Goal: Task Accomplishment & Management: Manage account settings

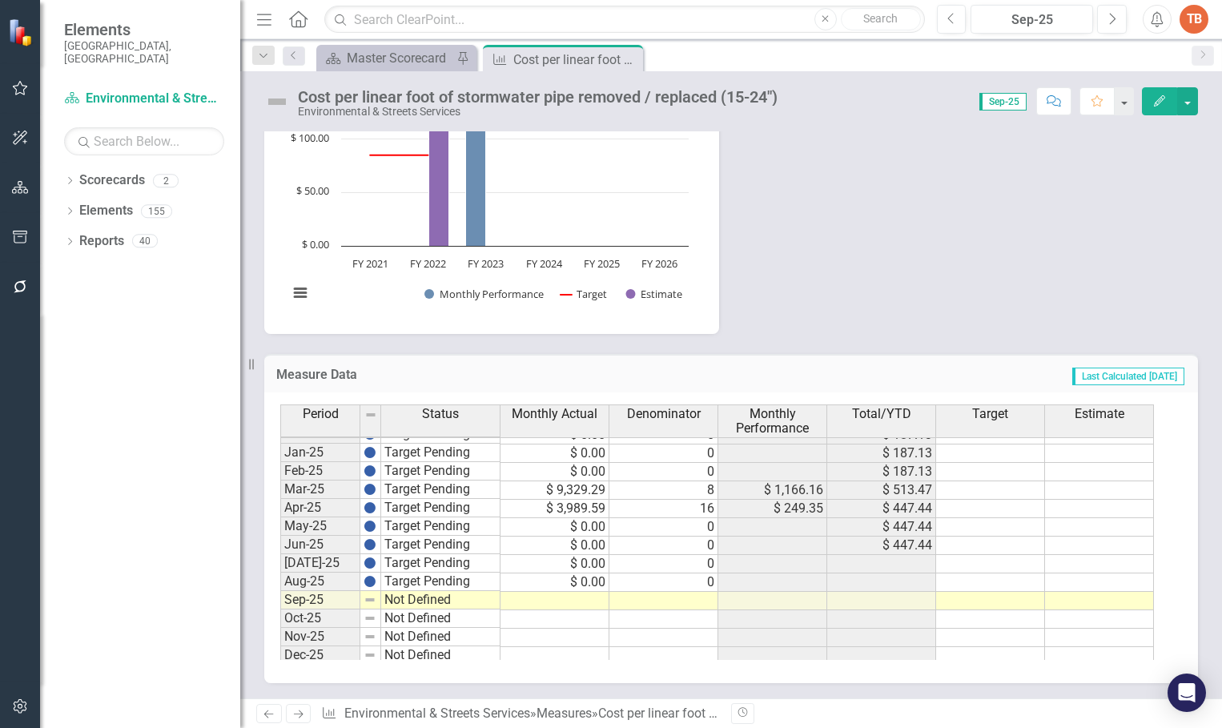
scroll to position [809, 0]
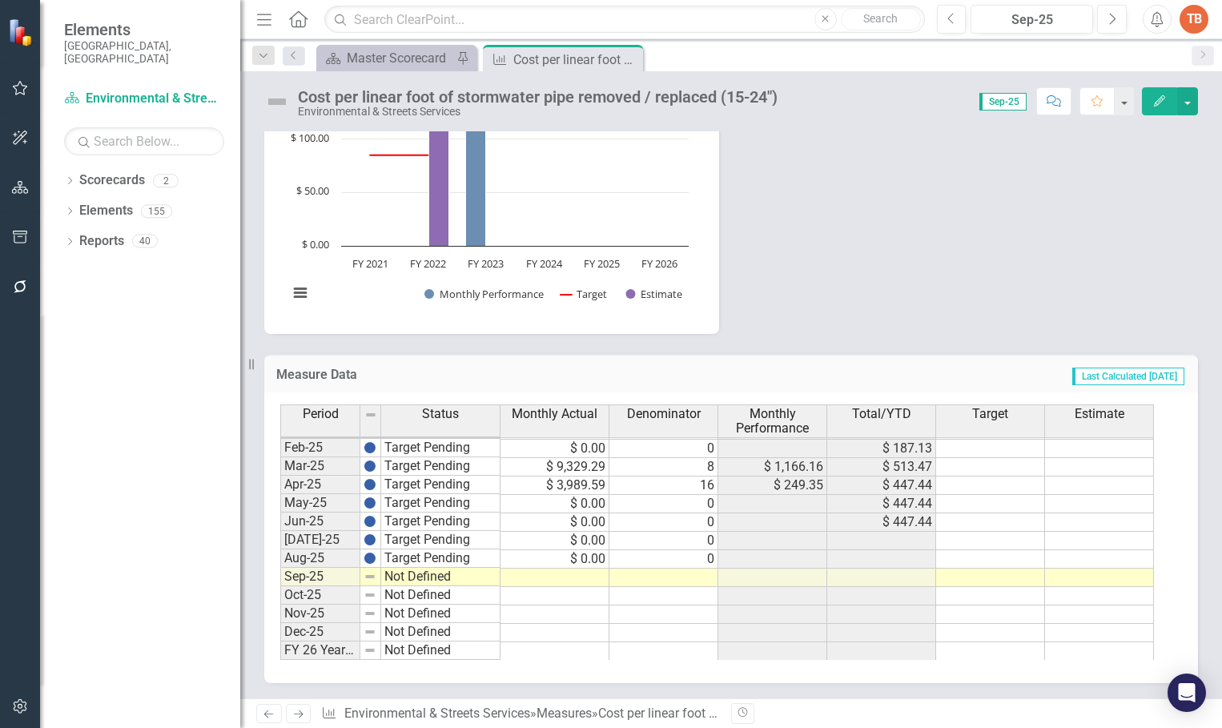
click at [580, 576] on tbody "Oct-23 Target Pending $ 0.00 0 $ 320.41 Nov-23 Target Pending $ 0.00 0 $ 320.41…" at bounding box center [716, 402] width 873 height 516
click at [583, 575] on td at bounding box center [554, 577] width 109 height 18
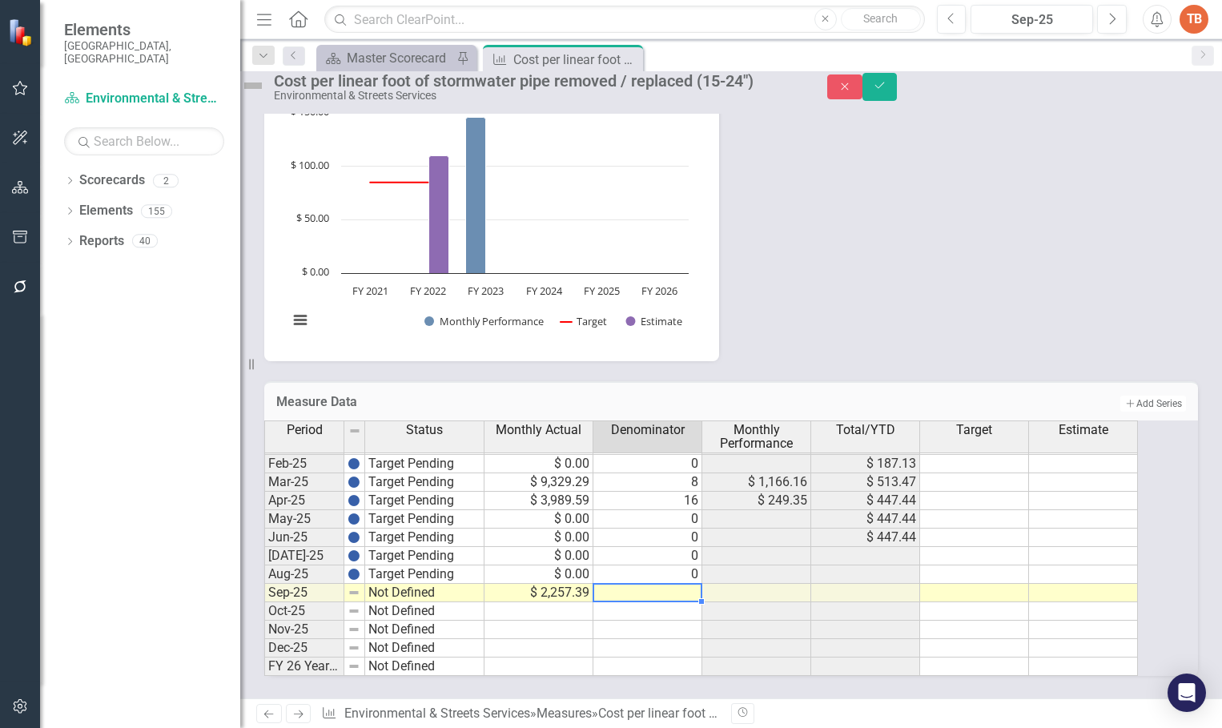
click at [688, 584] on td at bounding box center [647, 593] width 109 height 18
type textarea "8"
click at [396, 584] on td "Not Defined" at bounding box center [424, 593] width 119 height 18
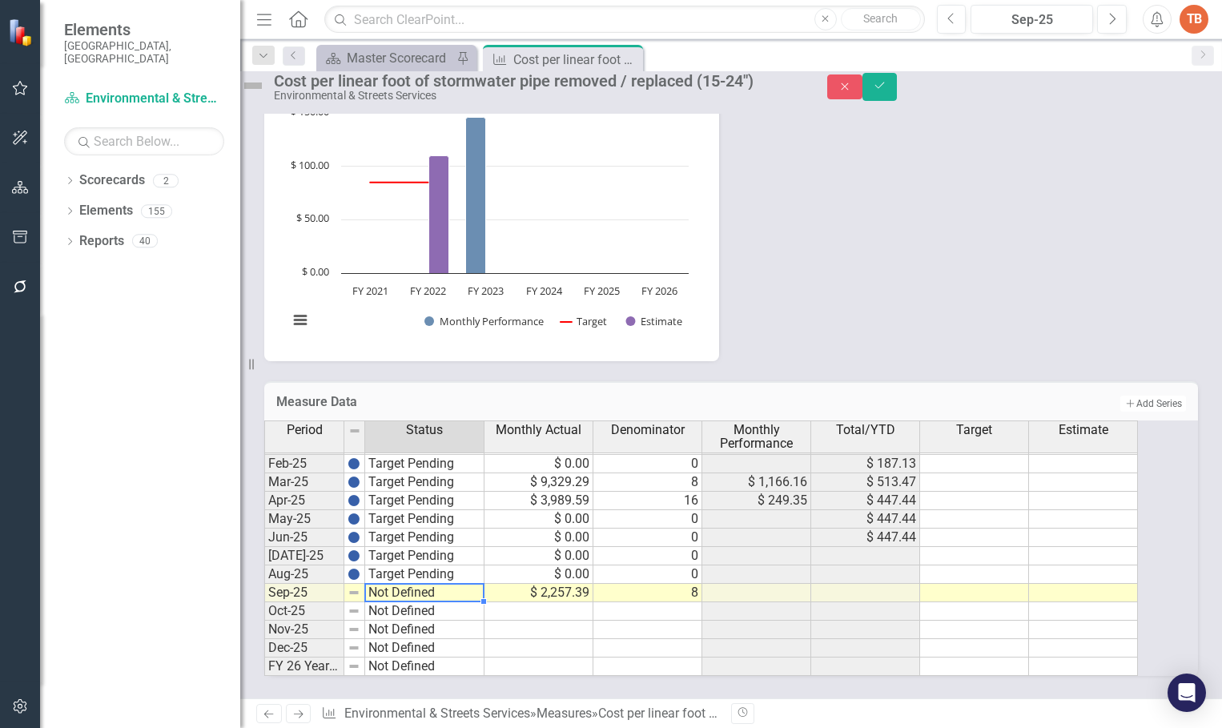
click at [396, 584] on td "Not Defined" at bounding box center [424, 593] width 119 height 18
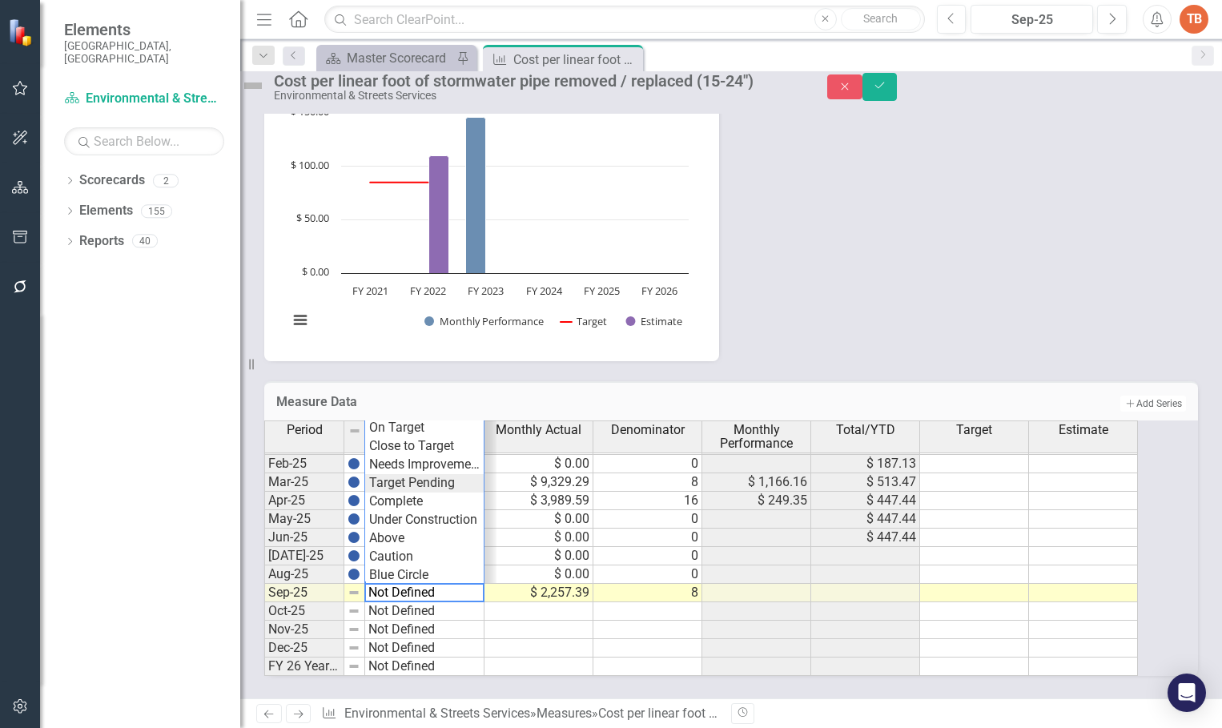
click at [441, 468] on div "Period Status Monthly Actual Denominator Monthly Performance Total/YTD Target E…" at bounding box center [708, 547] width 889 height 255
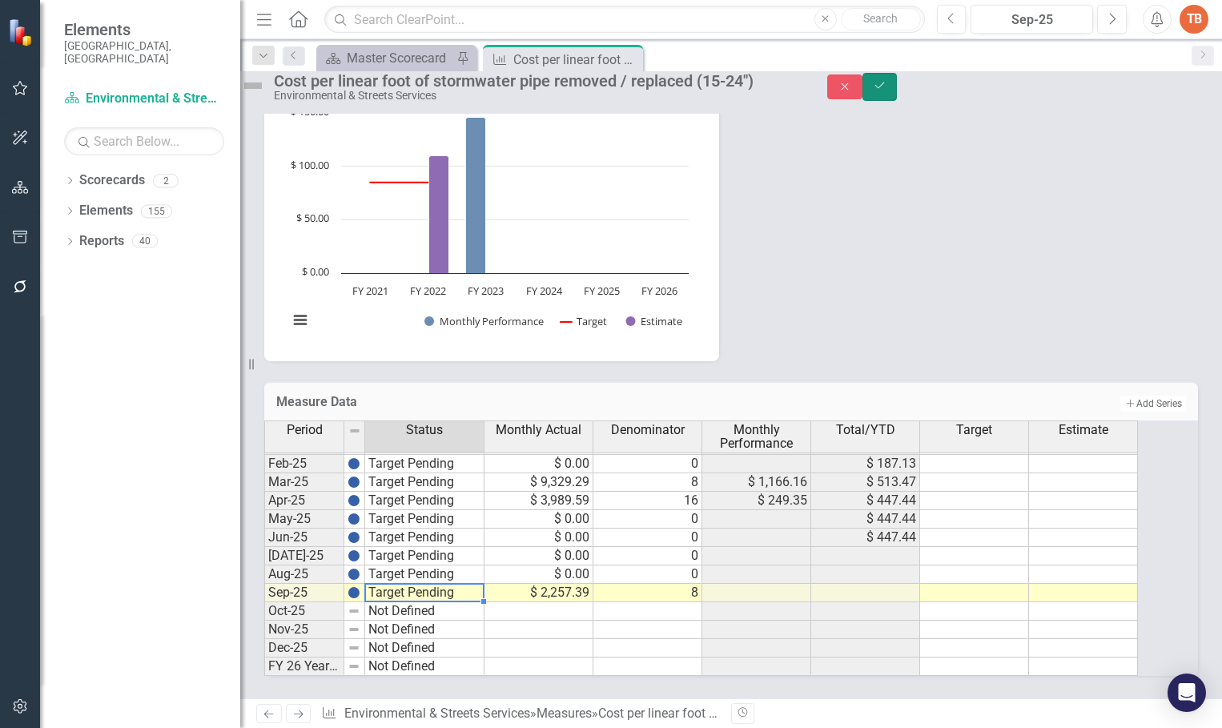
click at [887, 91] on icon "Save" at bounding box center [880, 85] width 14 height 11
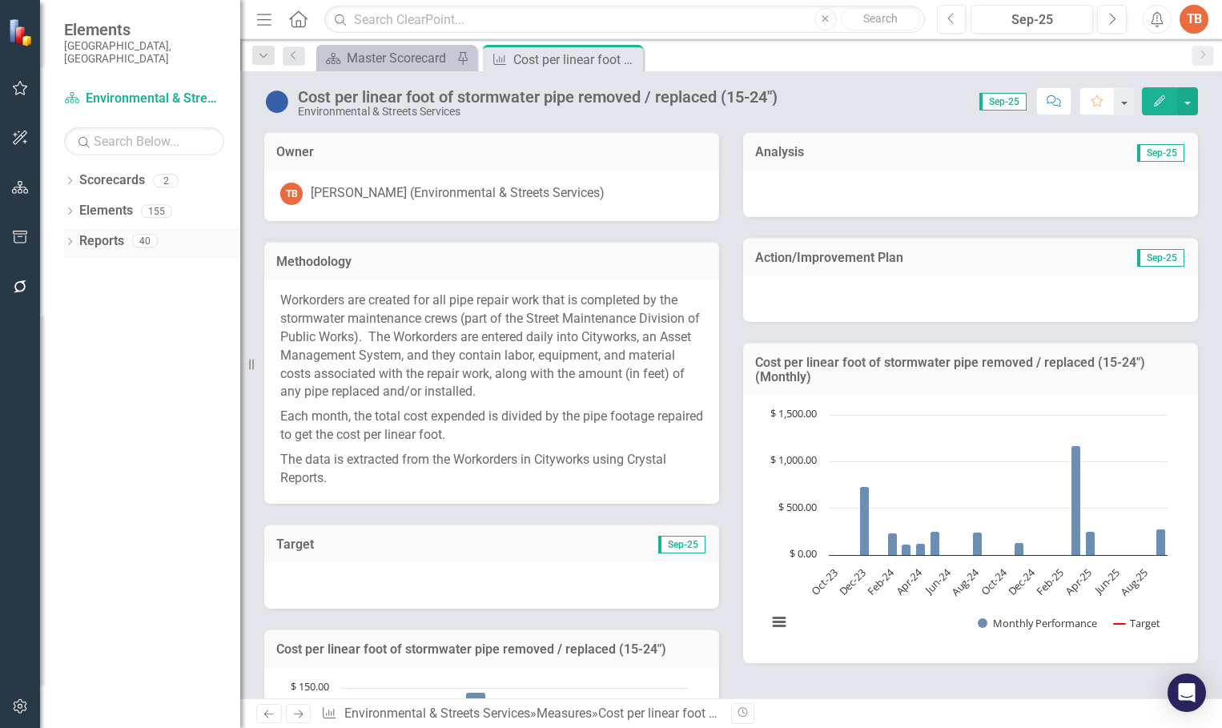
click at [67, 236] on div "Dropdown" at bounding box center [69, 243] width 11 height 14
click at [58, 357] on icon "Dropdown" at bounding box center [52, 361] width 11 height 9
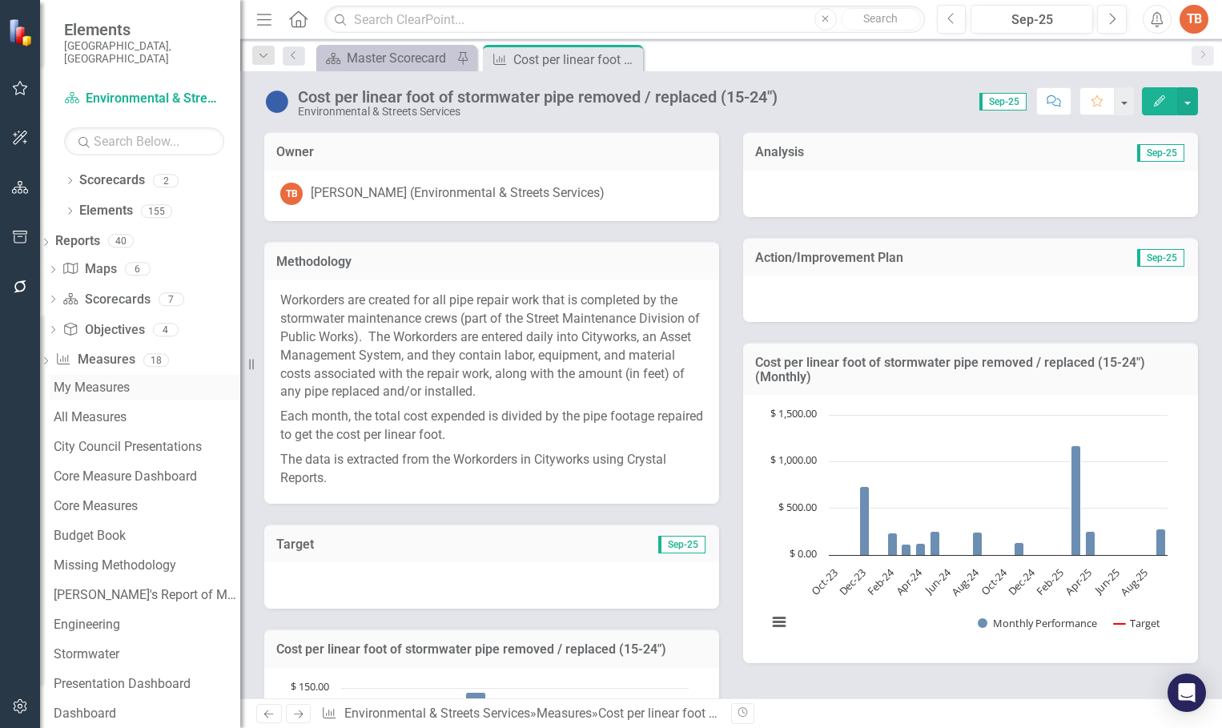
click at [145, 380] on div "My Measures" at bounding box center [147, 387] width 187 height 14
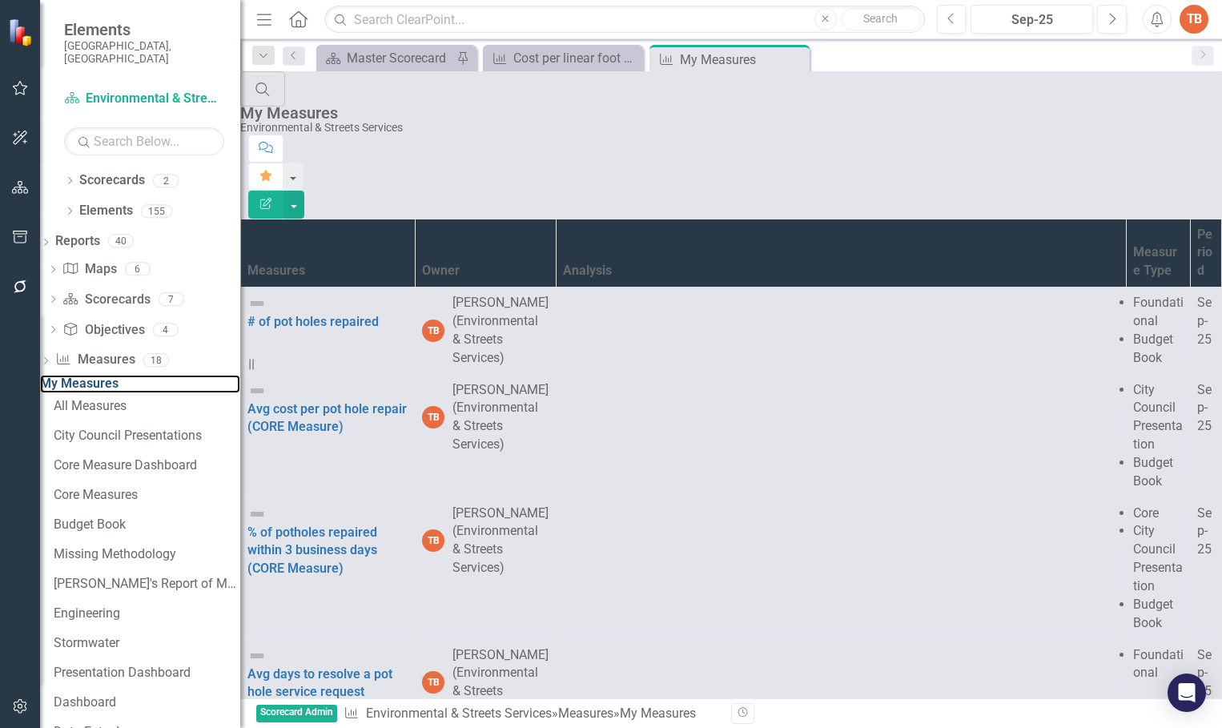
scroll to position [2759, 0]
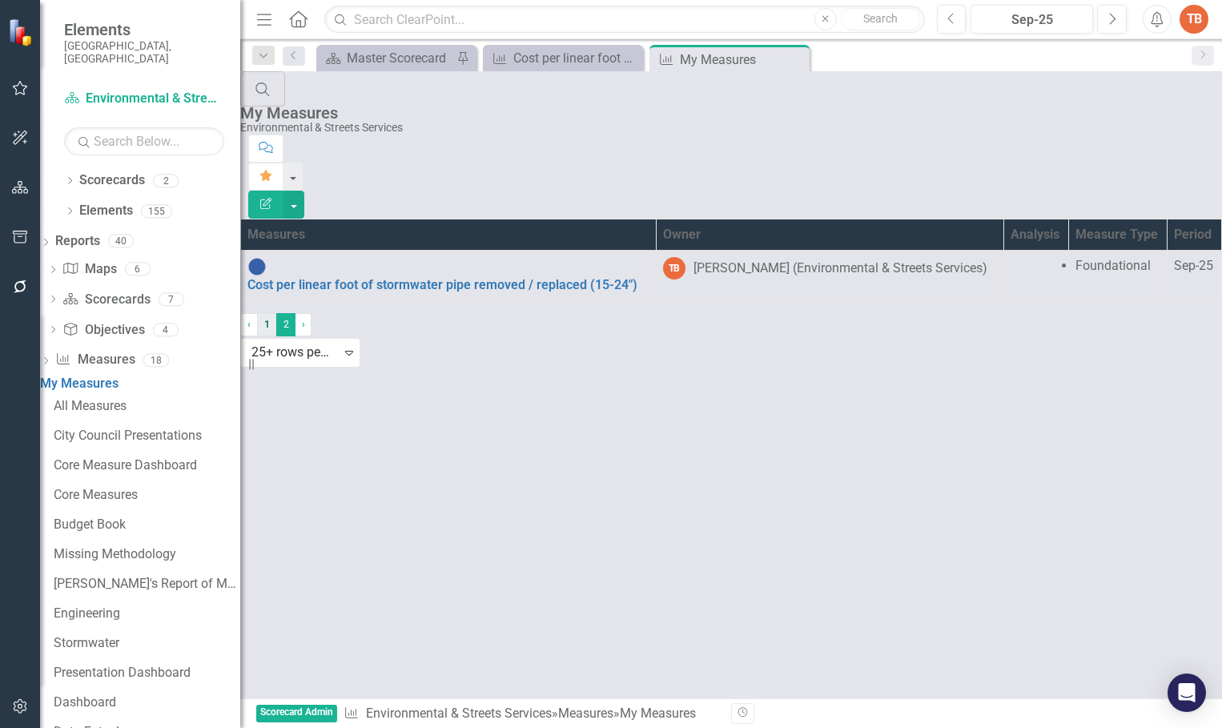
click at [276, 335] on link "1" at bounding box center [266, 324] width 19 height 22
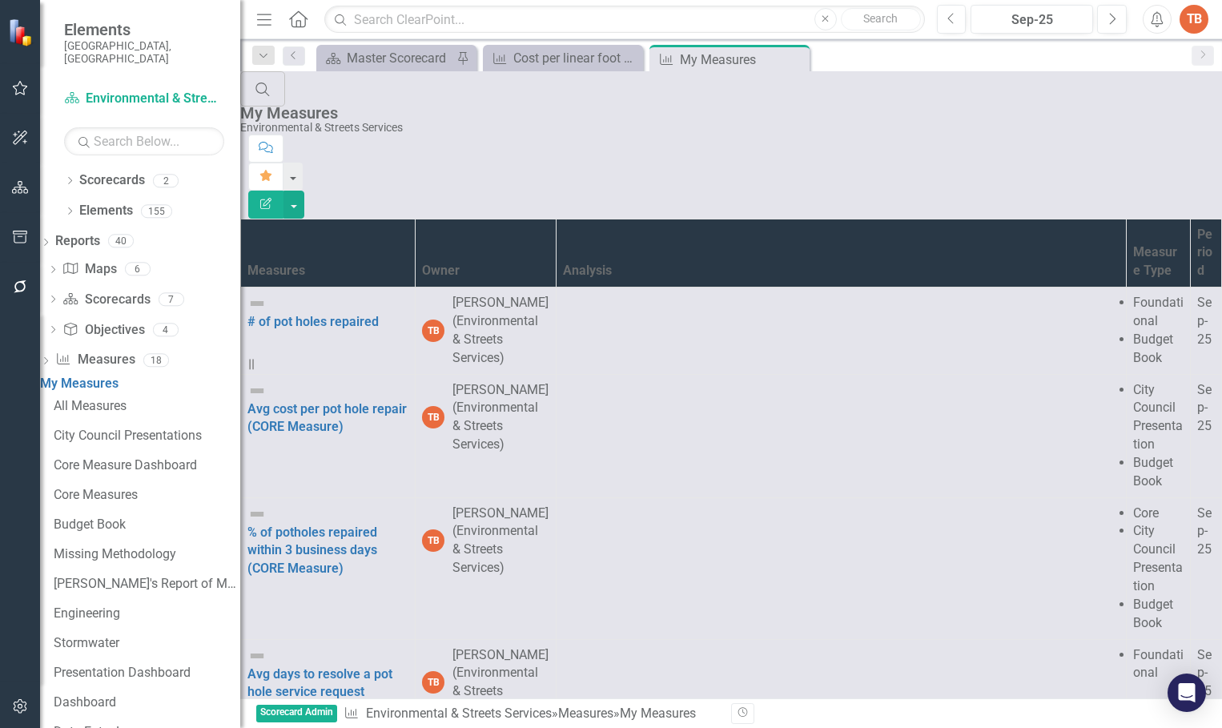
scroll to position [160, 0]
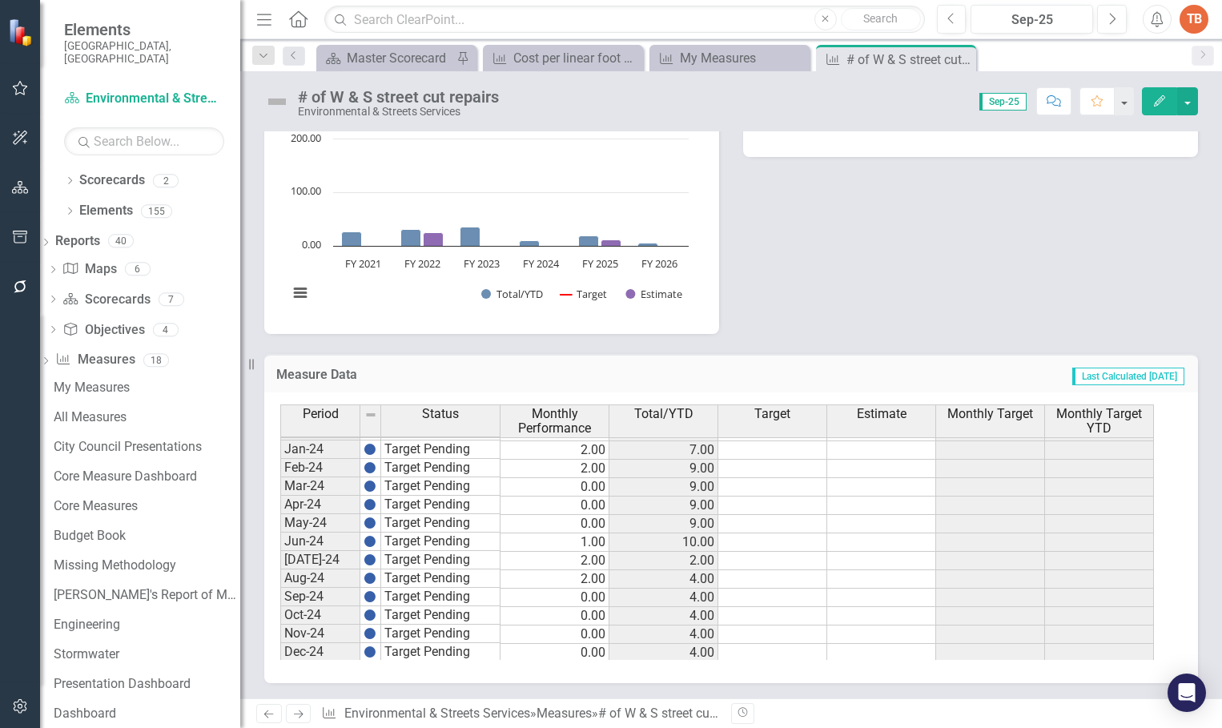
scroll to position [809, 0]
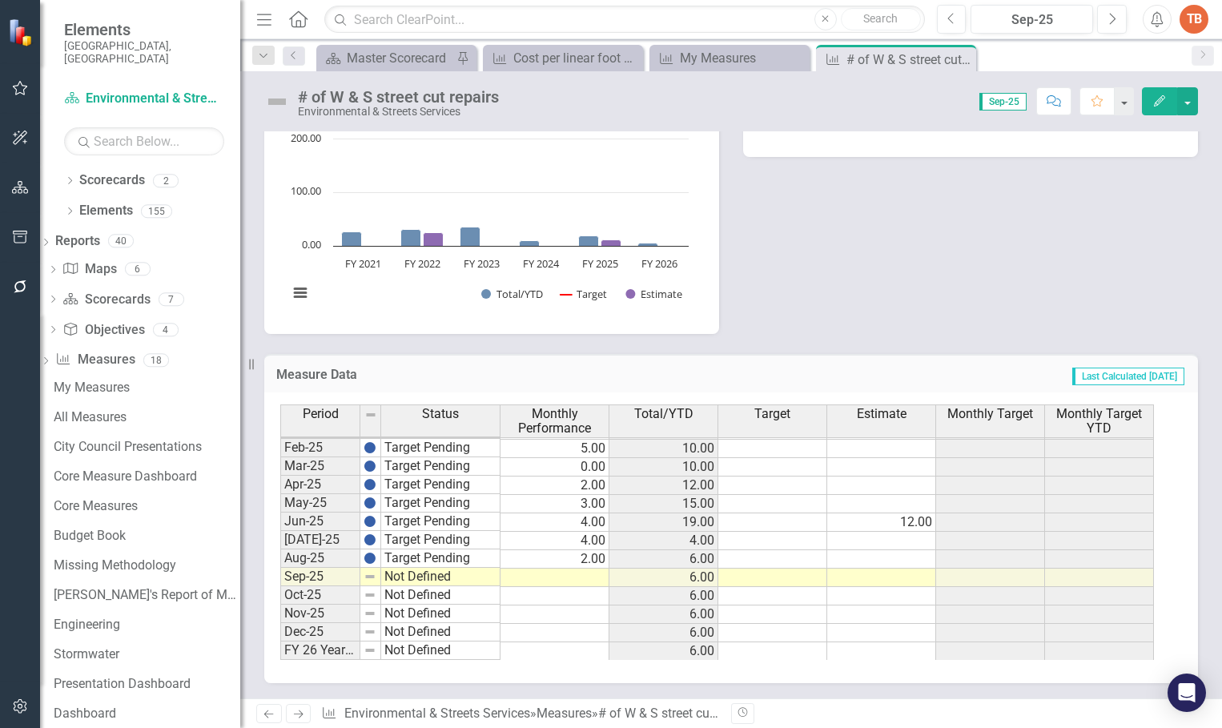
click at [576, 576] on tbody "Sep-23 Target Pending 0.00 2.00 Oct-23 Target Pending 1.00 3.00 Nov-23 Target P…" at bounding box center [716, 393] width 873 height 535
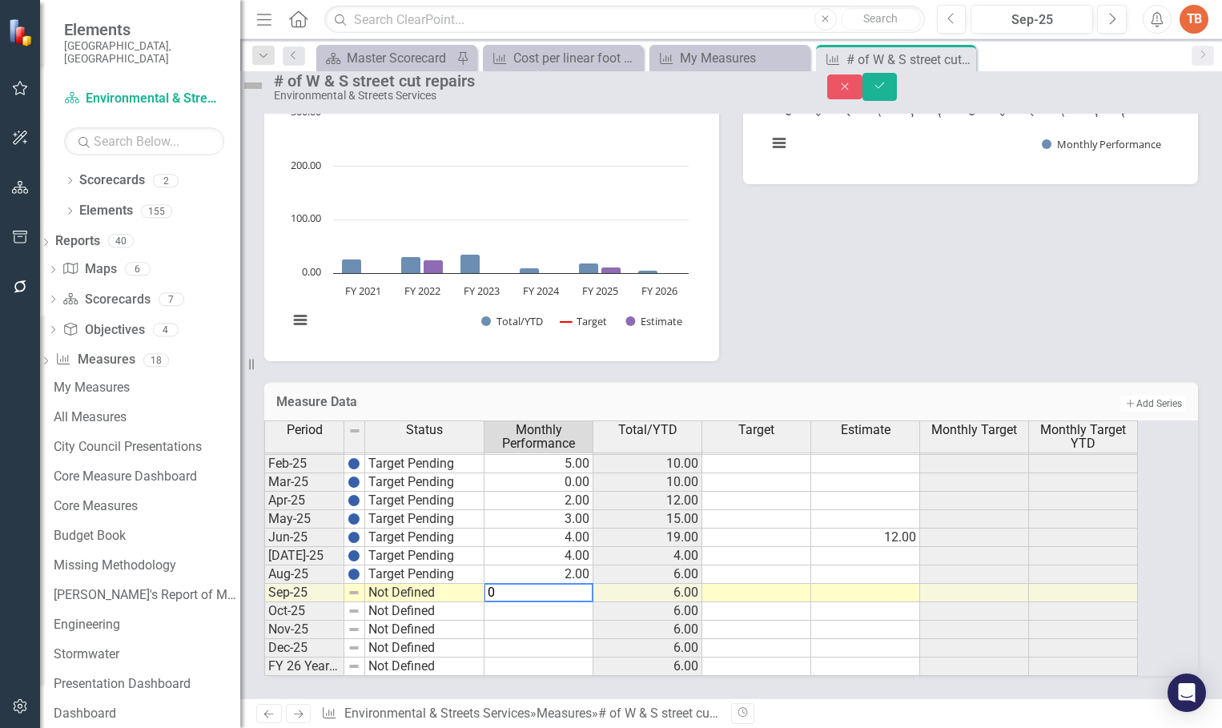
type textarea "0"
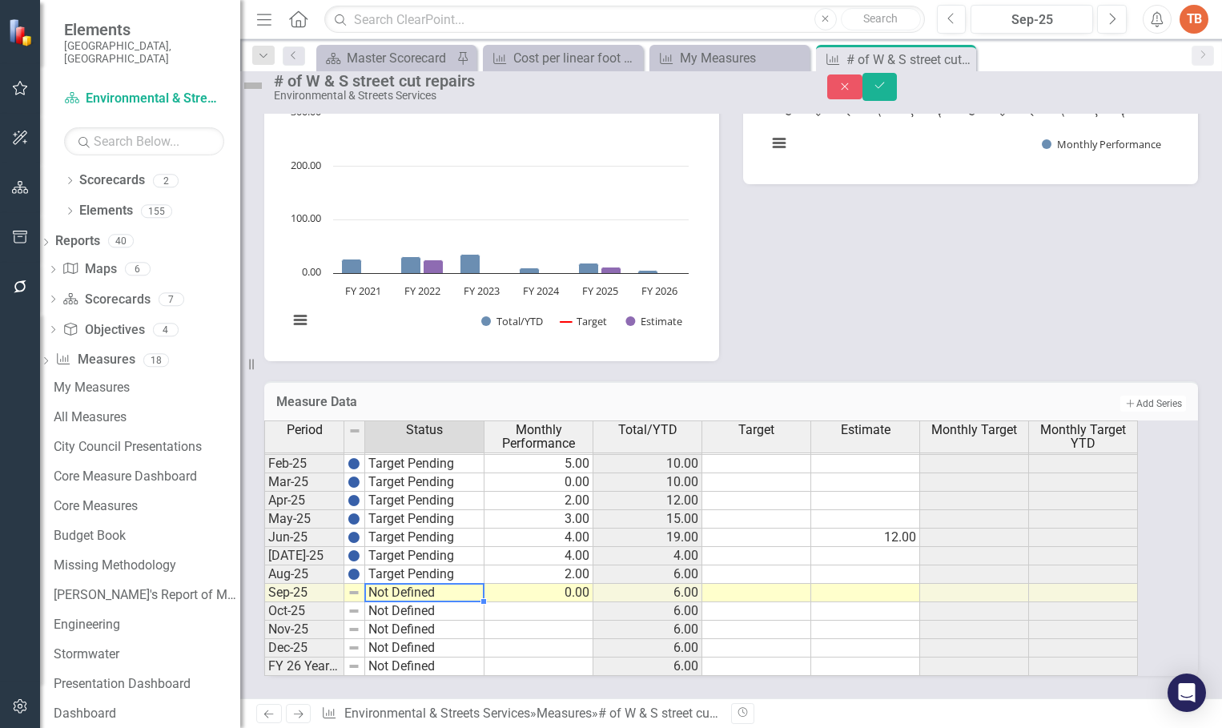
click at [391, 584] on td "Not Defined" at bounding box center [424, 593] width 119 height 18
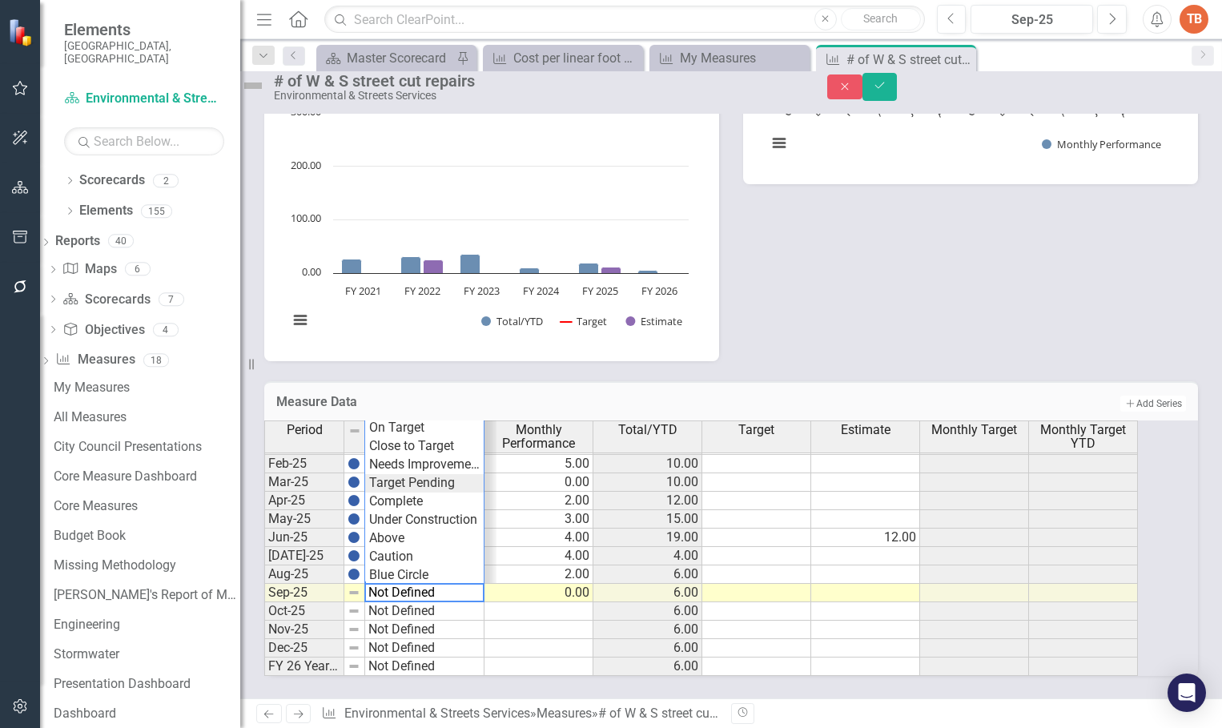
drag, startPoint x: 405, startPoint y: 468, endPoint x: 602, endPoint y: 439, distance: 199.2
click at [407, 468] on div "Period Status Monthly Performance Total/YTD Target Estimate Monthly Target Mont…" at bounding box center [708, 547] width 889 height 255
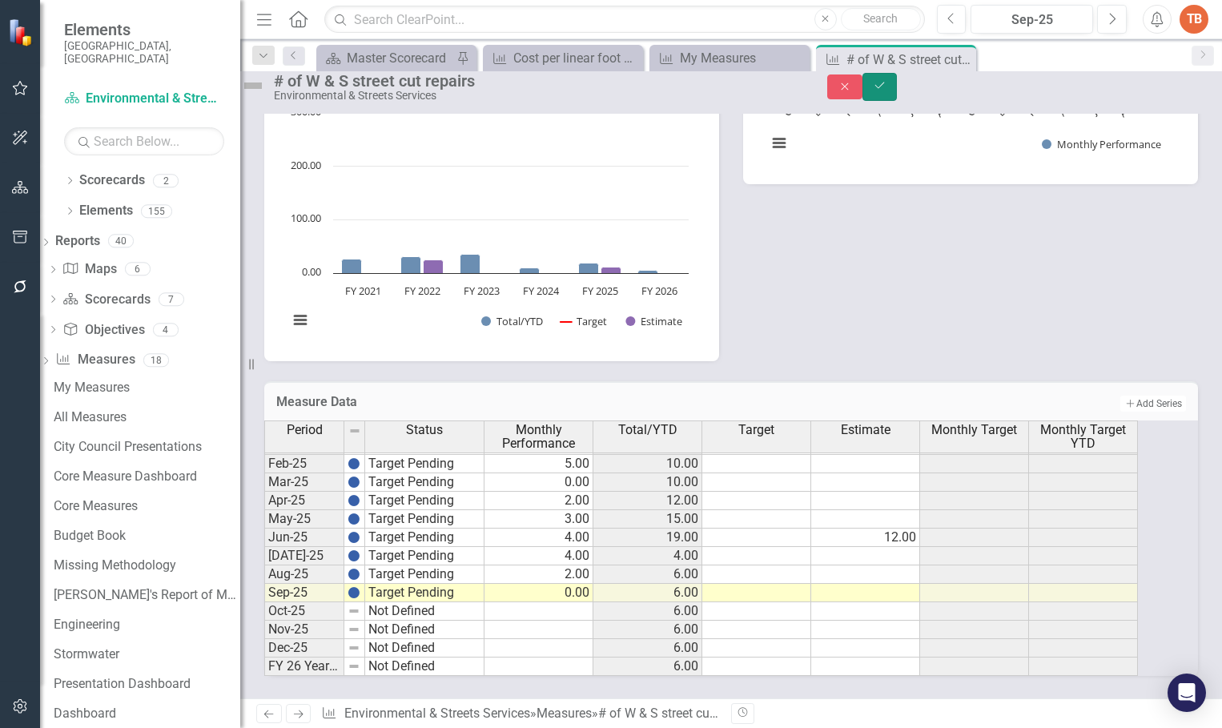
click at [887, 91] on icon "Save" at bounding box center [880, 85] width 14 height 11
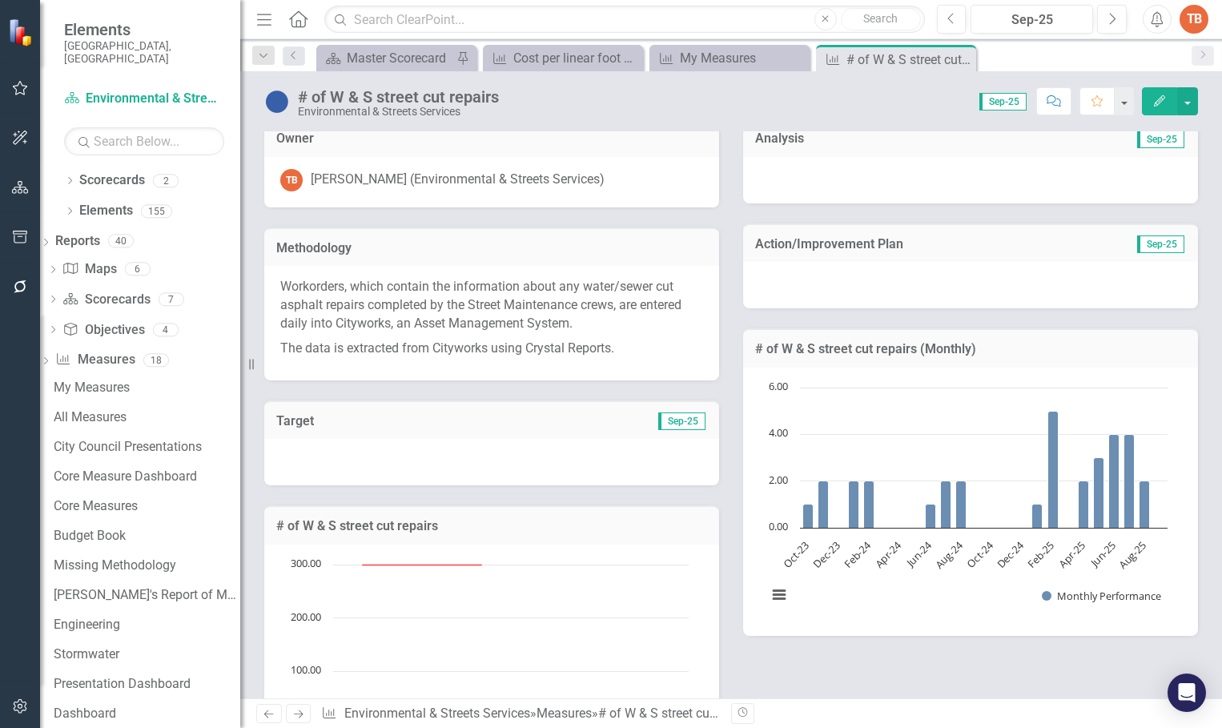
scroll to position [0, 0]
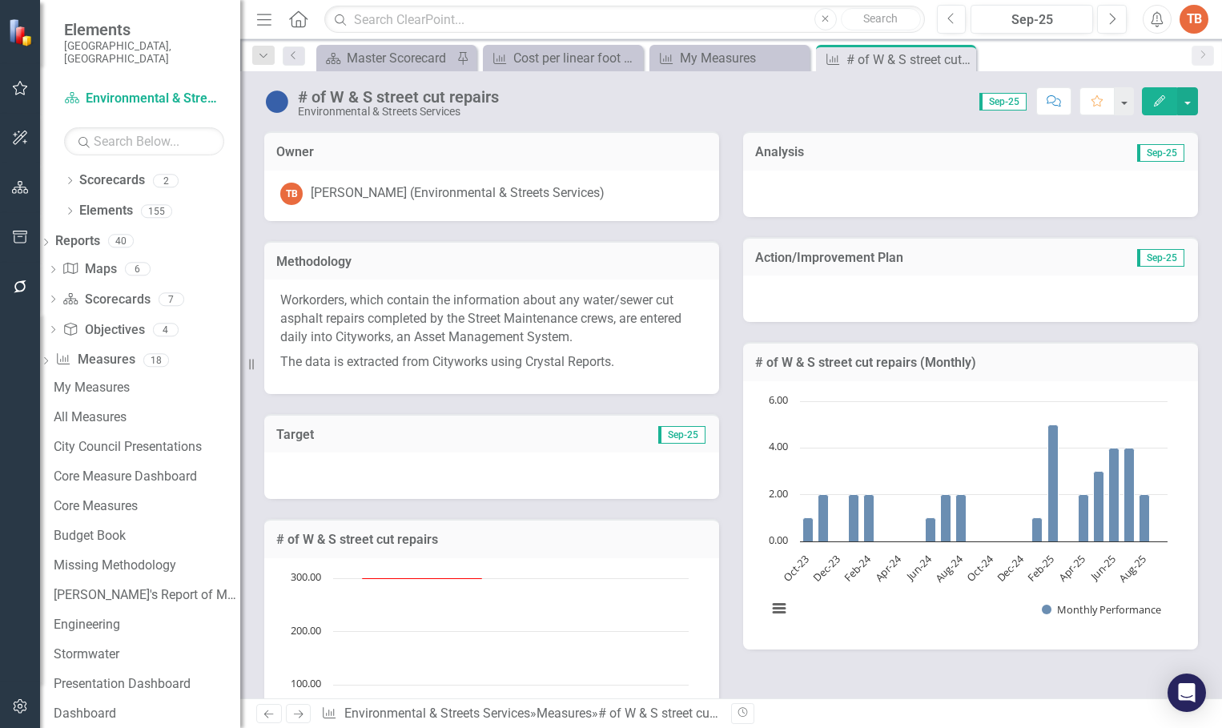
click at [770, 190] on div at bounding box center [970, 194] width 455 height 46
click at [770, 188] on div at bounding box center [970, 194] width 455 height 46
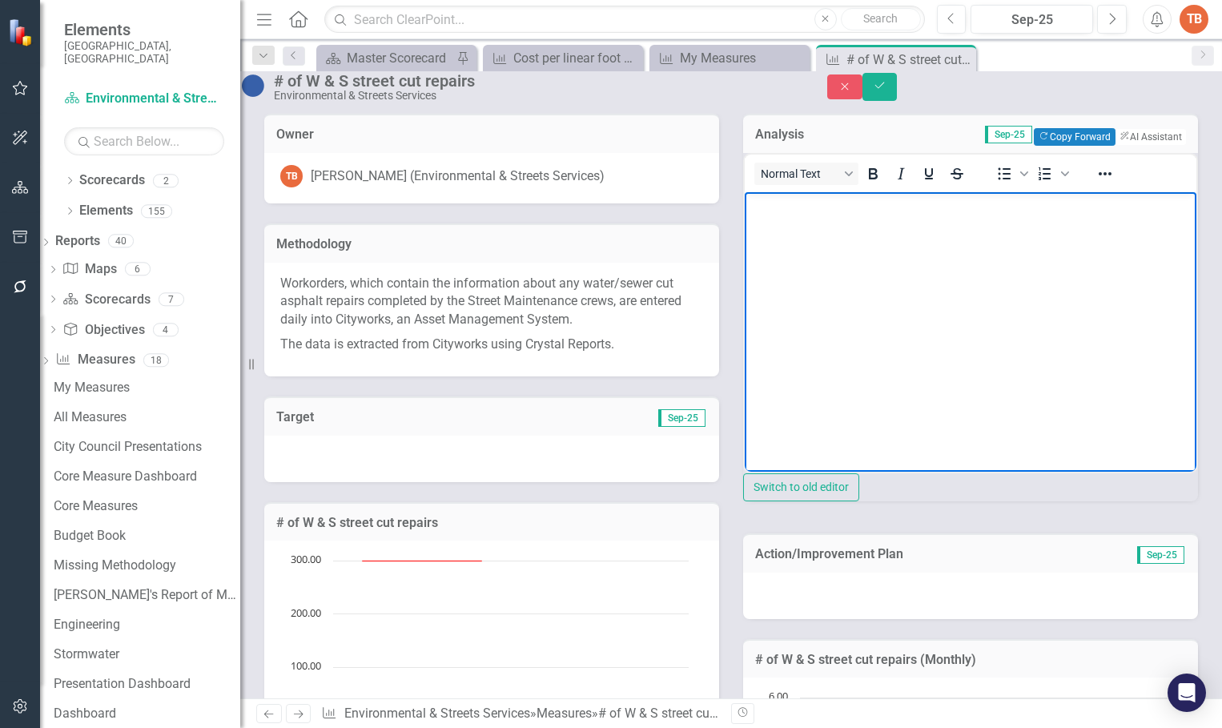
click at [771, 245] on body "Rich Text Area. Press ALT-0 for help." at bounding box center [971, 311] width 452 height 240
click at [1036, 146] on button "Copy Forward Copy Forward" at bounding box center [1074, 137] width 81 height 18
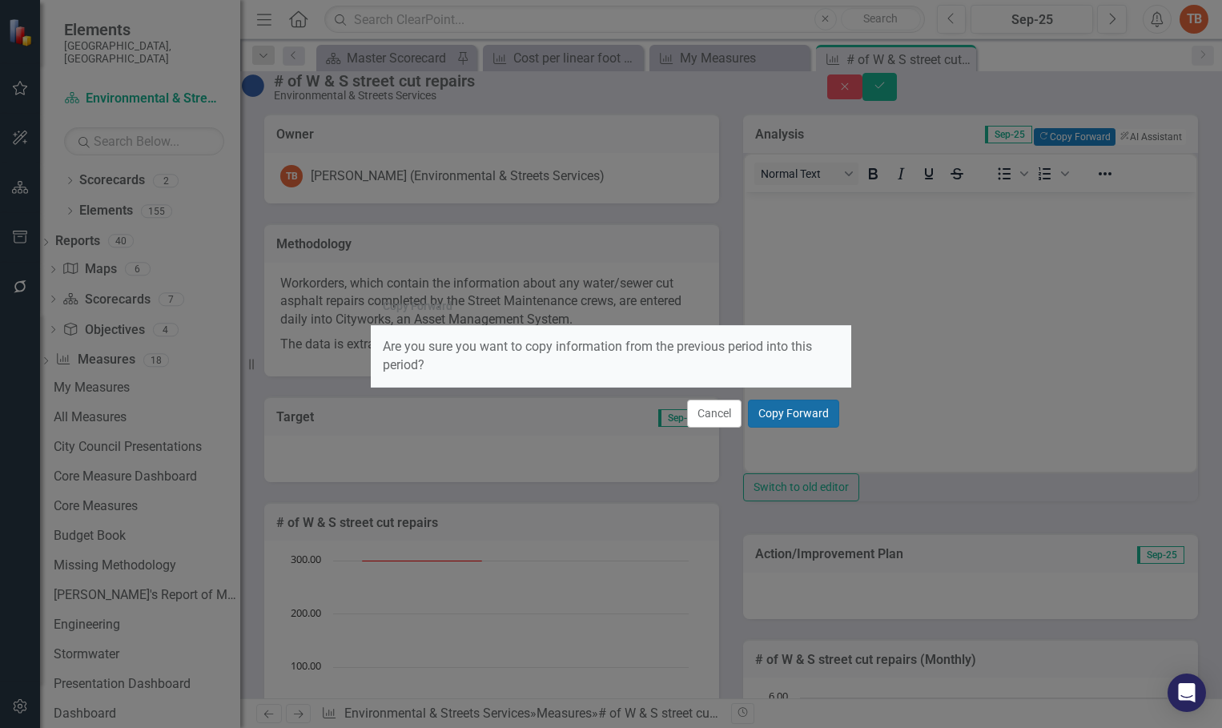
click at [775, 406] on button "Copy Forward" at bounding box center [793, 414] width 91 height 28
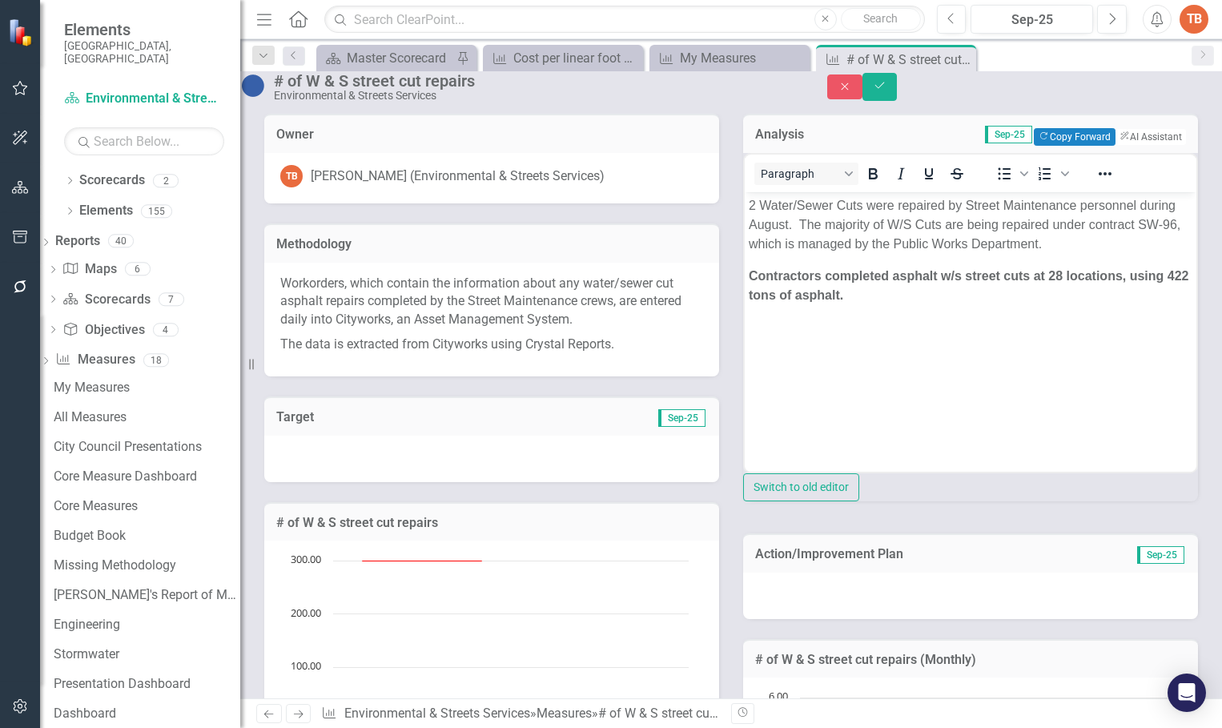
click at [756, 200] on p "2 Water/Sewer Cuts were repaired by Street Maintenance personnel during August.…" at bounding box center [971, 224] width 444 height 58
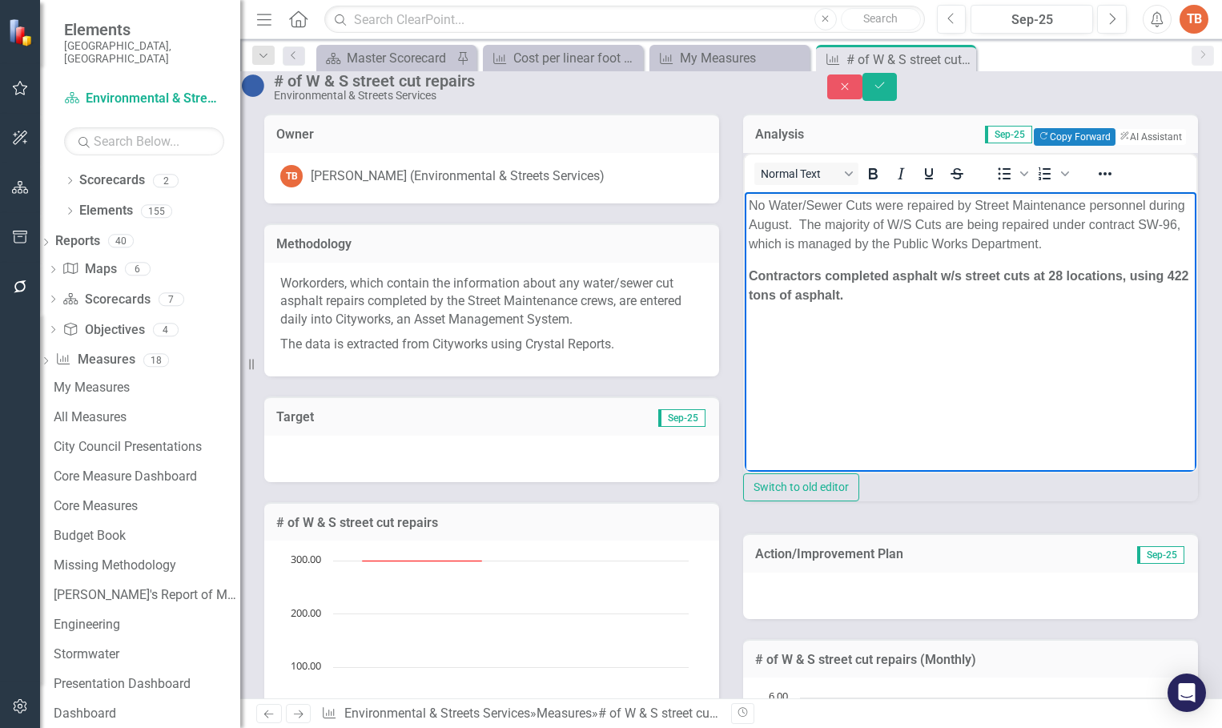
click at [826, 223] on p "No Water/Sewer Cuts were repaired by Street Maintenance personnel during August…" at bounding box center [971, 224] width 444 height 58
click at [1029, 225] on p "No Water/Sewer Cuts were repaired by Street Maintenance personnel during Septem…" at bounding box center [971, 224] width 444 height 58
click at [1062, 291] on strong "Contractors completed asphalt w/s street cuts at 28 locations, using 422 tons o…" at bounding box center [969, 284] width 440 height 33
click at [808, 301] on strong "Contractors completed asphalt w/s street cuts at 45 locations, using 422 tons o…" at bounding box center [969, 284] width 440 height 33
click at [938, 304] on p "Contractors completed asphalt w/s street cuts at 45 locations, using 408 tons o…" at bounding box center [971, 285] width 444 height 38
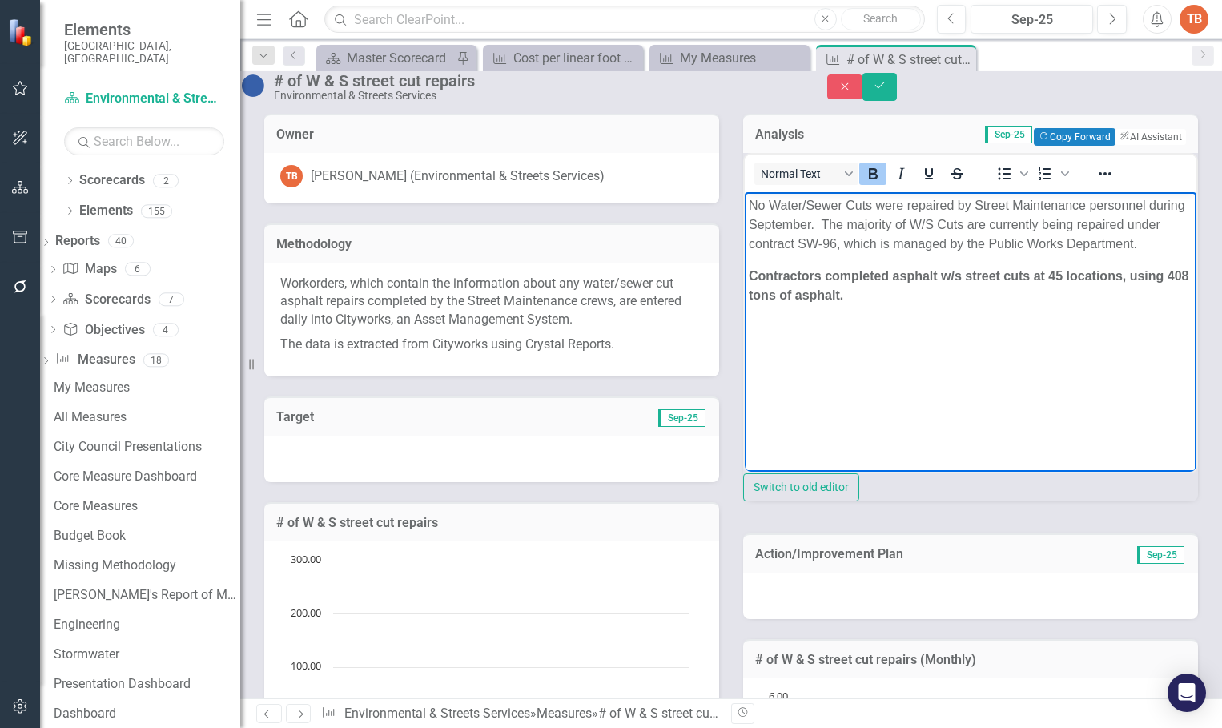
click at [1130, 298] on p "Contractors completed asphalt w/s street cuts at 45 locations, using 408 tons o…" at bounding box center [971, 285] width 444 height 38
click at [909, 388] on body "No Water/Sewer Cuts were repaired by Street Maintenance personnel during Septem…" at bounding box center [971, 311] width 452 height 240
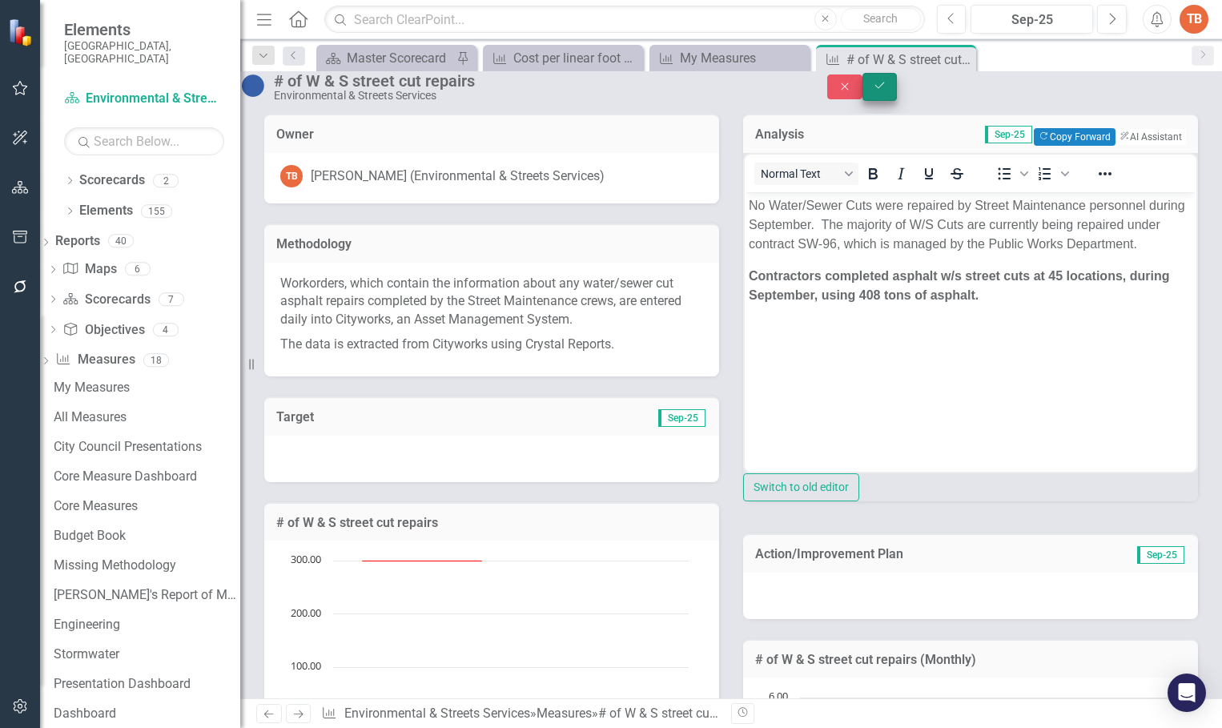
click at [887, 90] on icon "Save" at bounding box center [880, 85] width 14 height 11
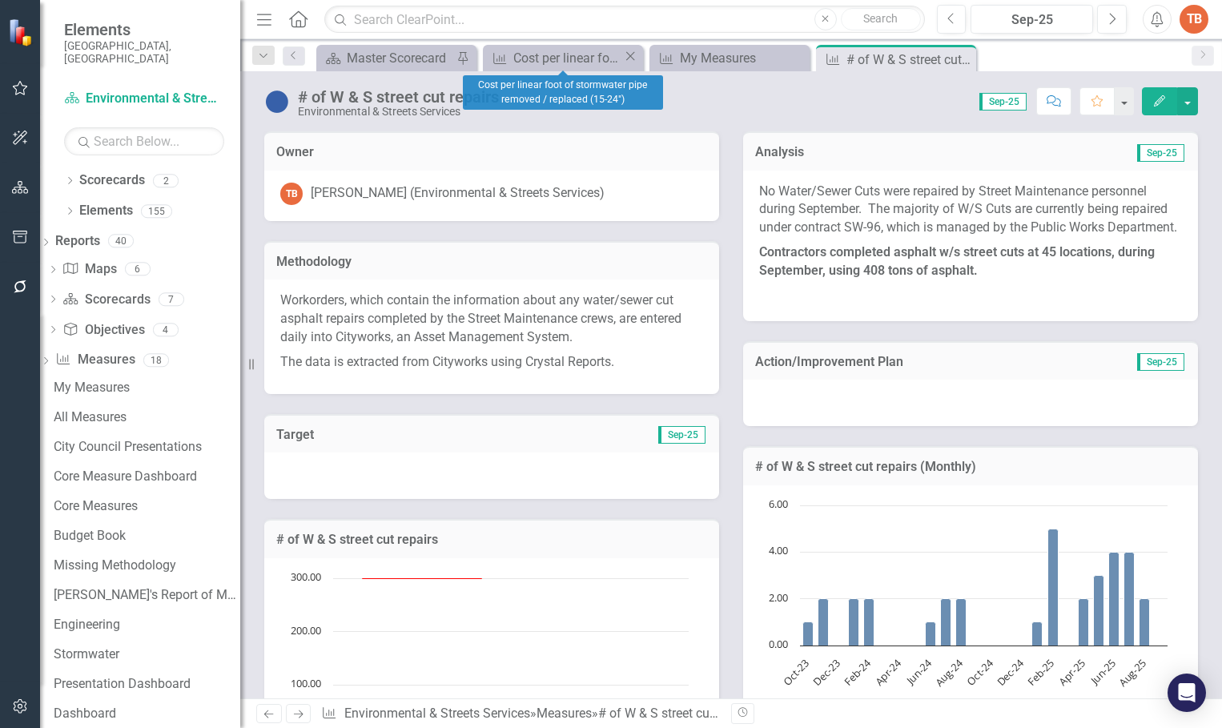
click at [627, 52] on div "Close" at bounding box center [630, 58] width 16 height 20
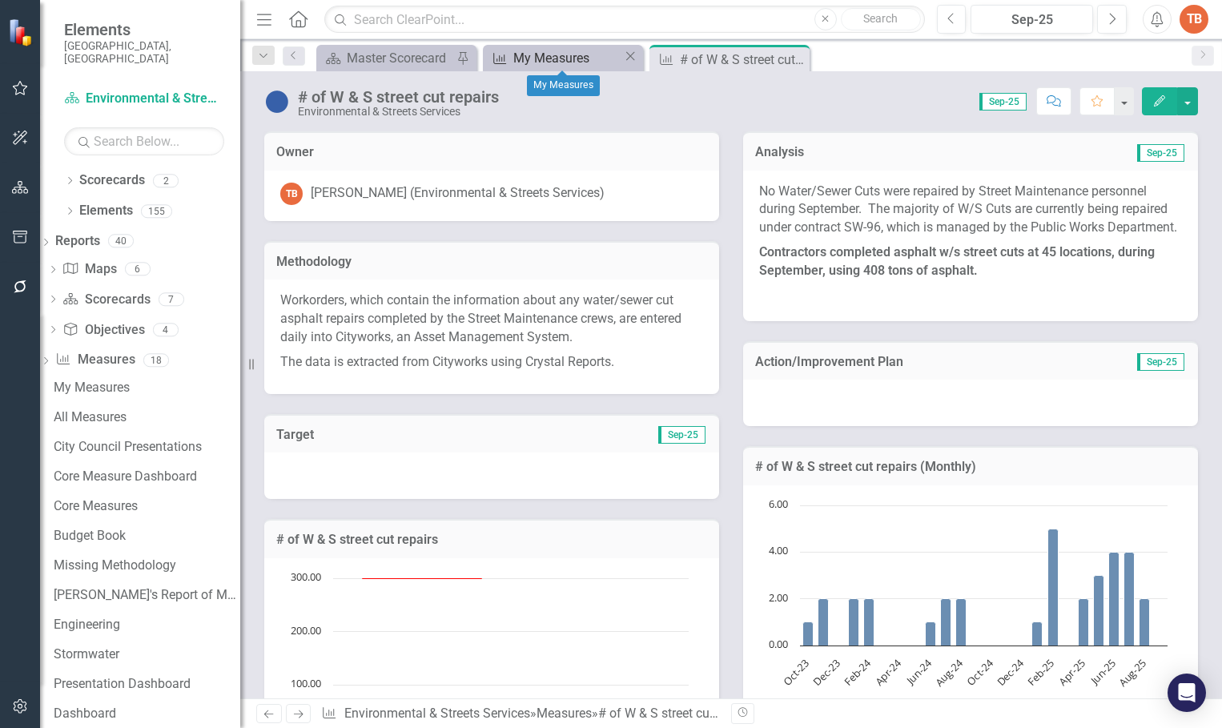
click at [564, 56] on div "My Measures" at bounding box center [568, 58] width 110 height 20
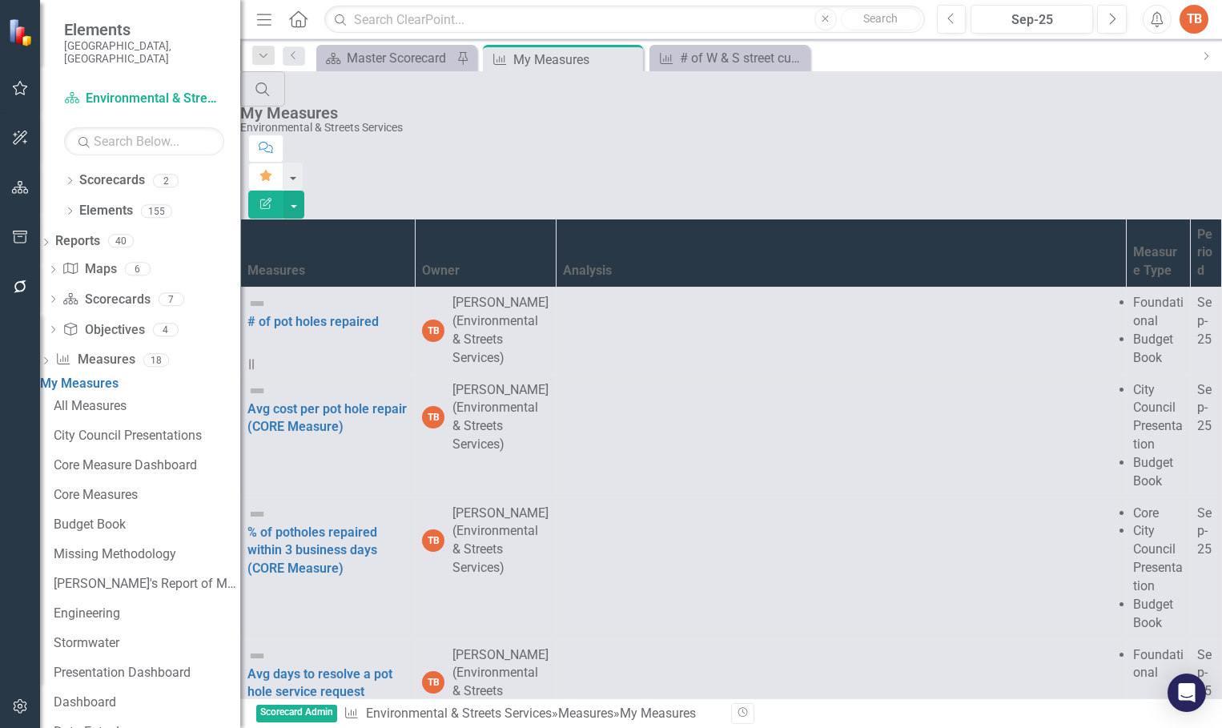
scroll to position [560, 0]
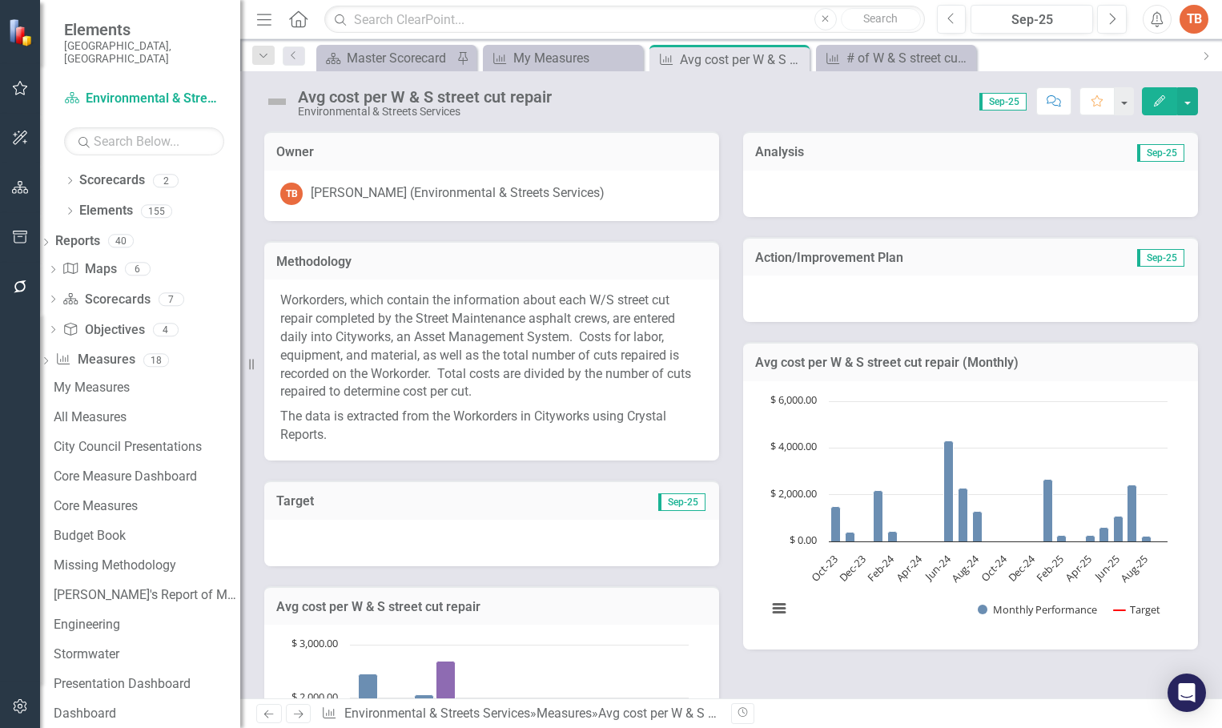
click at [773, 197] on div at bounding box center [970, 194] width 455 height 46
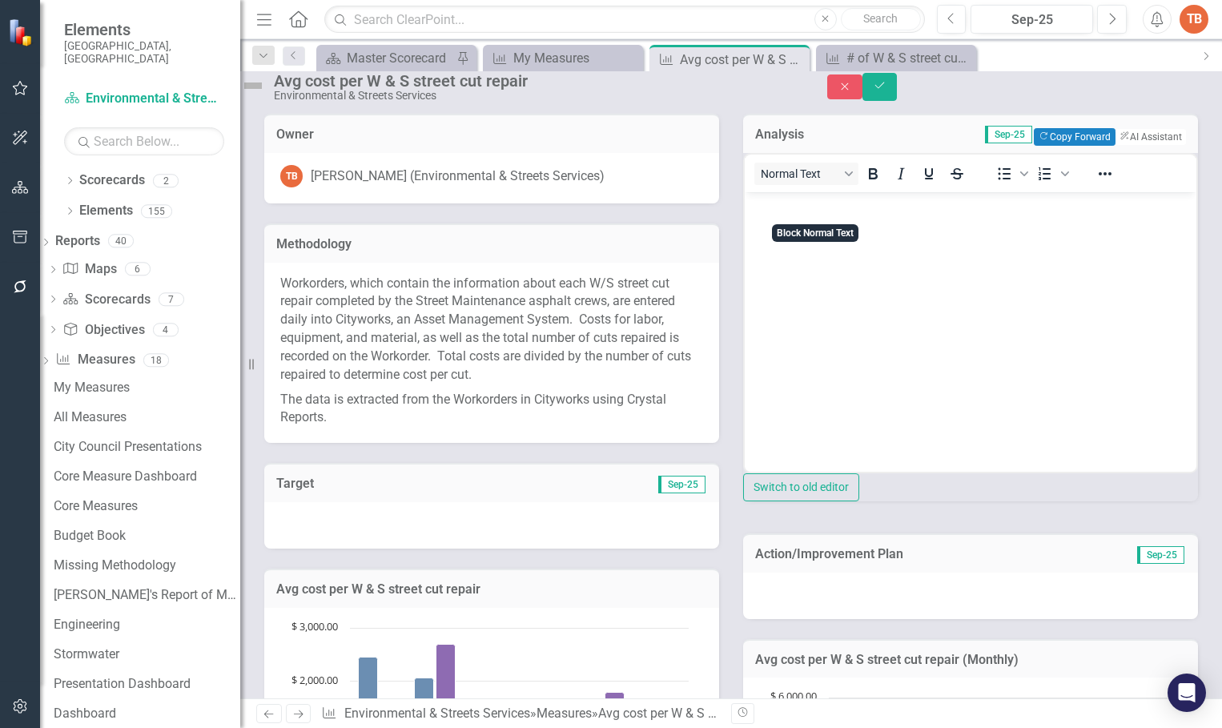
click at [780, 234] on body "Rich Text Area. Press ALT-0 for help." at bounding box center [971, 311] width 452 height 240
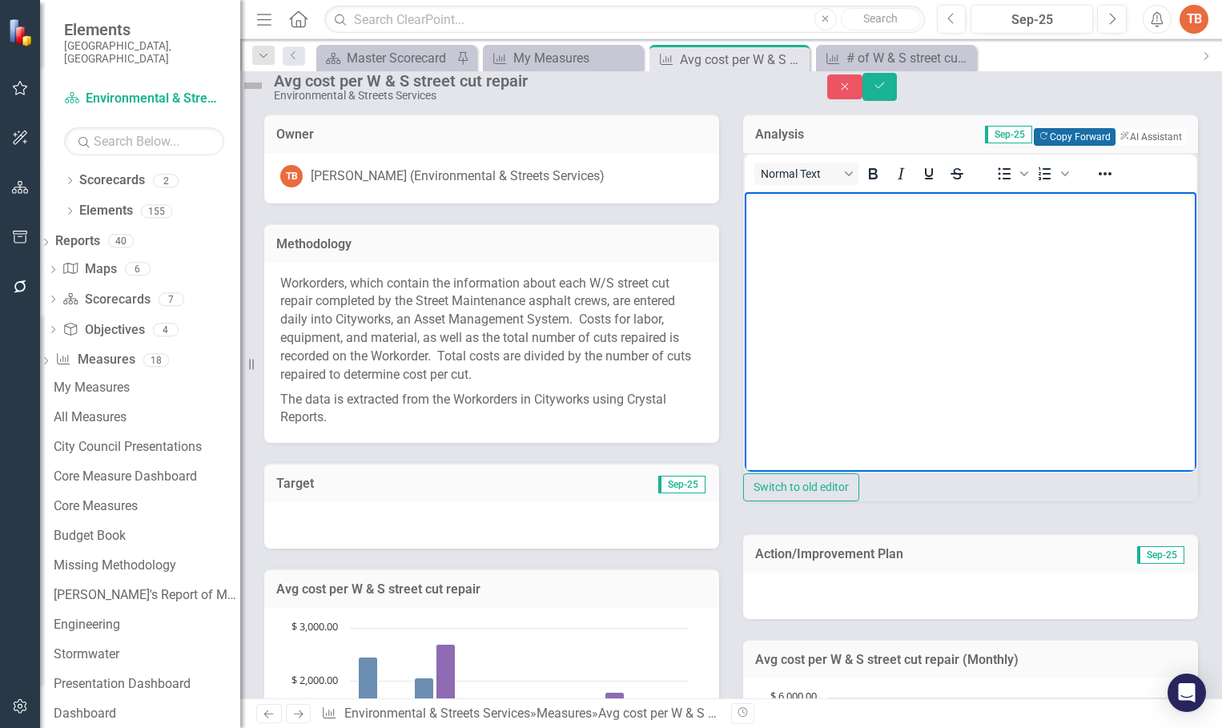
click at [1037, 146] on button "Copy Forward Copy Forward" at bounding box center [1074, 137] width 81 height 18
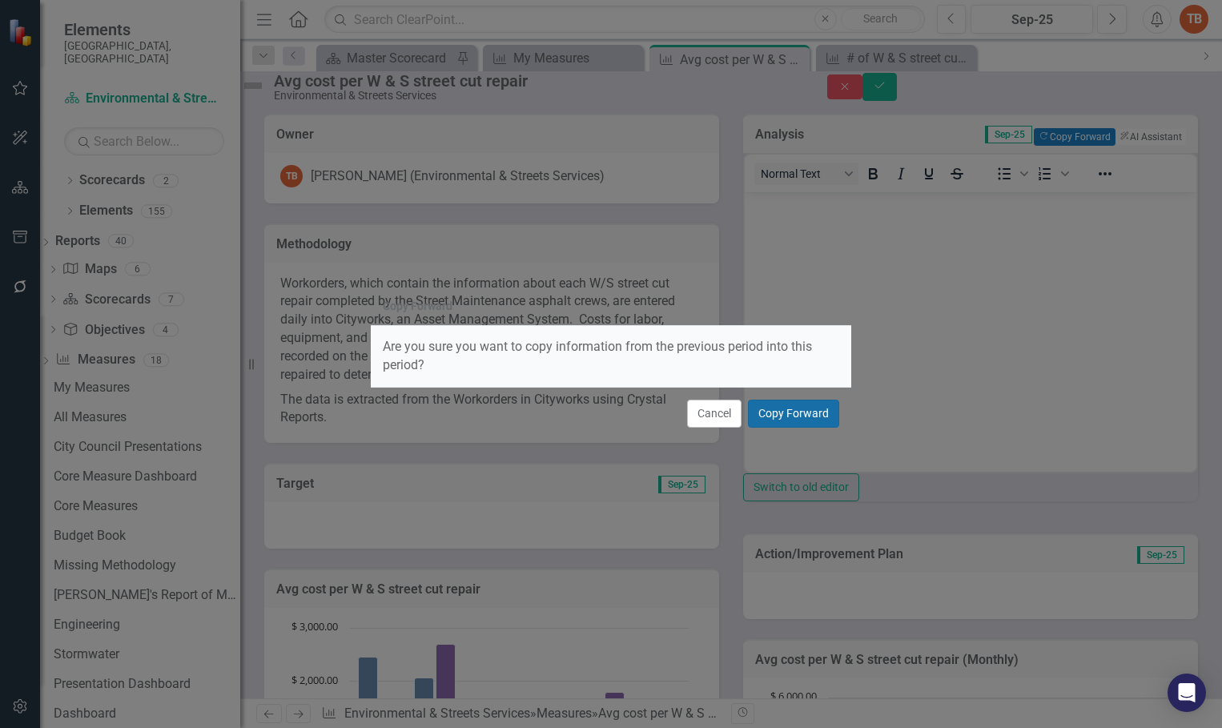
click at [778, 415] on button "Copy Forward" at bounding box center [793, 414] width 91 height 28
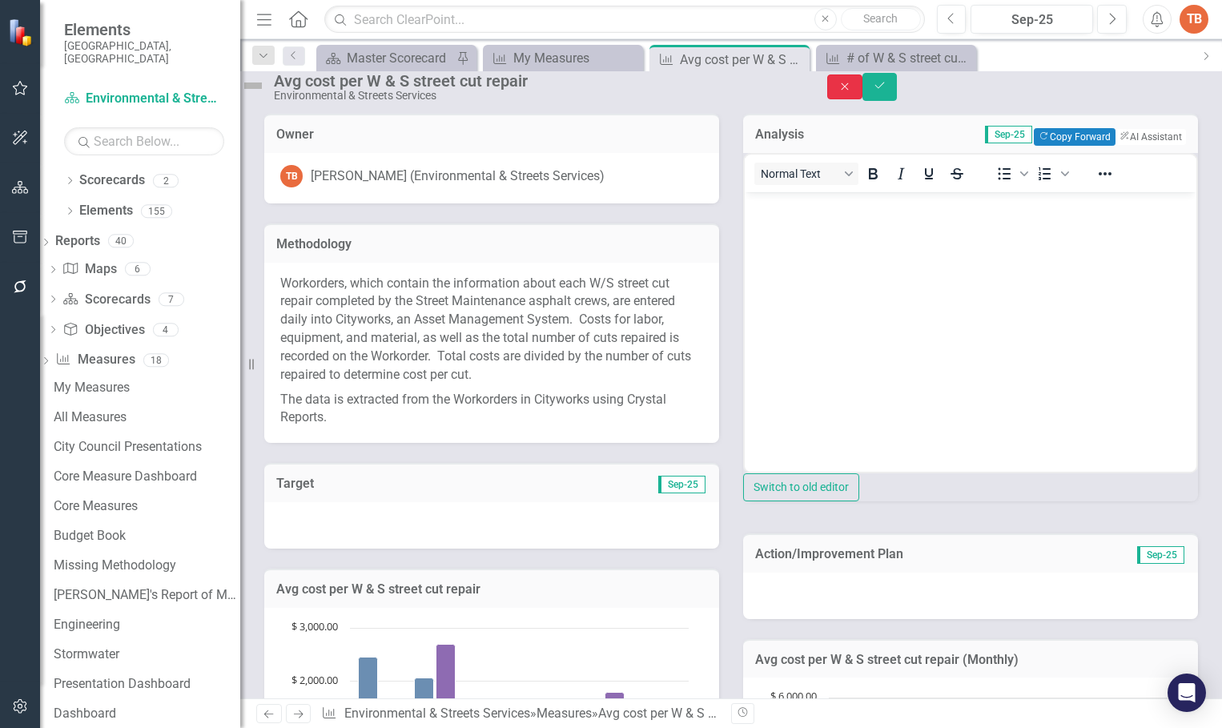
click at [852, 92] on icon "Close" at bounding box center [844, 86] width 14 height 11
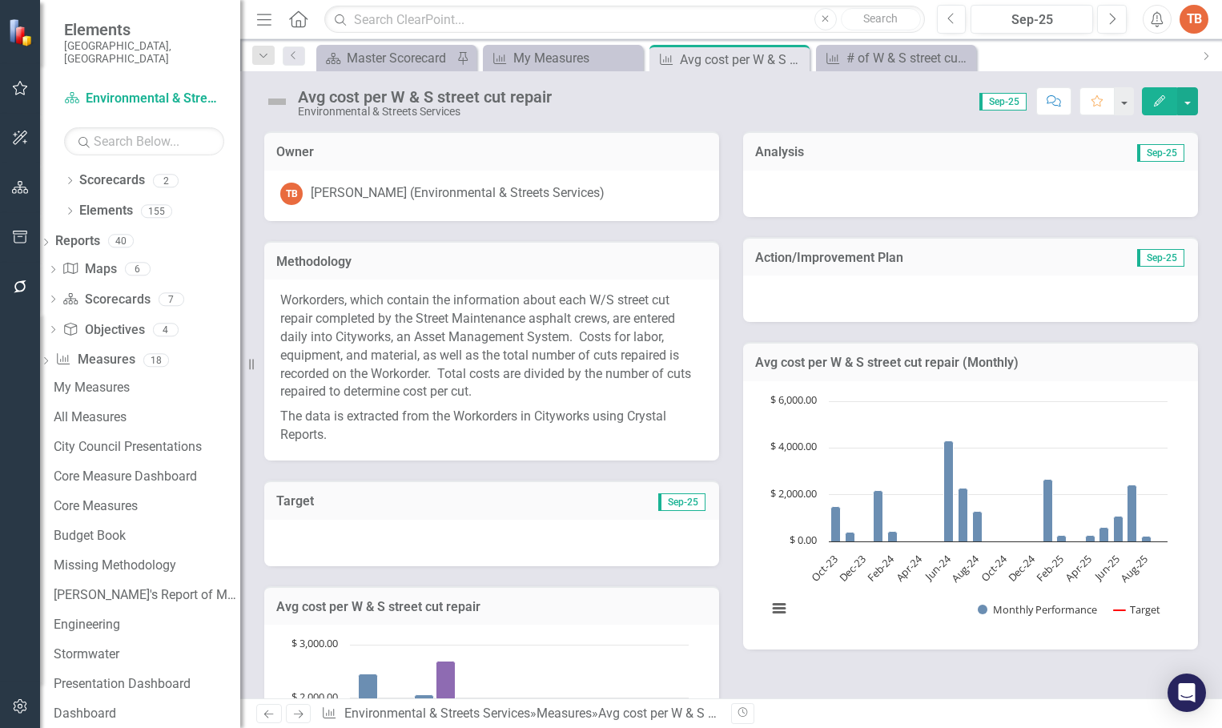
click at [769, 187] on div at bounding box center [970, 194] width 455 height 46
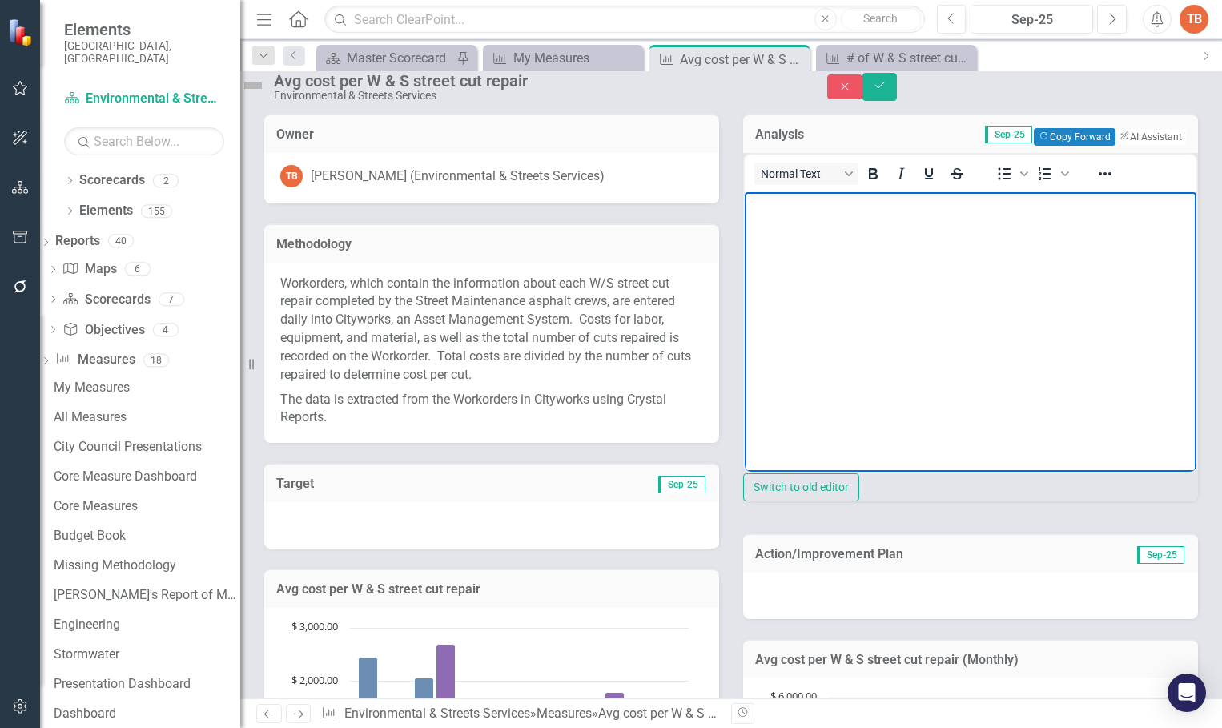
click at [770, 241] on body "Rich Text Area. Press ALT-0 for help." at bounding box center [971, 311] width 452 height 240
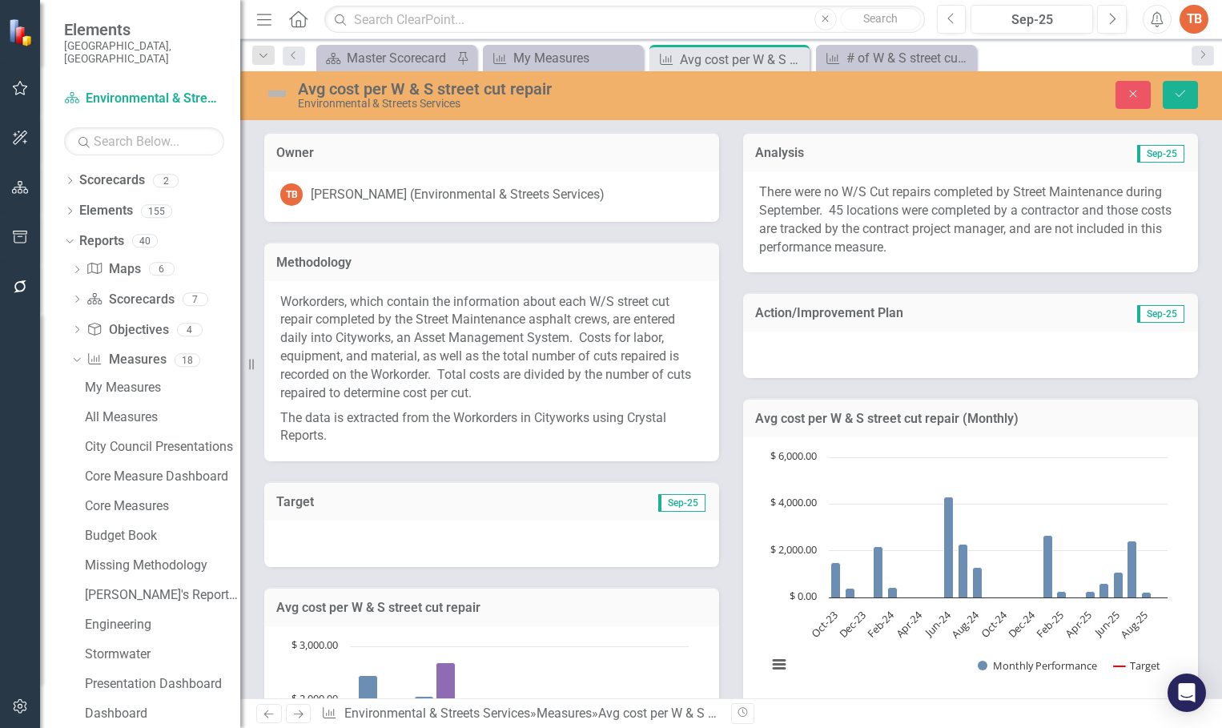
scroll to position [809, 0]
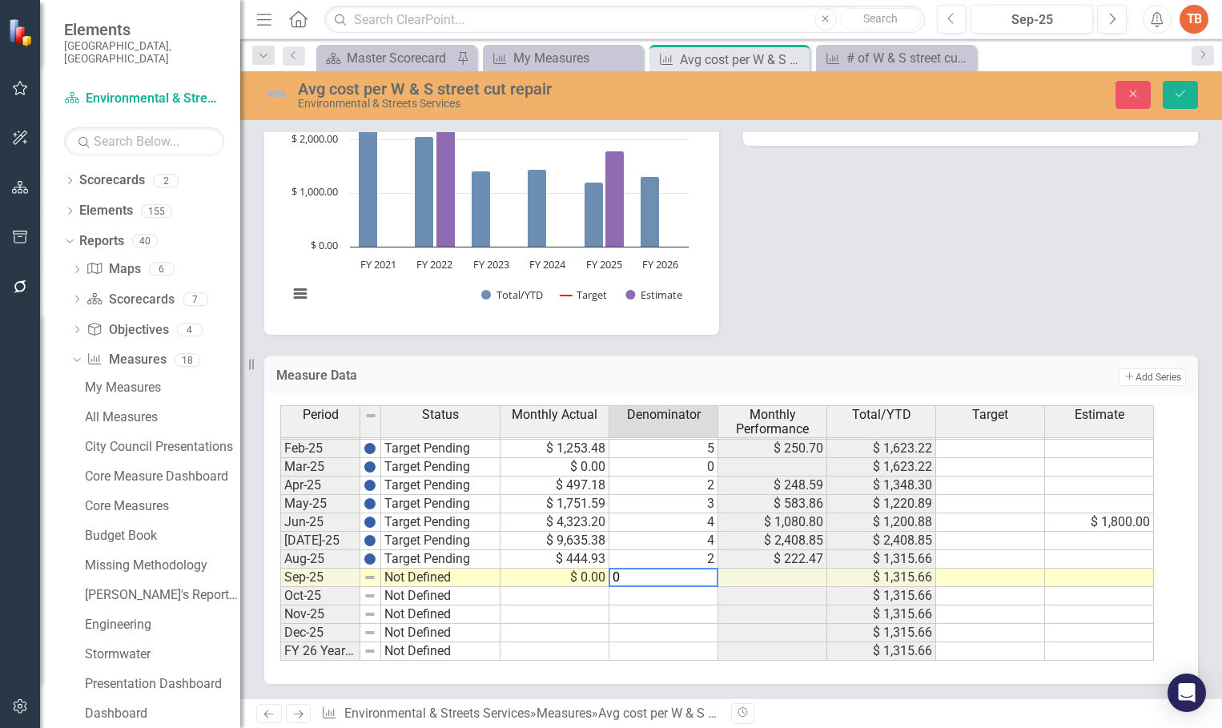
type textarea "0"
click at [396, 576] on td "Not Defined" at bounding box center [440, 577] width 119 height 18
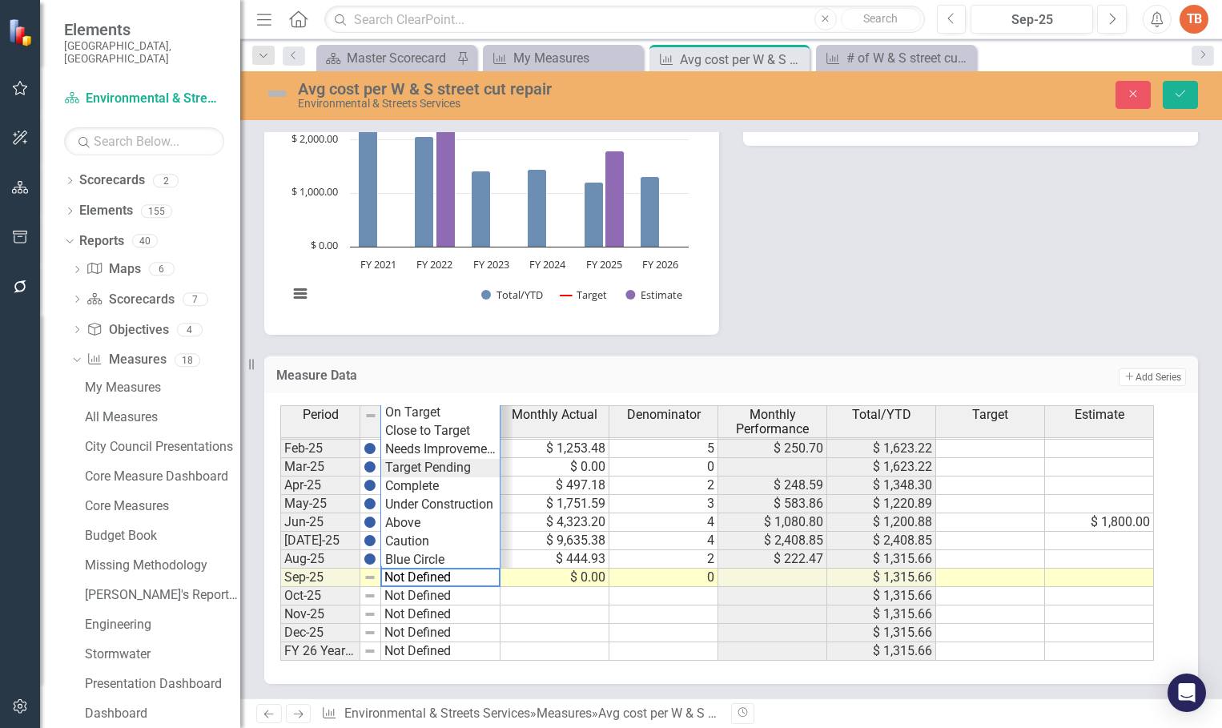
type textarea "Target Pending"
click at [414, 471] on div "Period Status Monthly Actual Denominator Monthly Performance Total/YTD Target E…" at bounding box center [724, 532] width 889 height 255
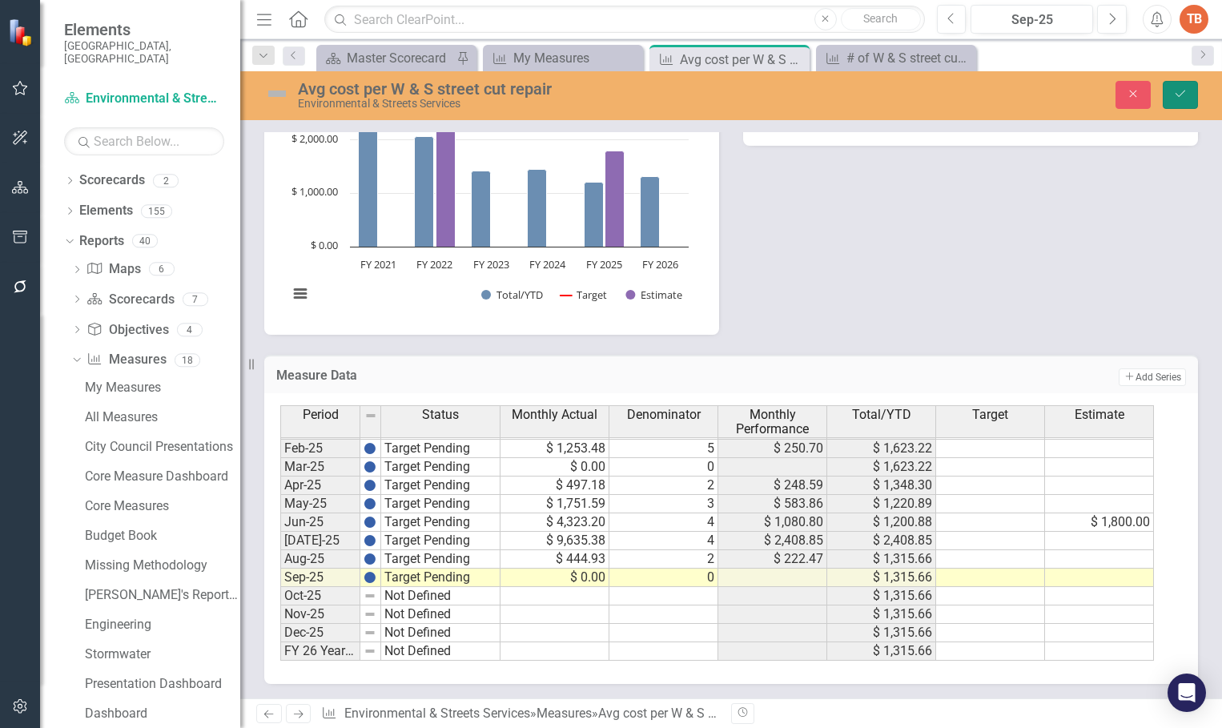
click at [1173, 95] on icon "Save" at bounding box center [1180, 93] width 14 height 11
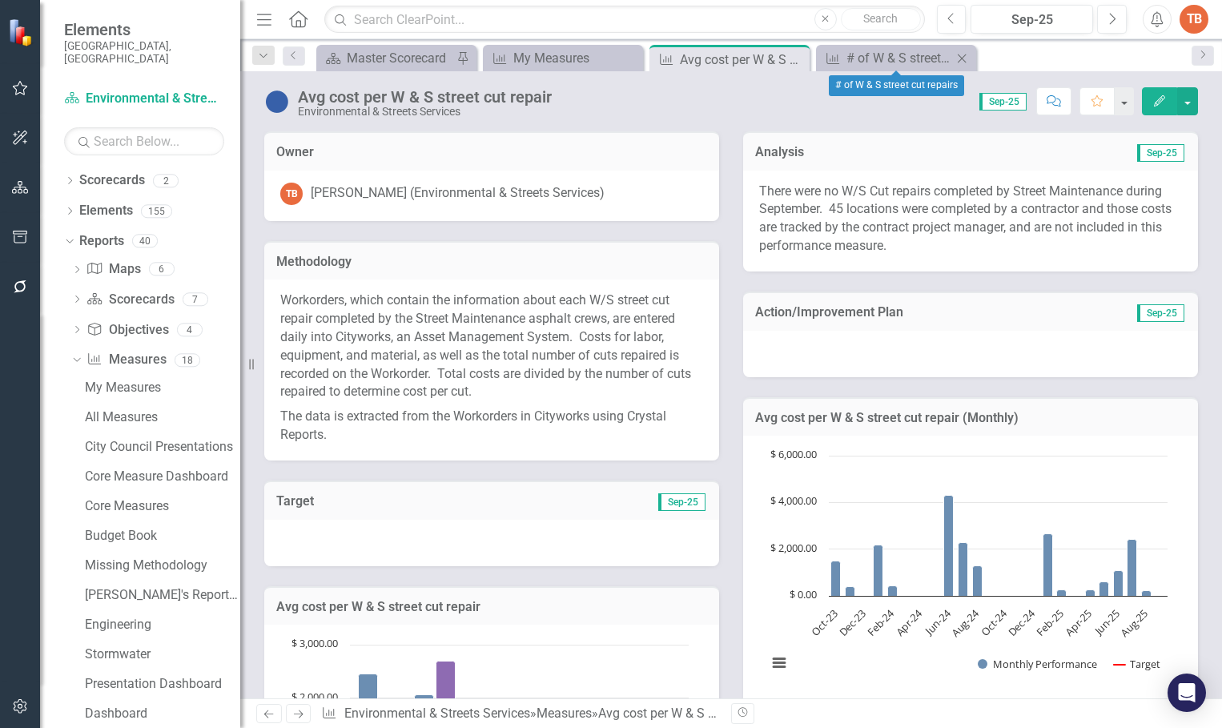
click at [960, 57] on icon "Close" at bounding box center [962, 58] width 16 height 13
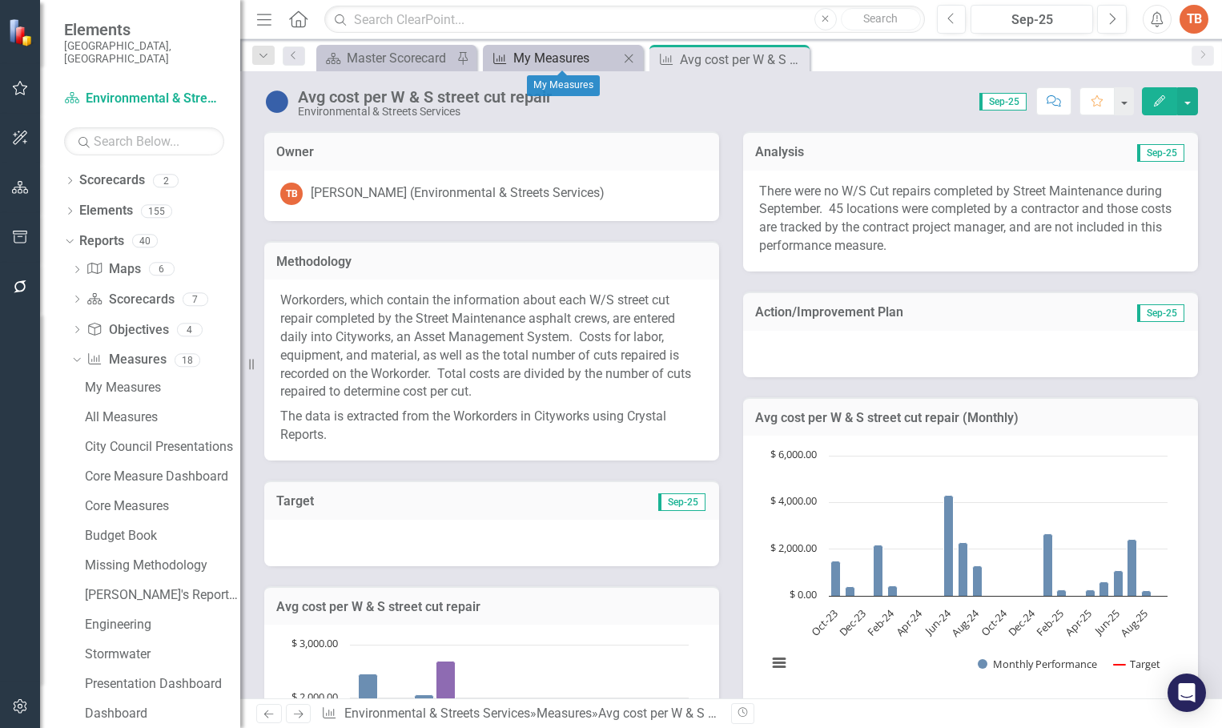
click at [588, 59] on div "My Measures" at bounding box center [566, 58] width 106 height 20
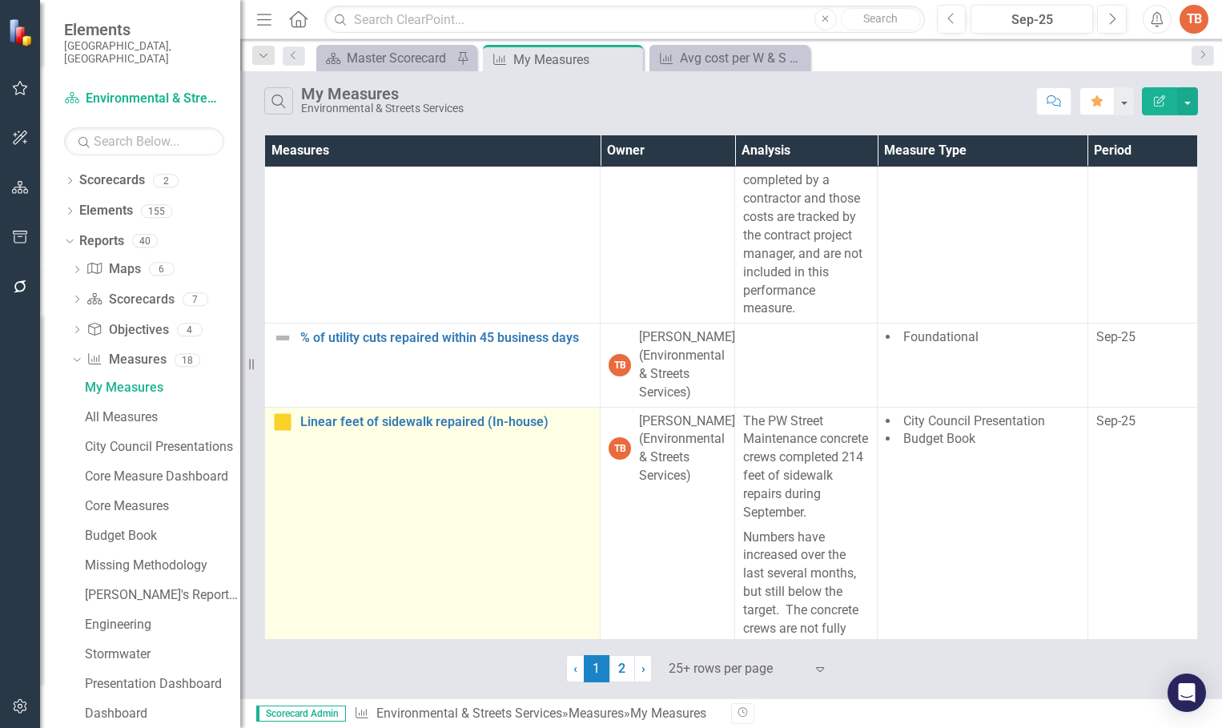
scroll to position [801, 0]
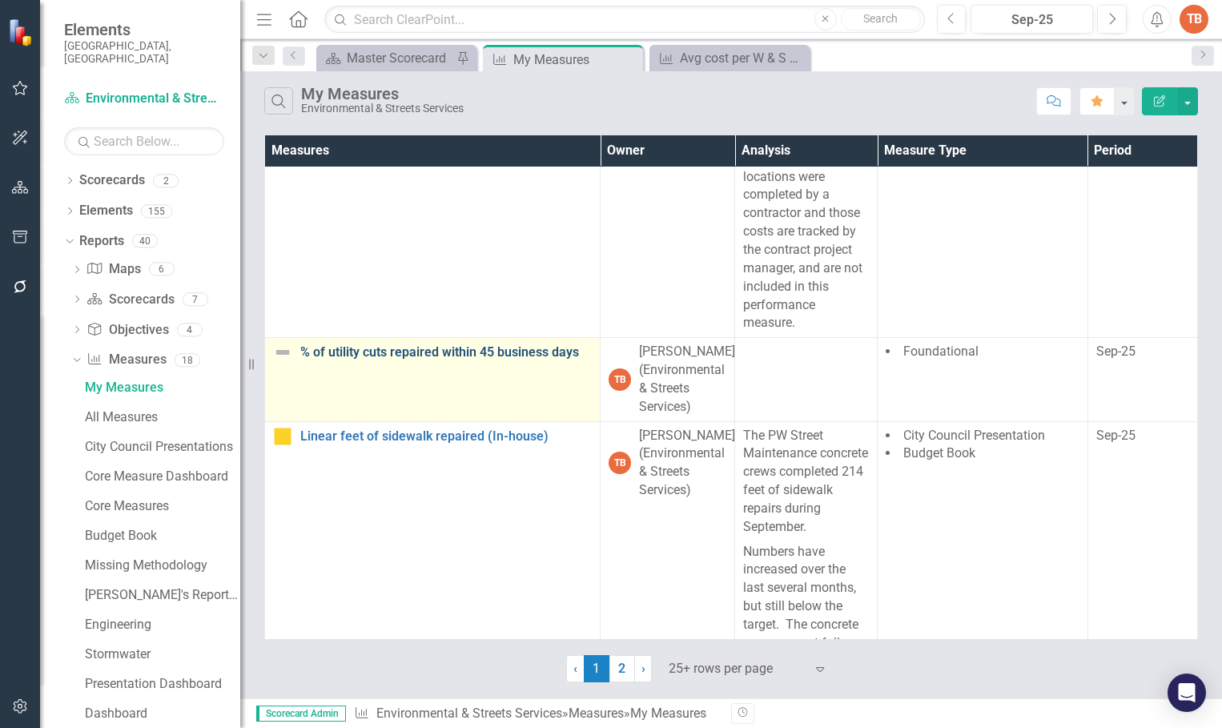
click at [417, 350] on link "% of utility cuts repaired within 45 business days" at bounding box center [445, 352] width 291 height 14
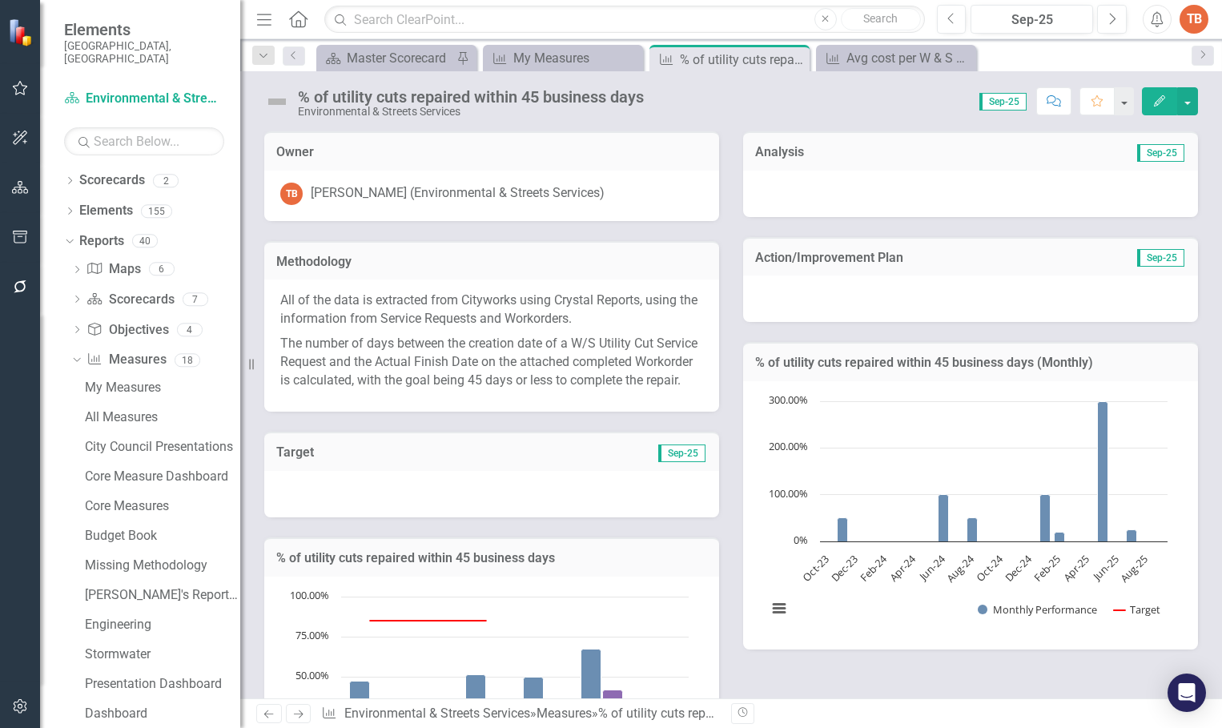
click at [769, 189] on div at bounding box center [970, 194] width 455 height 46
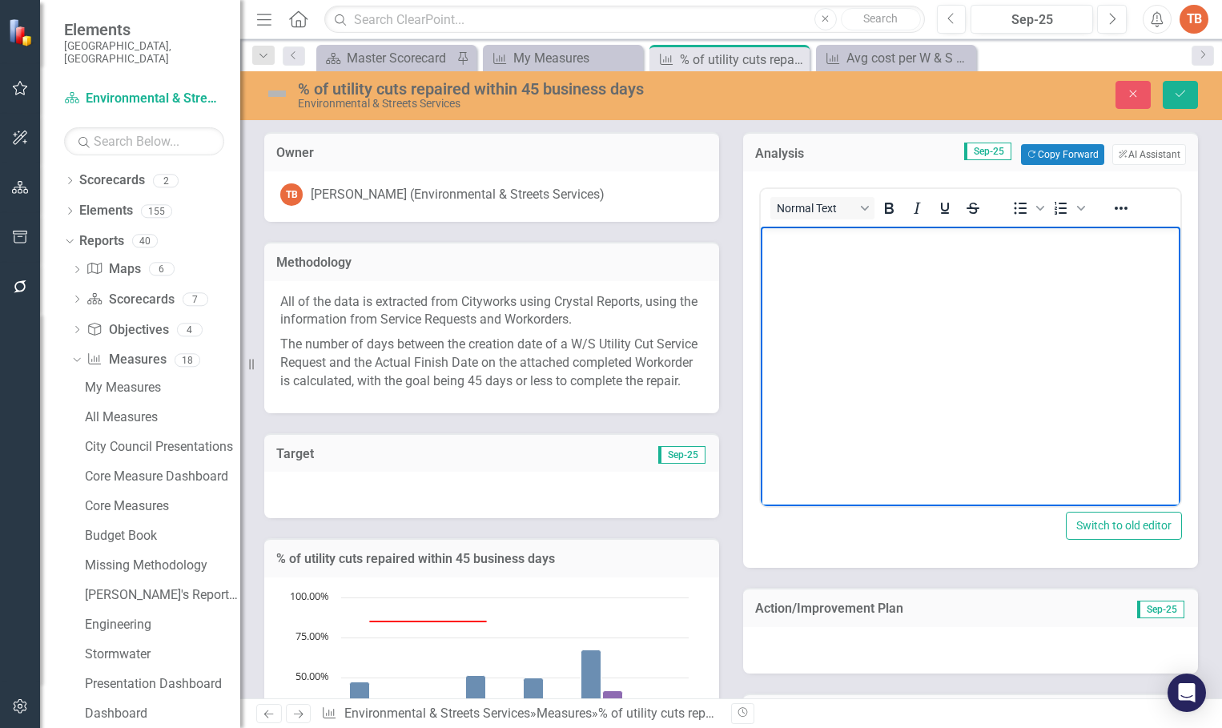
click at [795, 271] on body "Rich Text Area. Press ALT-0 for help." at bounding box center [971, 347] width 420 height 240
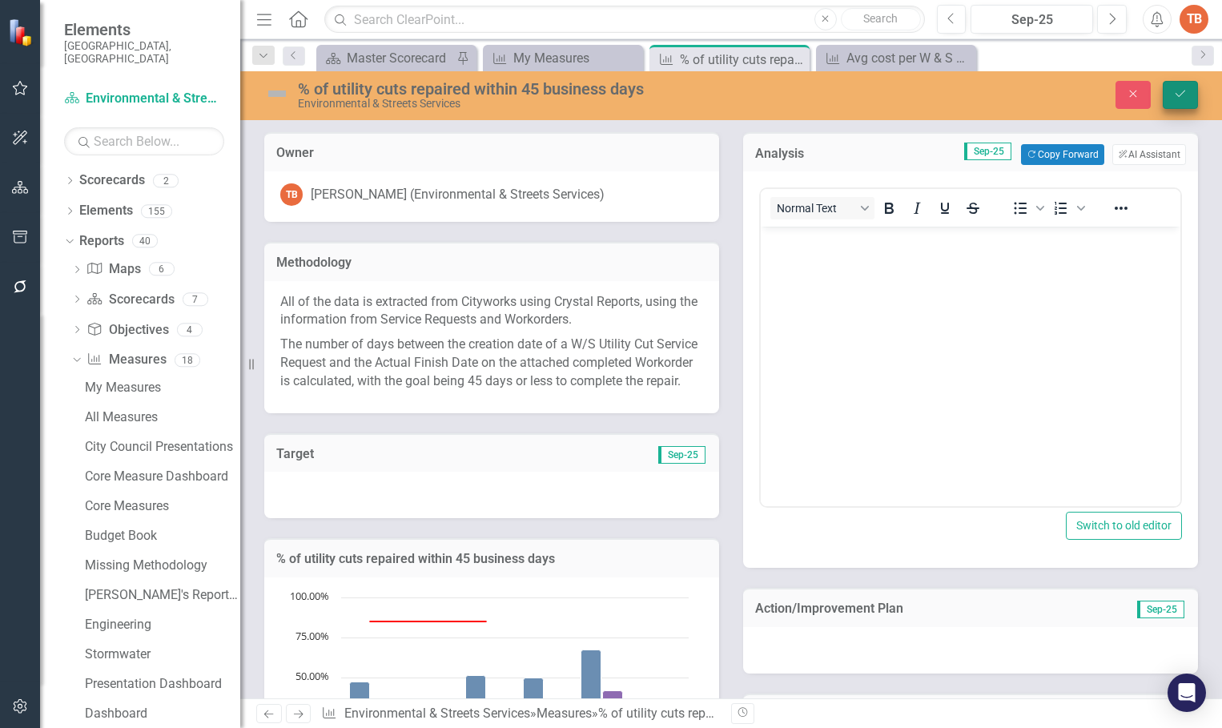
click at [1176, 92] on icon "Save" at bounding box center [1180, 93] width 14 height 11
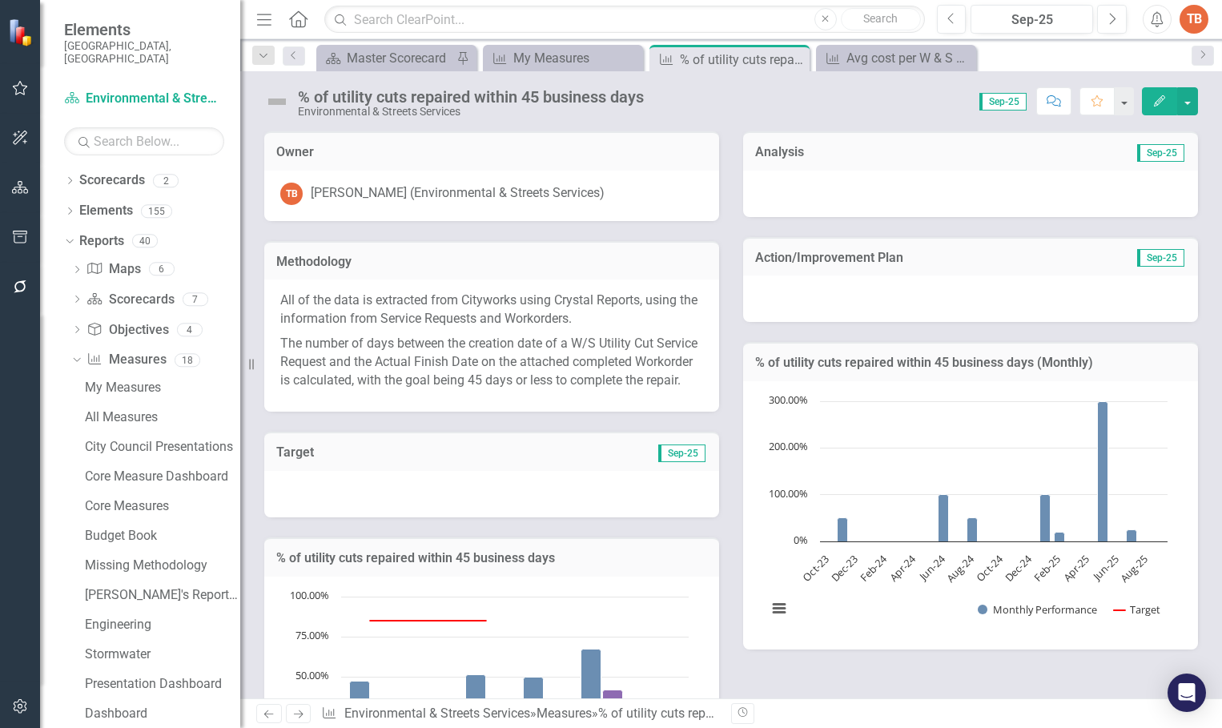
click at [772, 189] on div at bounding box center [970, 194] width 455 height 46
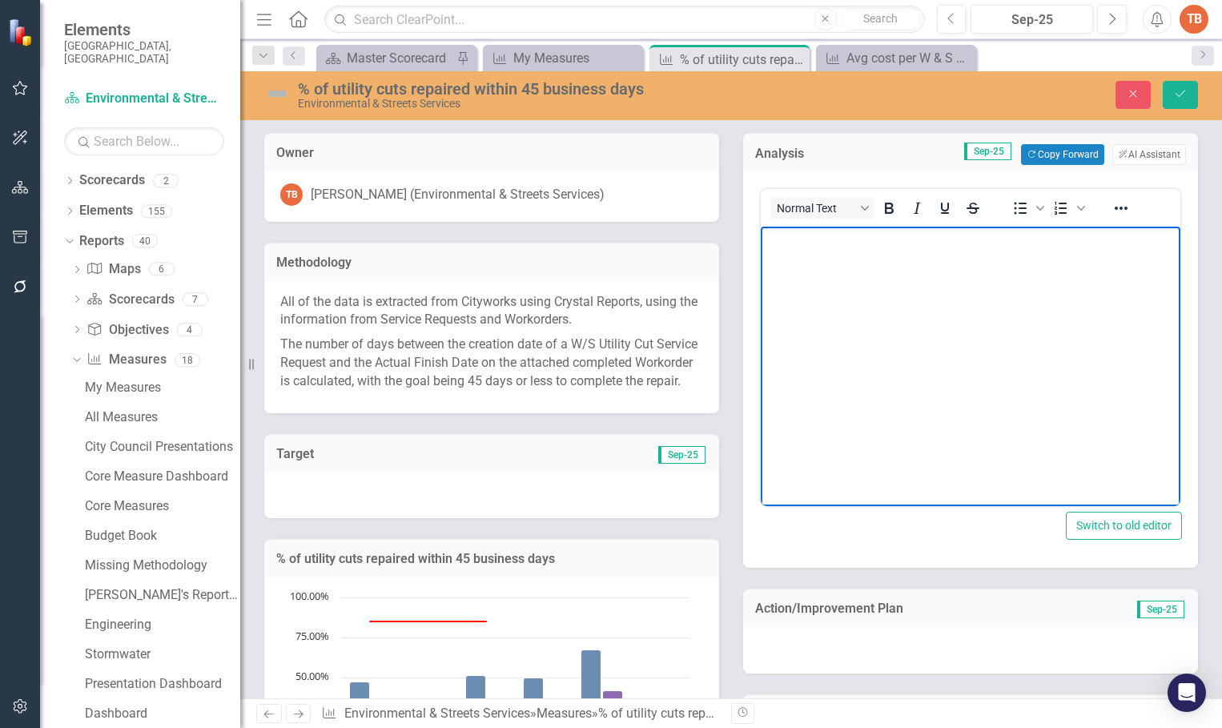
click at [793, 286] on body "Rich Text Area. Press ALT-0 for help." at bounding box center [971, 347] width 420 height 240
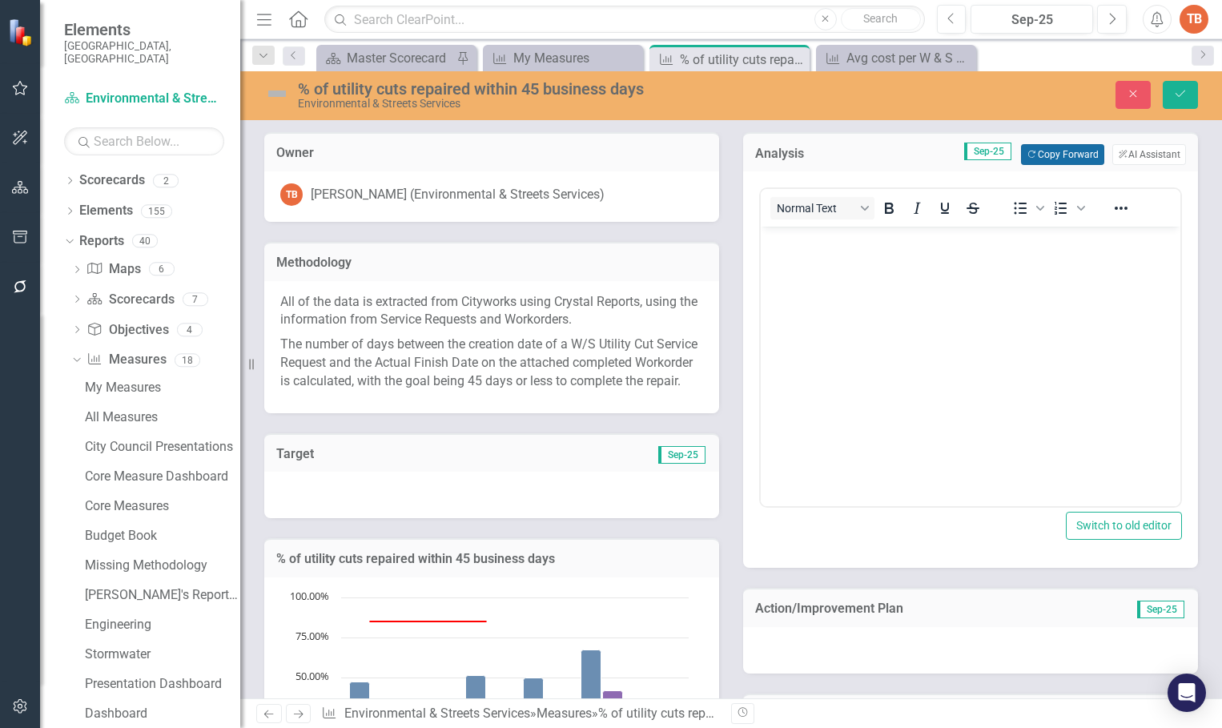
click at [1050, 151] on button "Copy Forward Copy Forward" at bounding box center [1062, 154] width 82 height 21
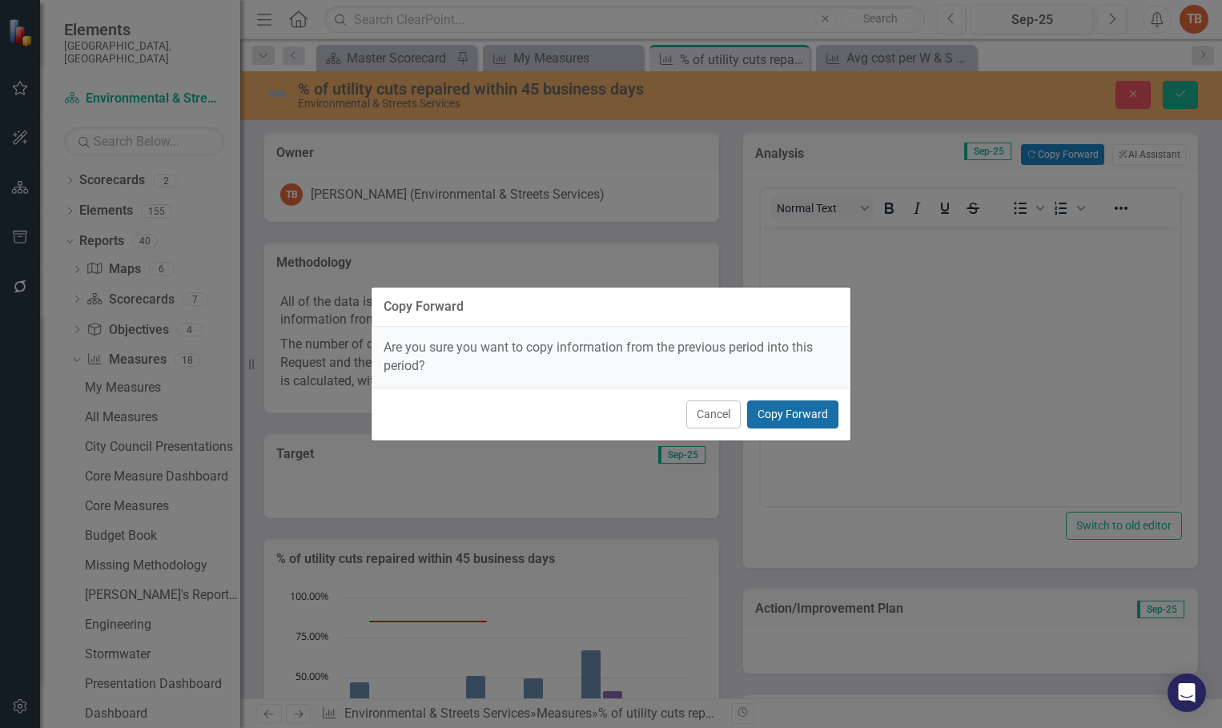
click at [785, 409] on button "Copy Forward" at bounding box center [792, 414] width 91 height 28
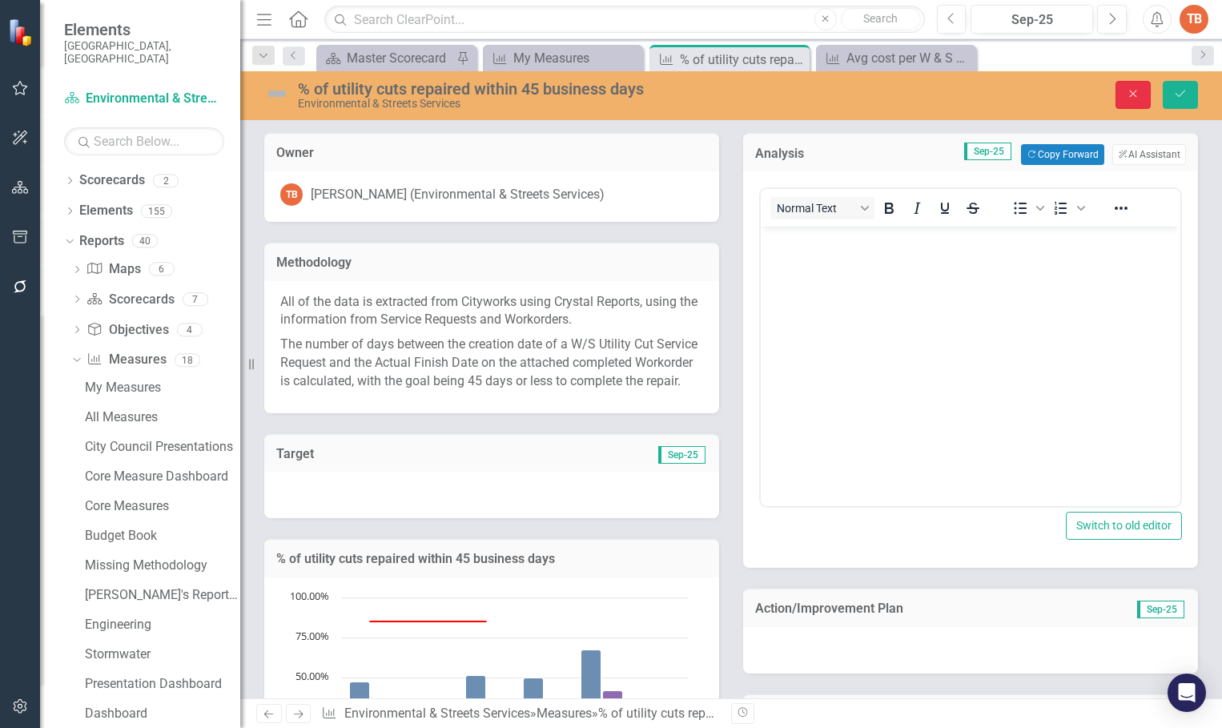
click at [1136, 97] on icon "button" at bounding box center [1133, 93] width 7 height 7
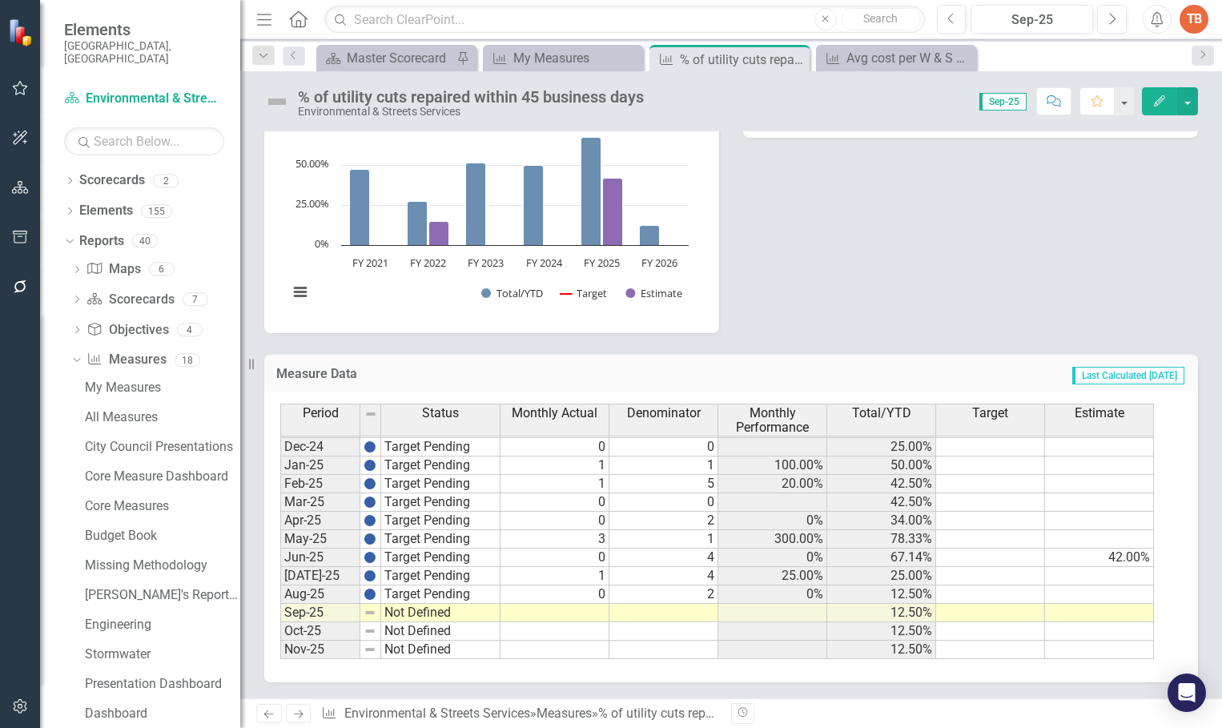
scroll to position [809, 0]
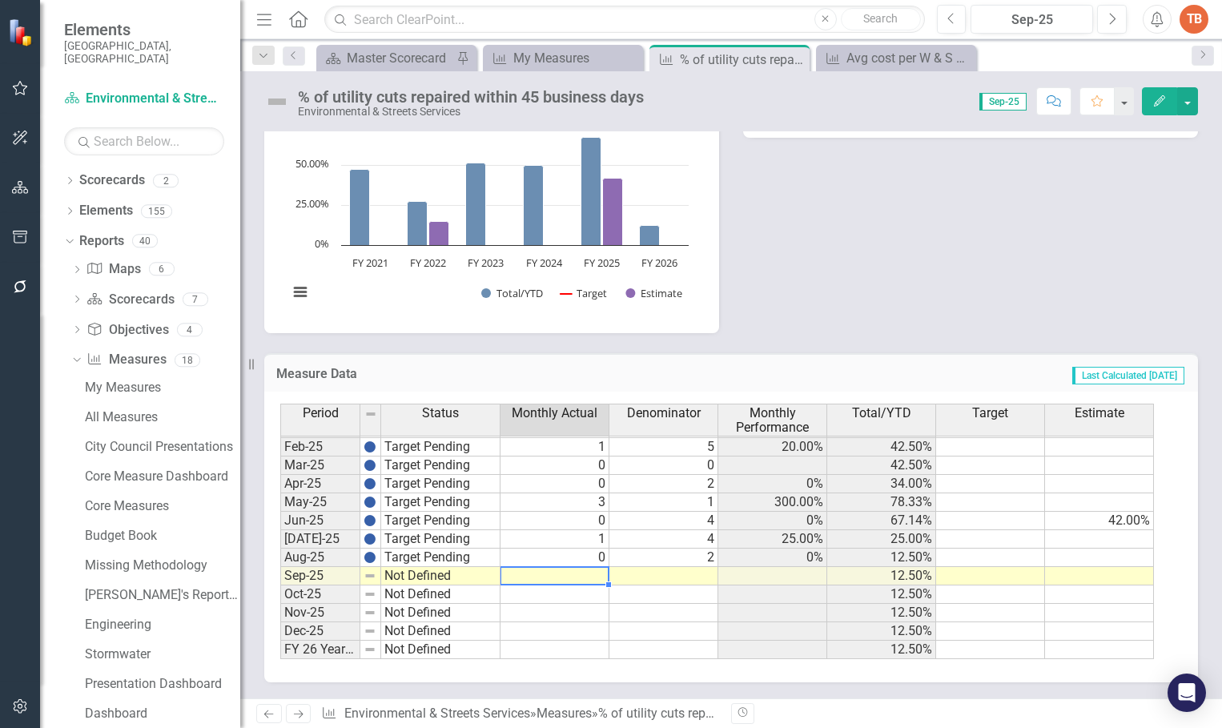
click at [564, 575] on tbody "Jan-24 Target Pending 0 0 37.50% Feb-24 Target Pending 0 0 37.50% Mar-24 Target…" at bounding box center [716, 428] width 873 height 461
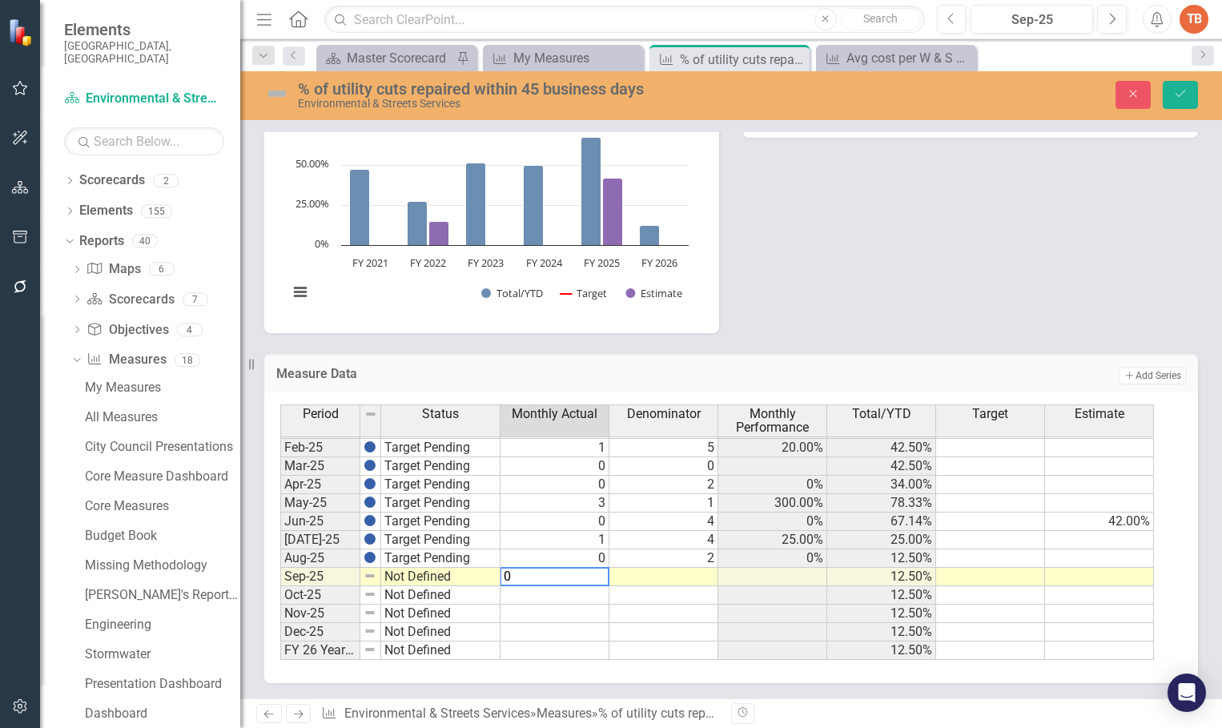
type textarea "0"
click at [686, 572] on td at bounding box center [663, 577] width 109 height 18
type textarea "0"
click at [432, 574] on td "Not Defined" at bounding box center [440, 577] width 119 height 18
click at [391, 577] on td "Not Defined" at bounding box center [440, 577] width 119 height 18
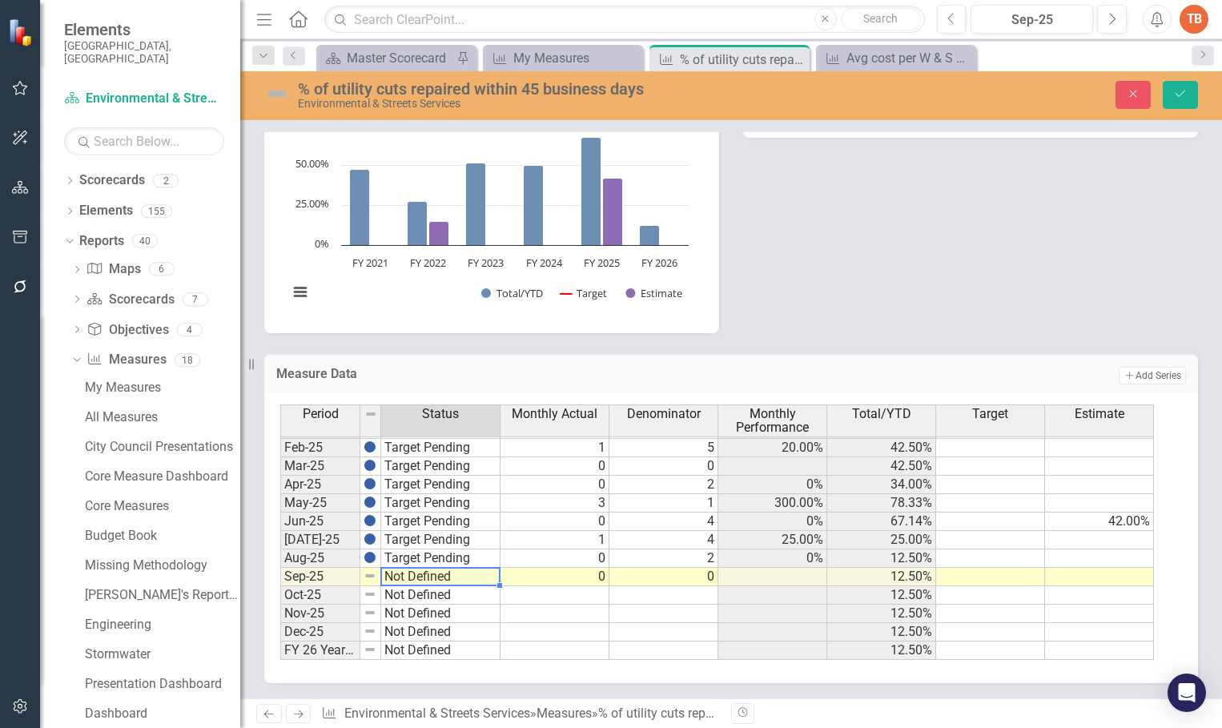
click at [392, 577] on td "Not Defined" at bounding box center [440, 577] width 119 height 18
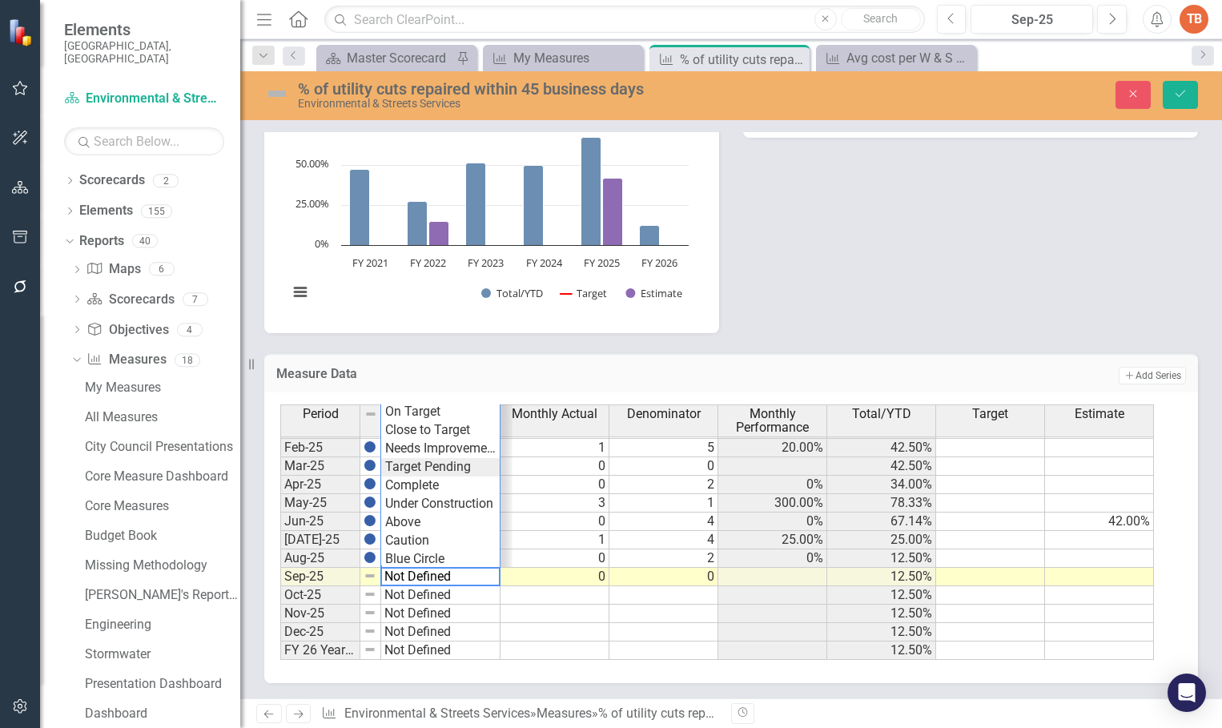
type textarea "Target Pending"
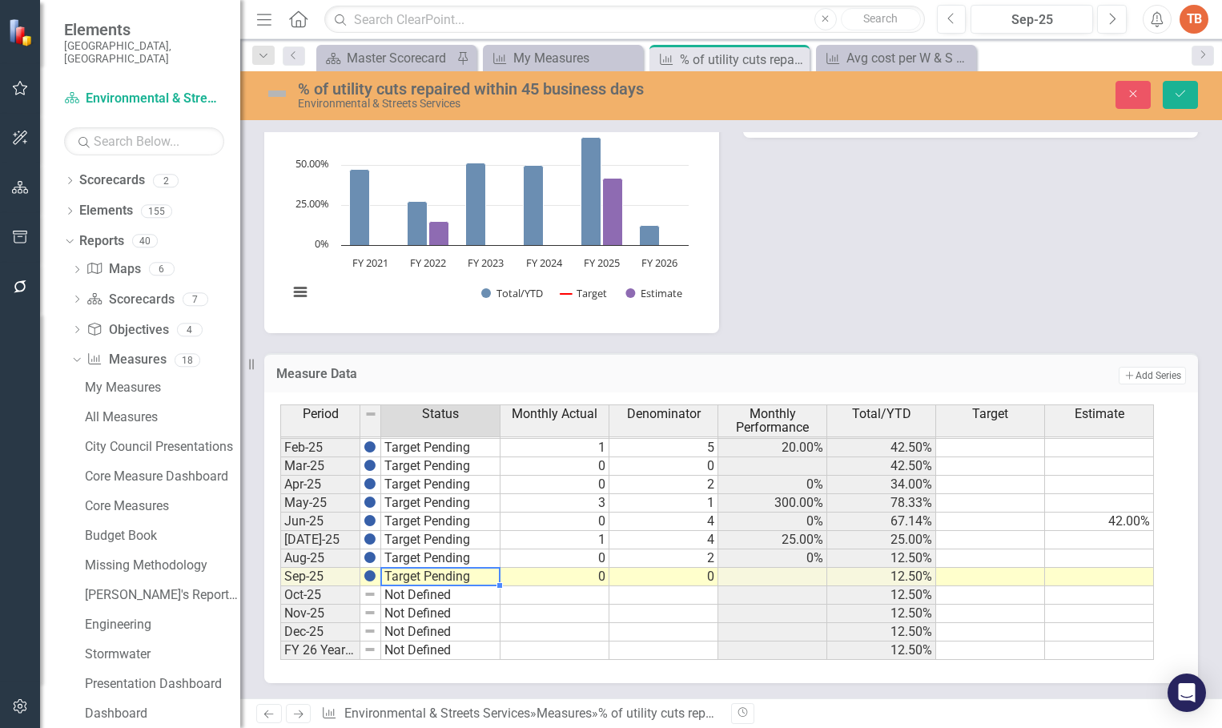
click at [426, 468] on div "Period Status Monthly Actual Denominator Monthly Performance Total/YTD Target E…" at bounding box center [724, 531] width 889 height 255
click at [1179, 90] on icon "Save" at bounding box center [1180, 93] width 14 height 11
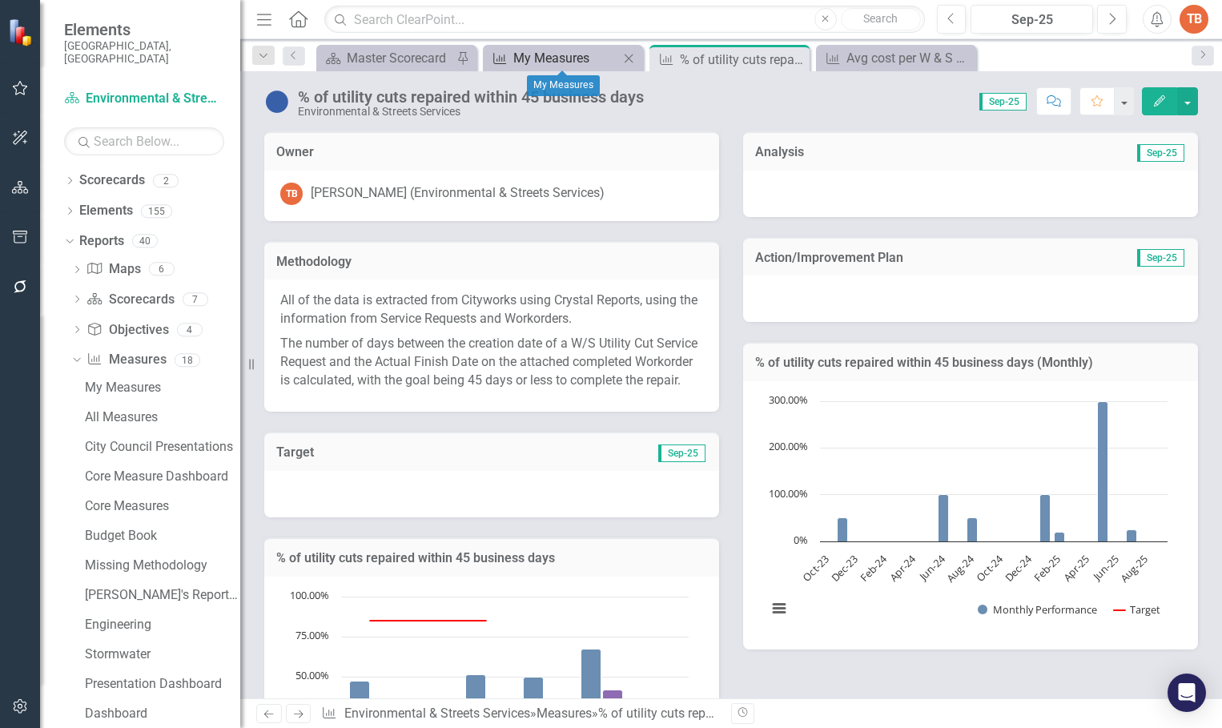
click at [539, 57] on div "My Measures" at bounding box center [566, 58] width 106 height 20
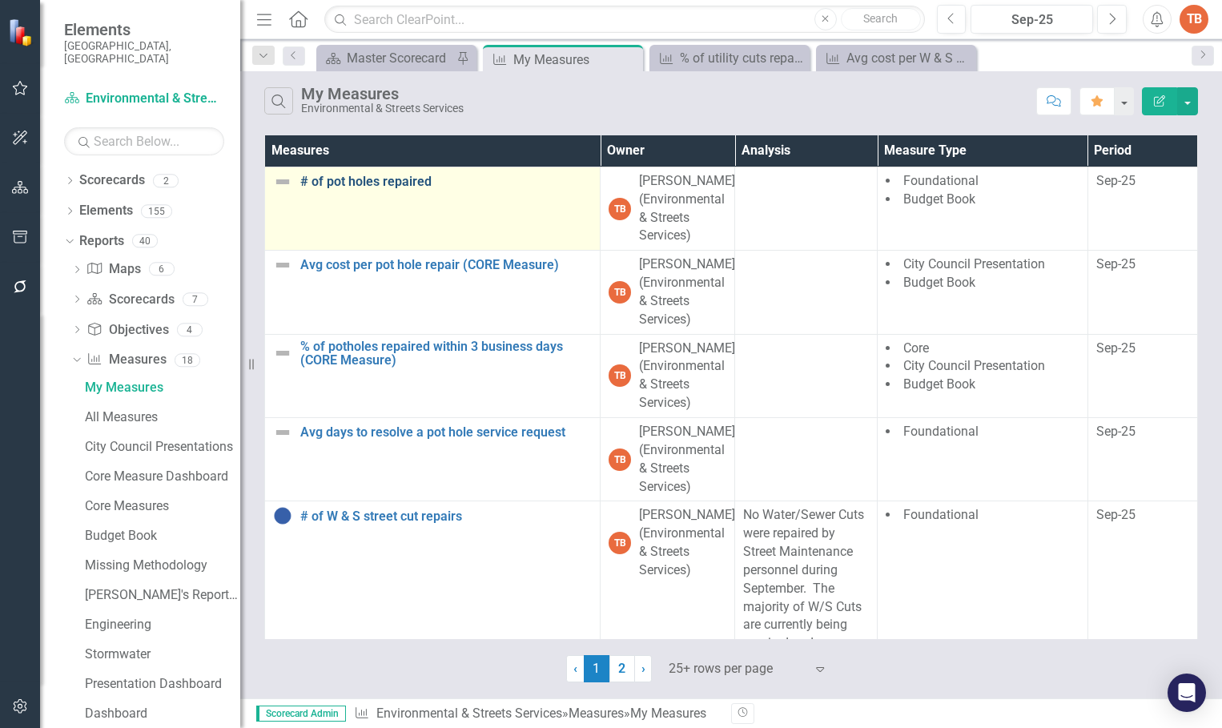
click at [343, 179] on link "# of pot holes repaired" at bounding box center [445, 182] width 291 height 14
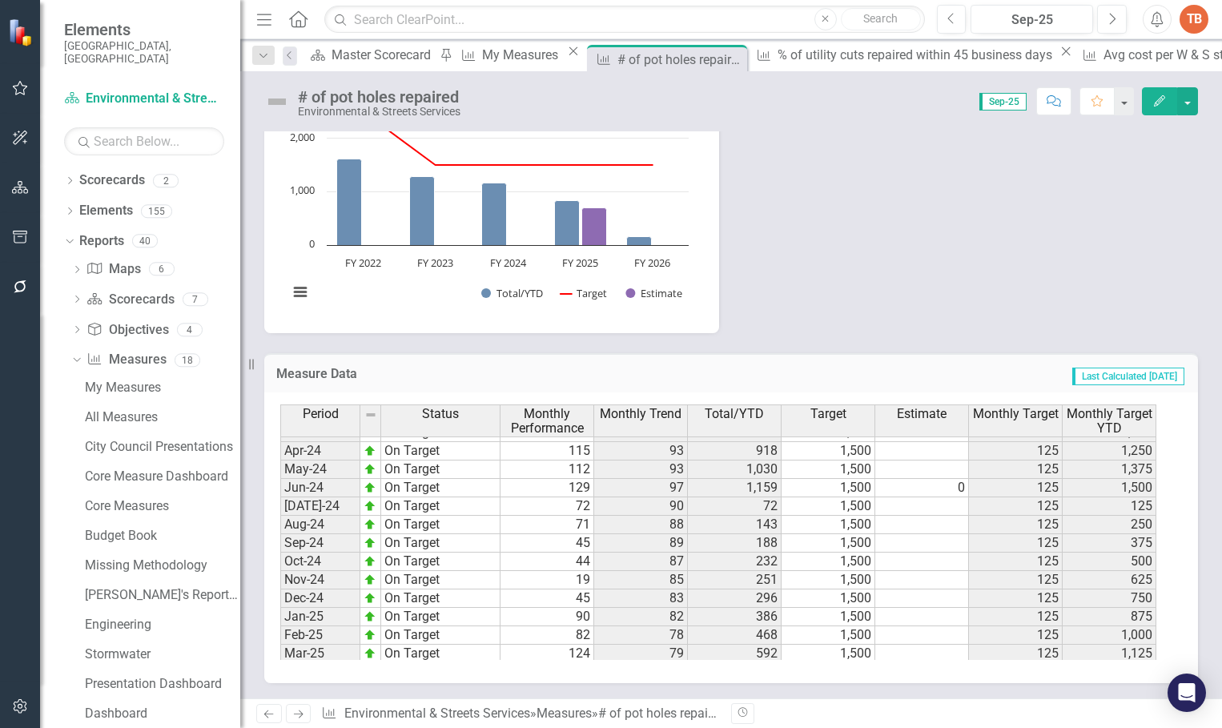
scroll to position [809, 0]
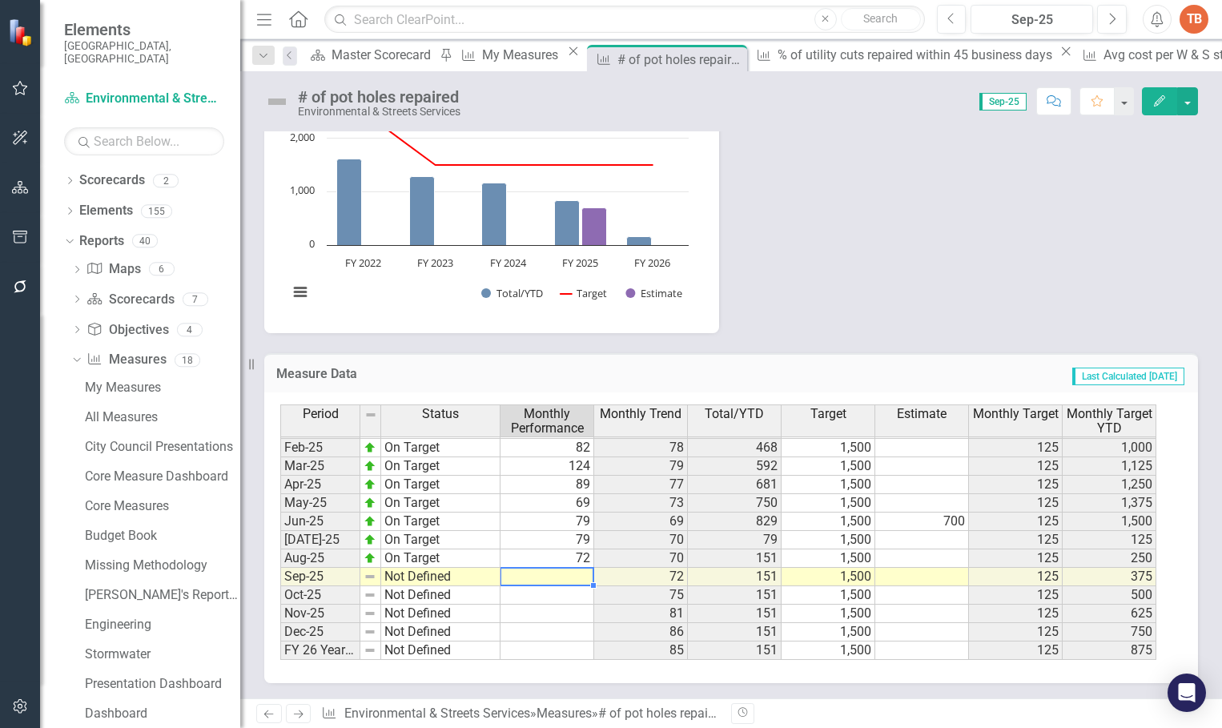
click at [564, 572] on tbody "Jan-24 On Target 111 97 565 1,500 125 875 Feb-24 On Target 123 95 688 1,500 125…" at bounding box center [718, 429] width 876 height 461
click at [552, 576] on td at bounding box center [547, 577] width 94 height 18
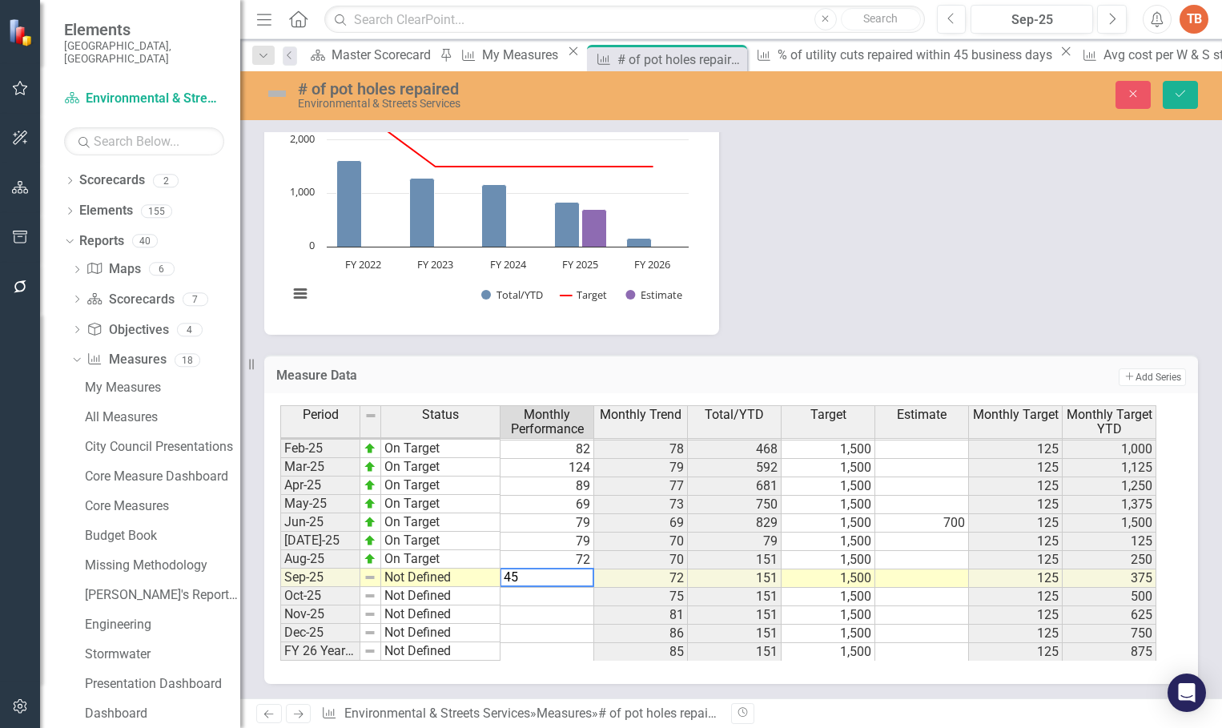
type textarea "45"
click at [393, 578] on td "Not Defined" at bounding box center [440, 577] width 119 height 18
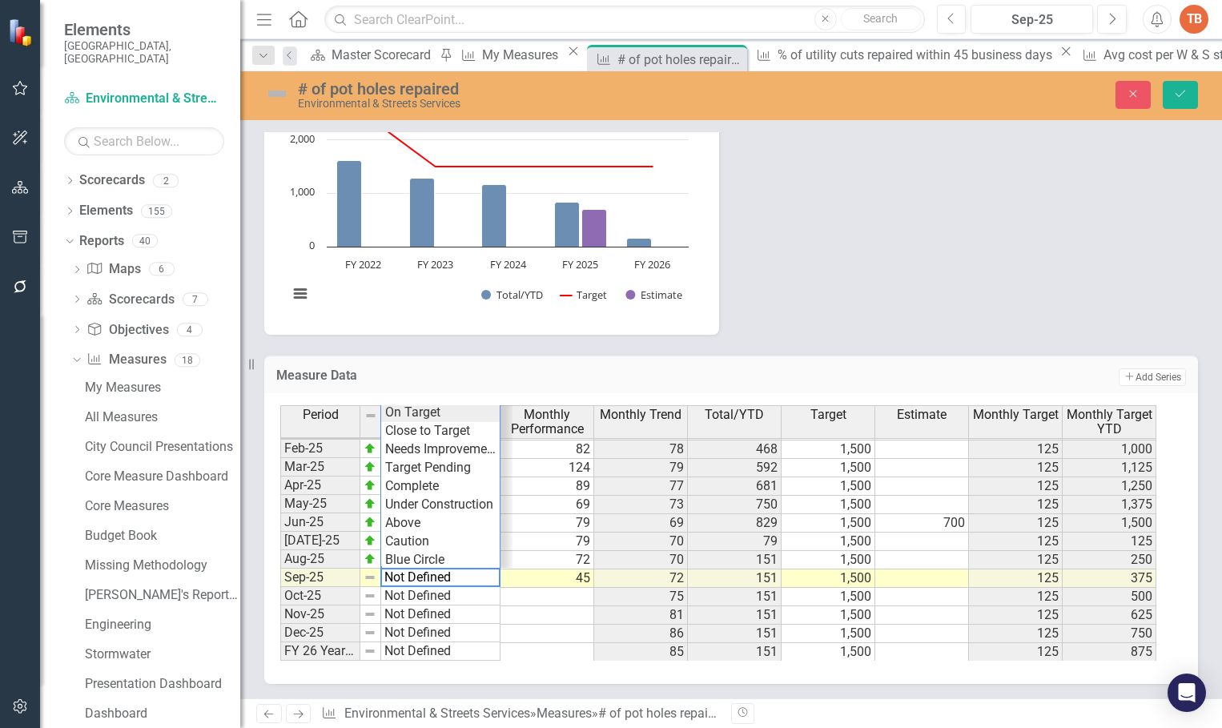
type textarea "On Target"
click at [403, 413] on div "Period Status Monthly Performance Monthly Trend Total/YTD Target Estimate Month…" at bounding box center [724, 532] width 889 height 255
click at [1174, 93] on icon "Save" at bounding box center [1180, 93] width 14 height 11
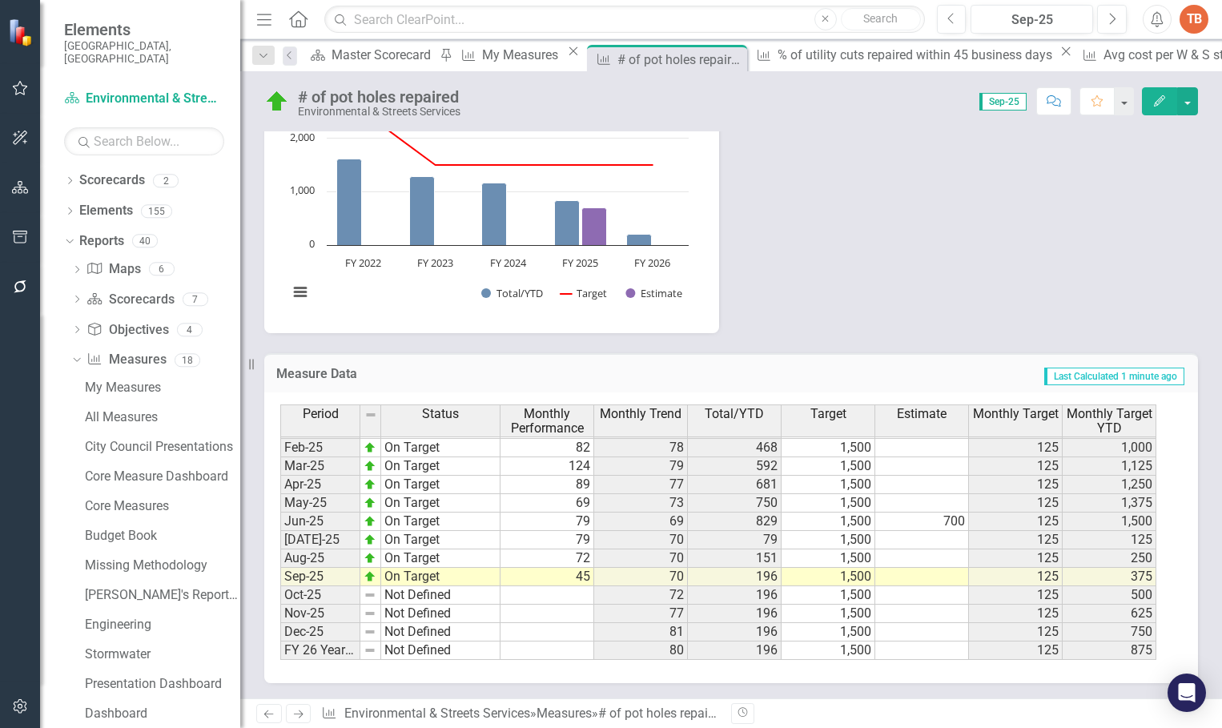
click at [301, 709] on icon "Next" at bounding box center [298, 714] width 14 height 10
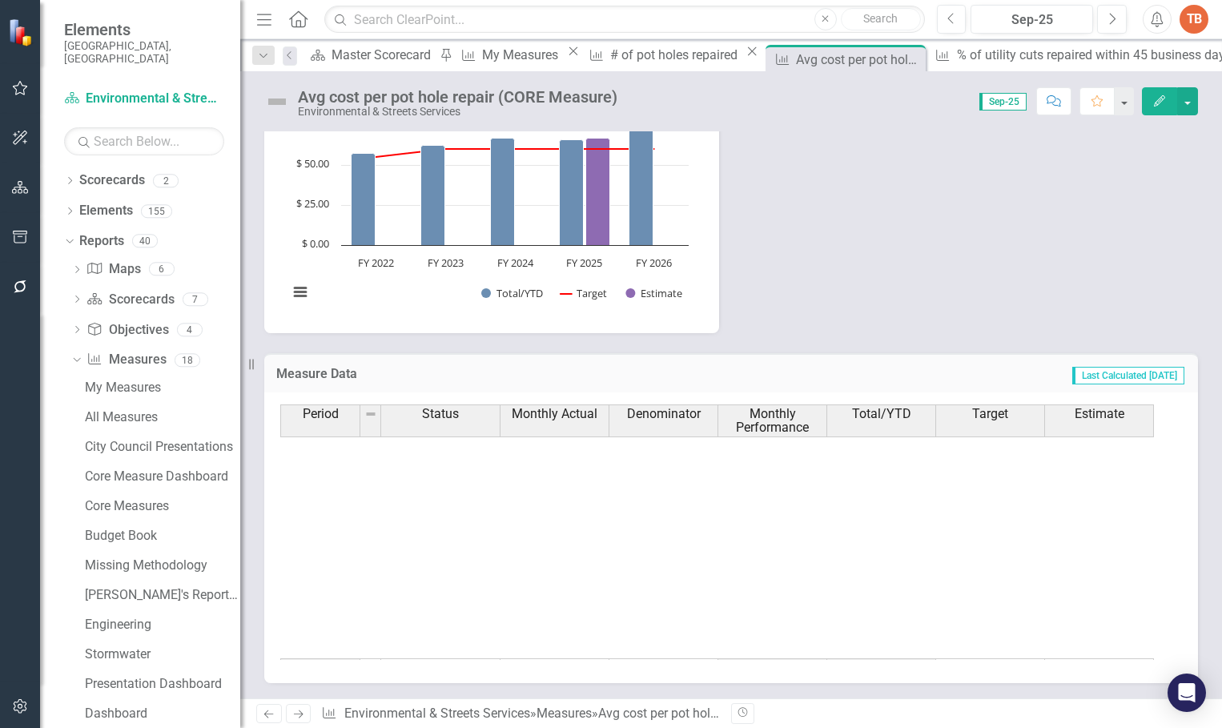
scroll to position [809, 0]
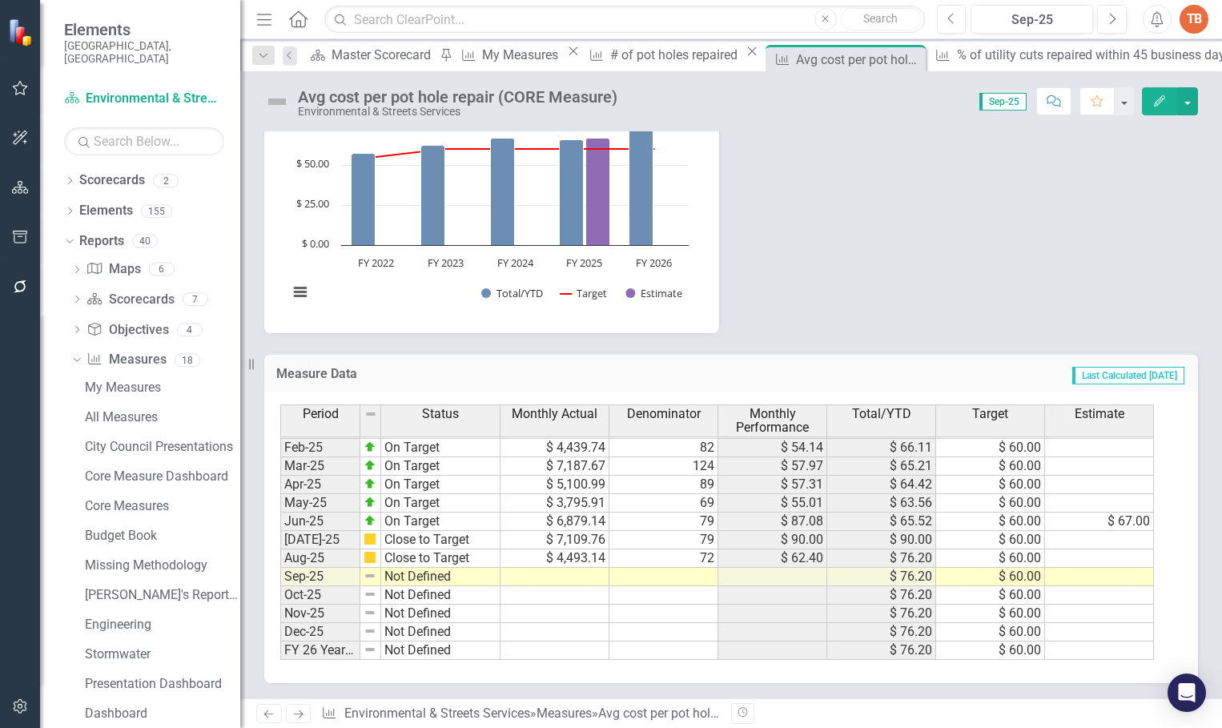
click at [564, 575] on td at bounding box center [554, 577] width 109 height 18
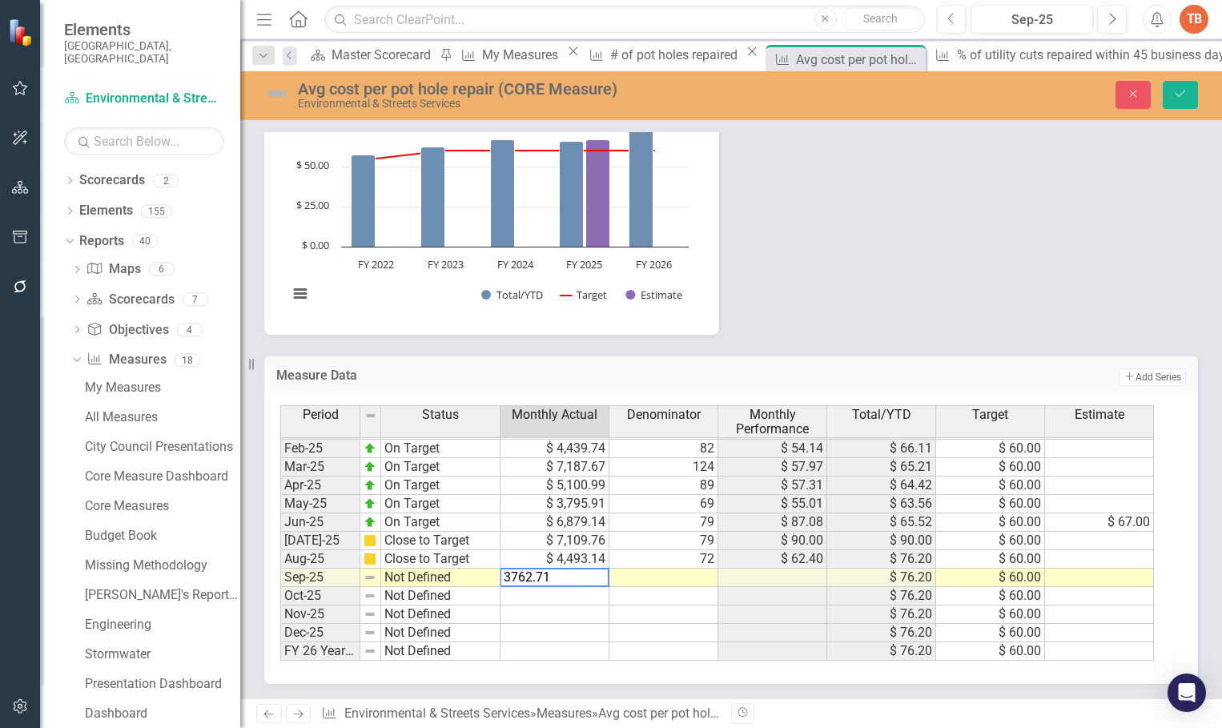
type textarea "3762.71"
click at [669, 578] on td at bounding box center [663, 577] width 109 height 18
type textarea "45"
click at [391, 572] on td "Not Defined" at bounding box center [440, 577] width 119 height 18
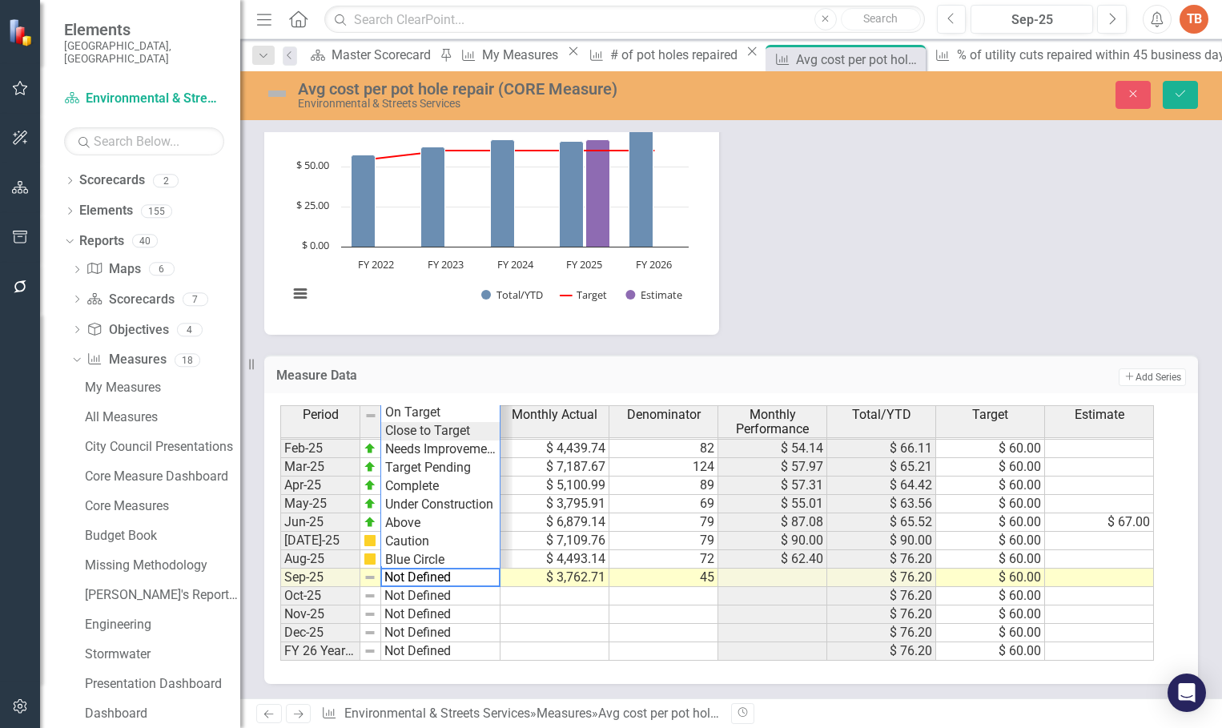
type textarea "Close to Target"
click at [412, 435] on div "Period Status Monthly Actual Denominator Monthly Performance Total/YTD Target E…" at bounding box center [724, 532] width 889 height 255
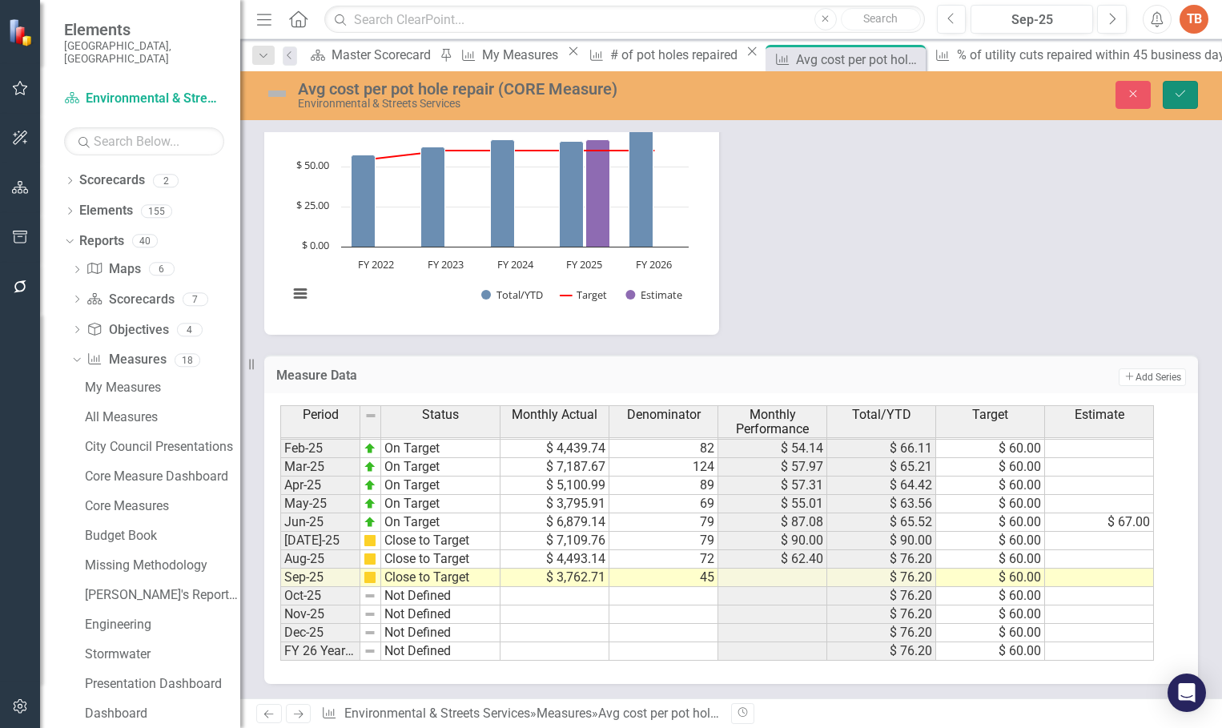
click at [1181, 95] on icon "Save" at bounding box center [1180, 93] width 14 height 11
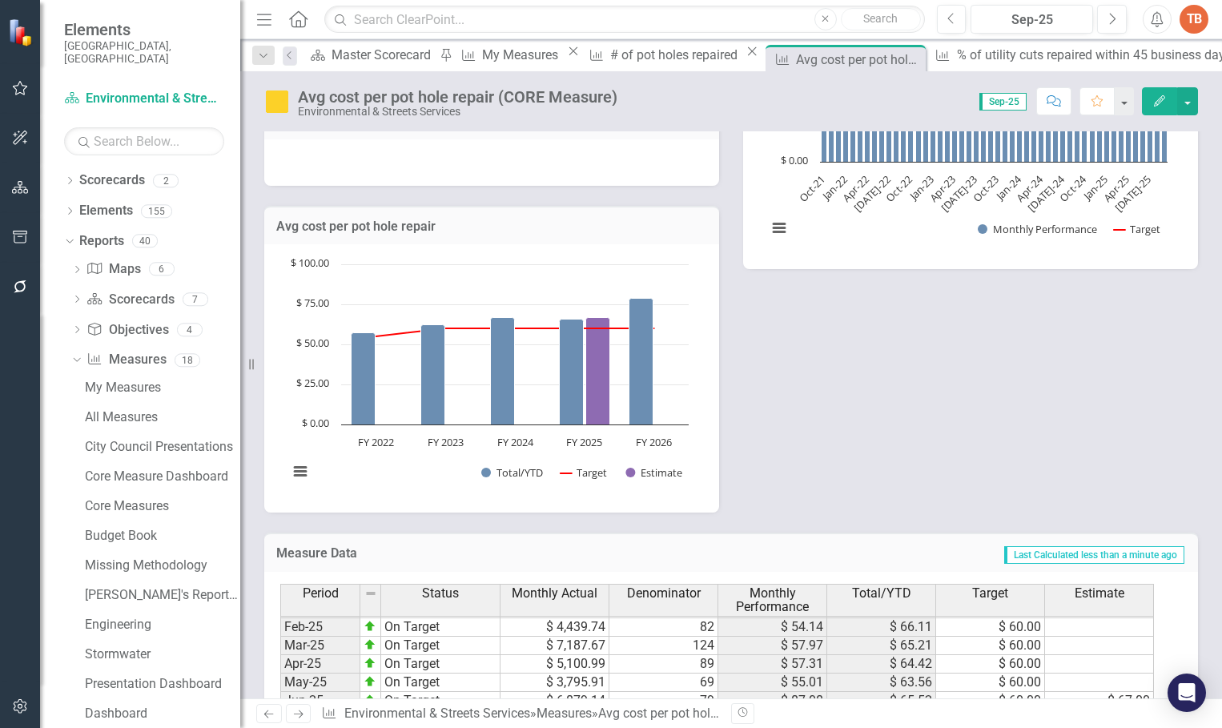
scroll to position [0, 0]
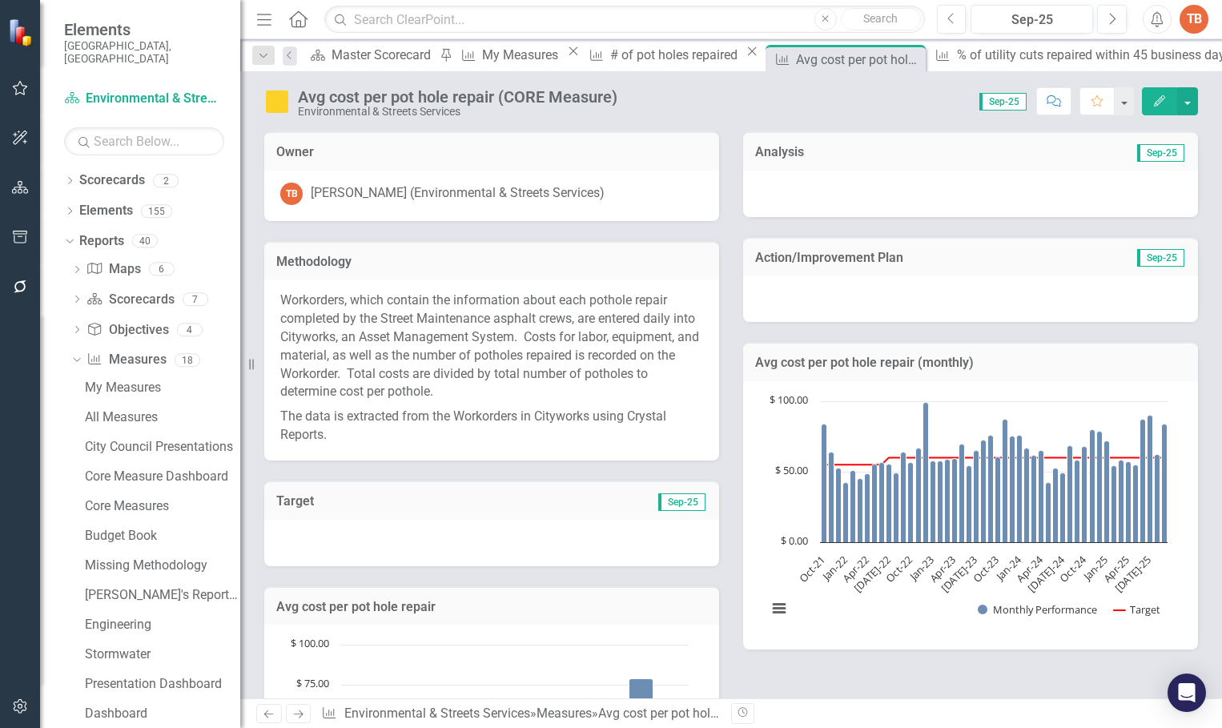
click at [773, 187] on div at bounding box center [970, 194] width 455 height 46
click at [775, 187] on div at bounding box center [970, 194] width 455 height 46
click at [773, 193] on div at bounding box center [970, 194] width 455 height 46
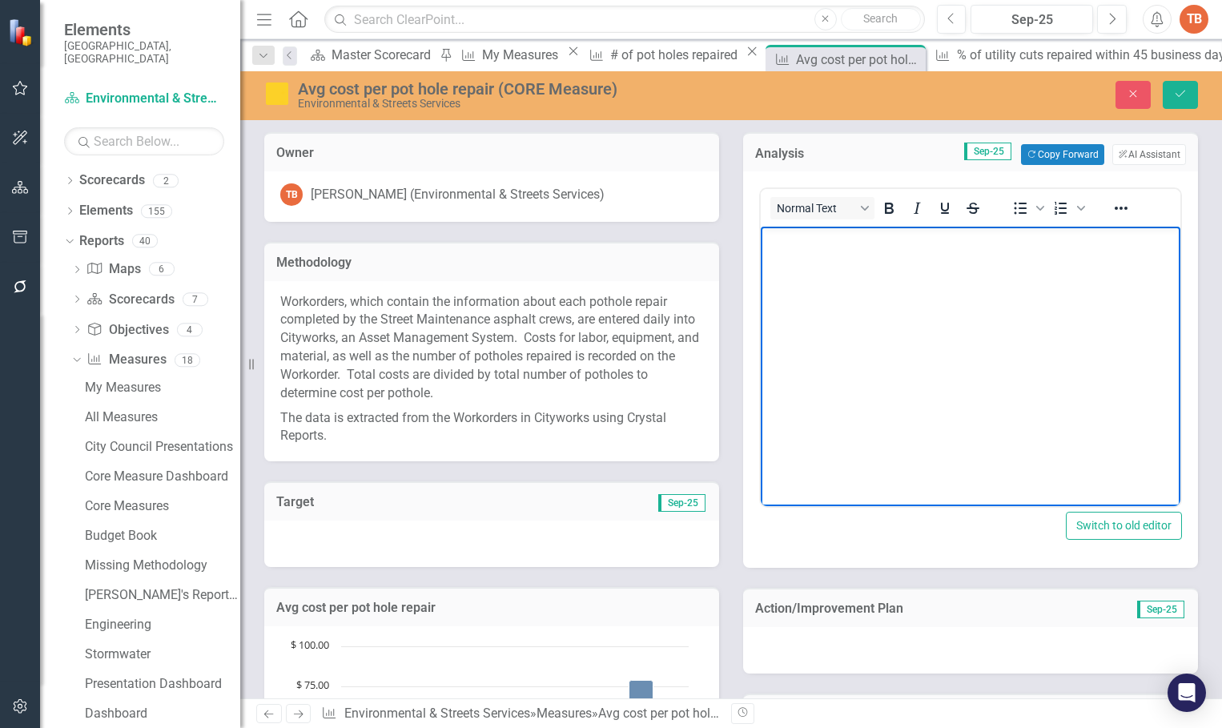
click at [793, 279] on body "Rich Text Area. Press ALT-0 for help." at bounding box center [971, 347] width 420 height 240
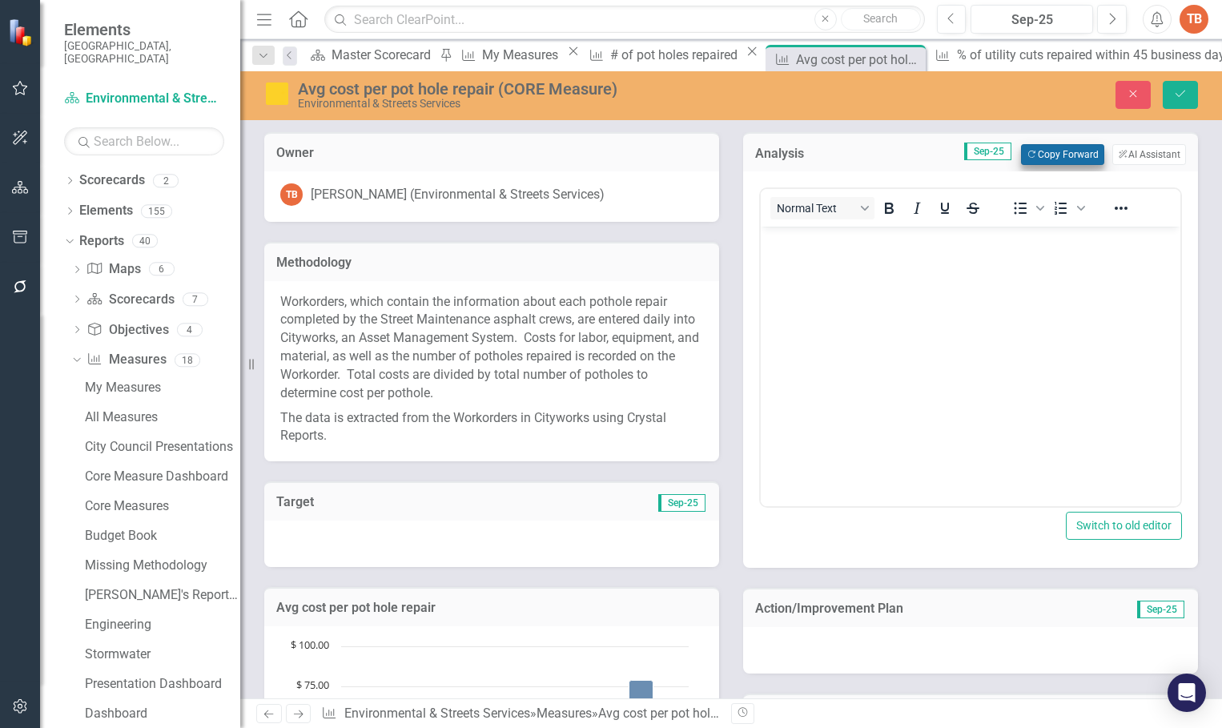
click at [1035, 152] on button "Copy Forward Copy Forward" at bounding box center [1062, 154] width 82 height 21
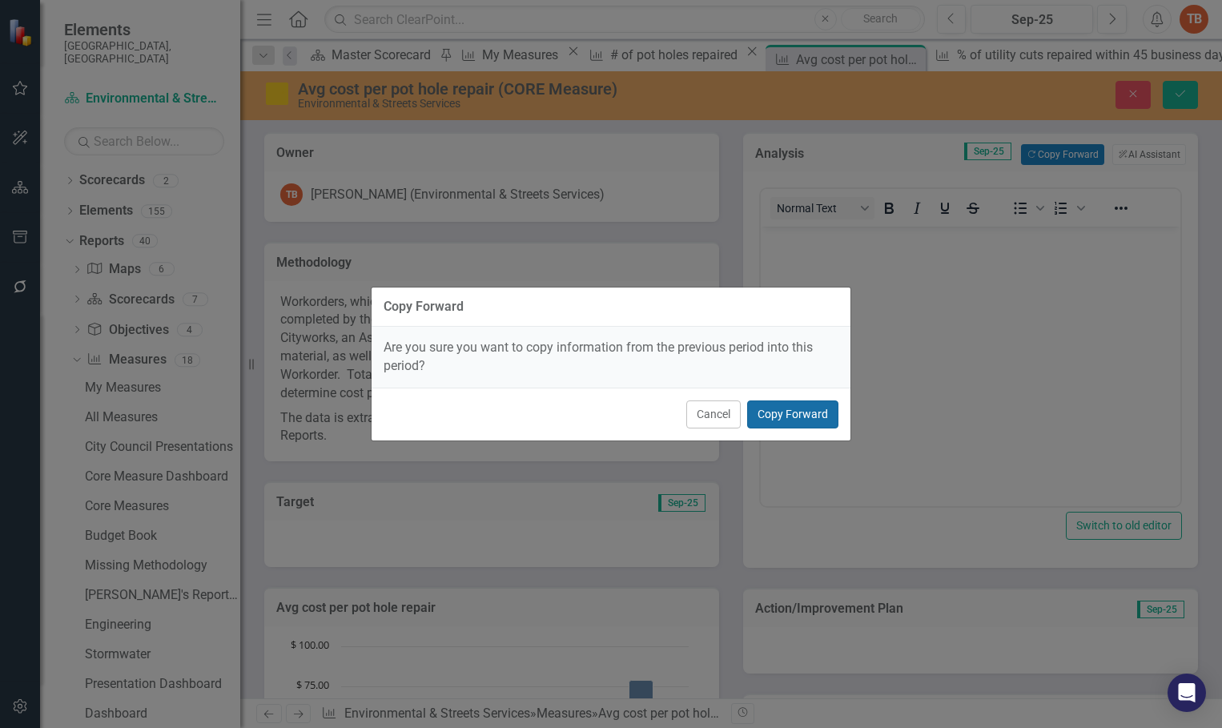
click at [780, 413] on button "Copy Forward" at bounding box center [792, 414] width 91 height 28
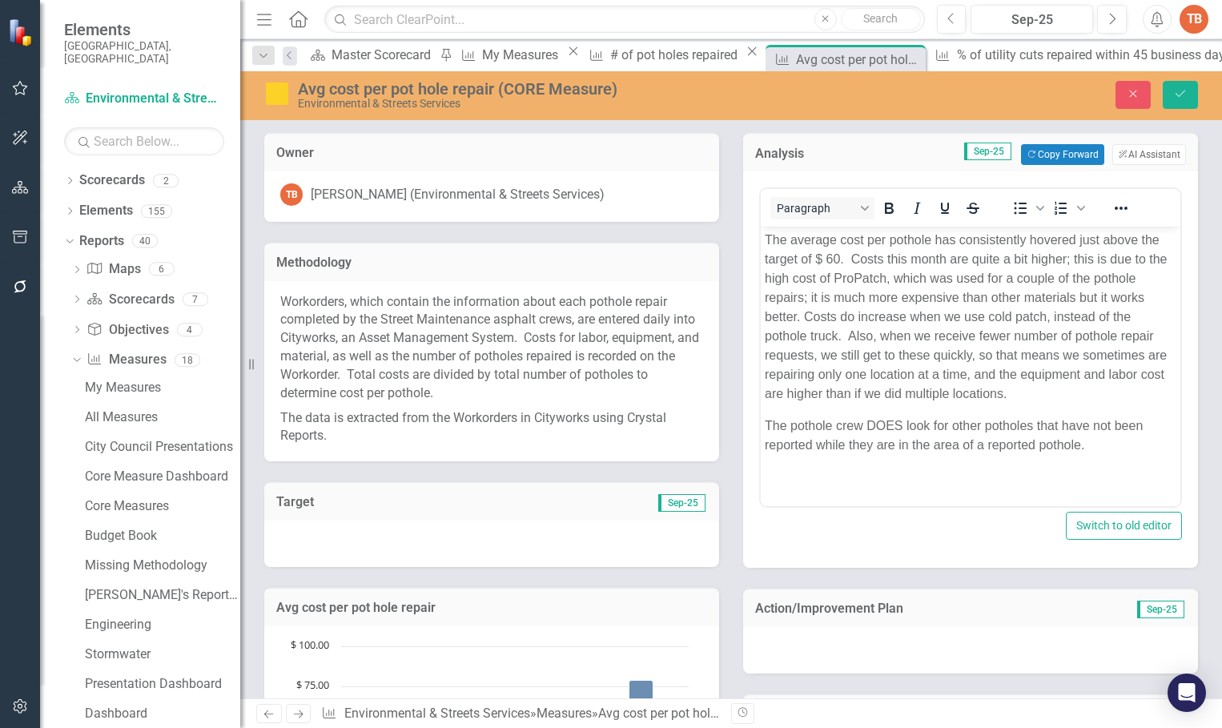
click at [1000, 257] on p "The average cost per pothole has consistently hovered just above the target of …" at bounding box center [971, 317] width 412 height 173
click at [1181, 95] on icon "Save" at bounding box center [1180, 93] width 14 height 11
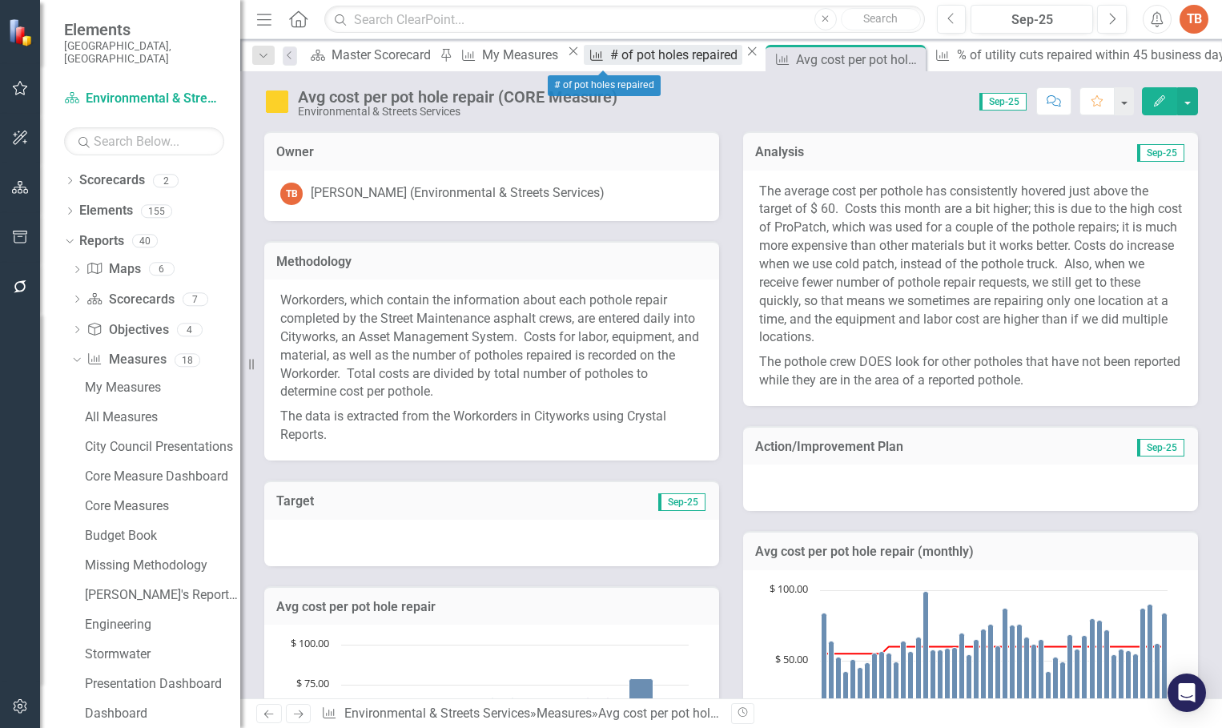
click at [610, 57] on div "# of pot holes repaired" at bounding box center [676, 55] width 132 height 20
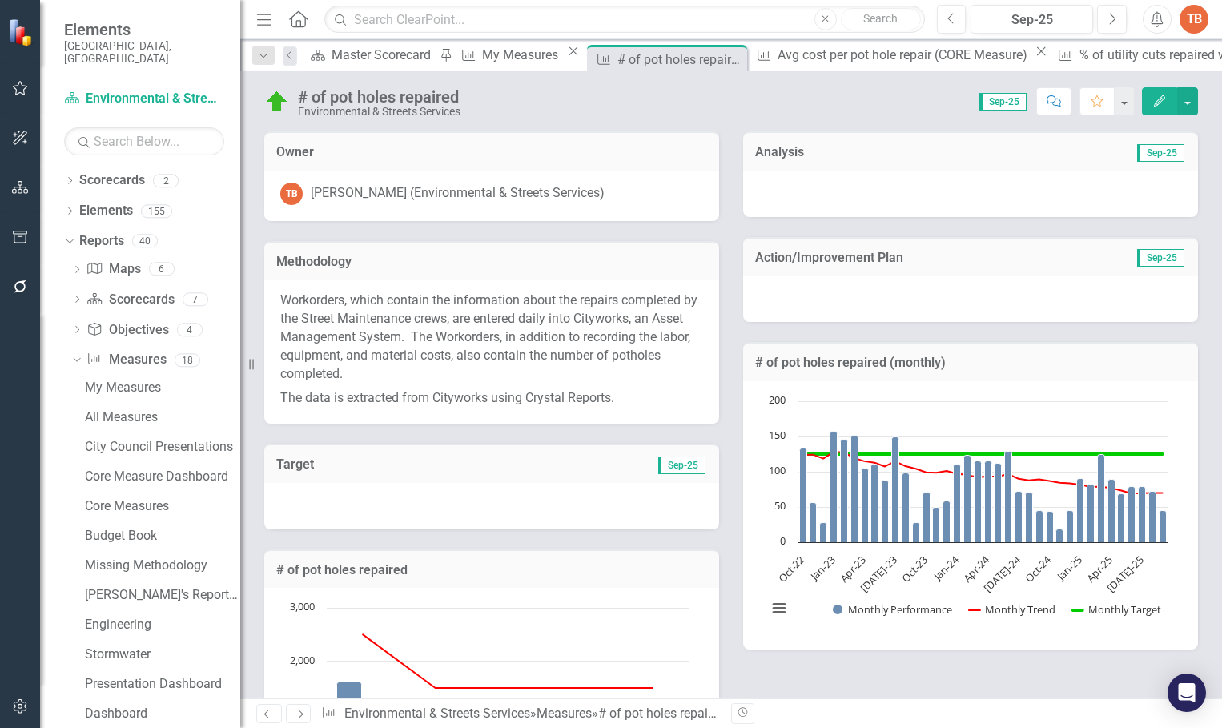
click at [758, 195] on div at bounding box center [970, 194] width 455 height 46
click at [758, 194] on div at bounding box center [970, 194] width 455 height 46
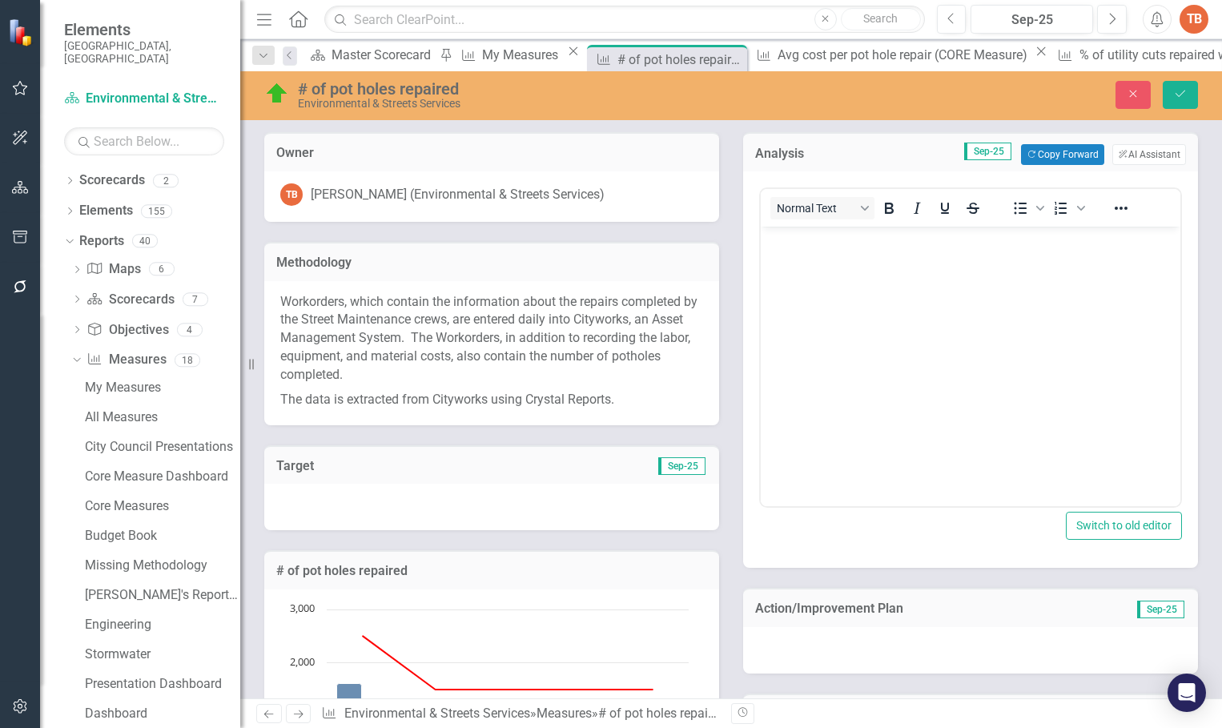
click at [794, 273] on body "Rich Text Area. Press ALT-0 for help." at bounding box center [971, 347] width 420 height 240
click at [1048, 151] on button "Copy Forward Copy Forward" at bounding box center [1062, 154] width 82 height 21
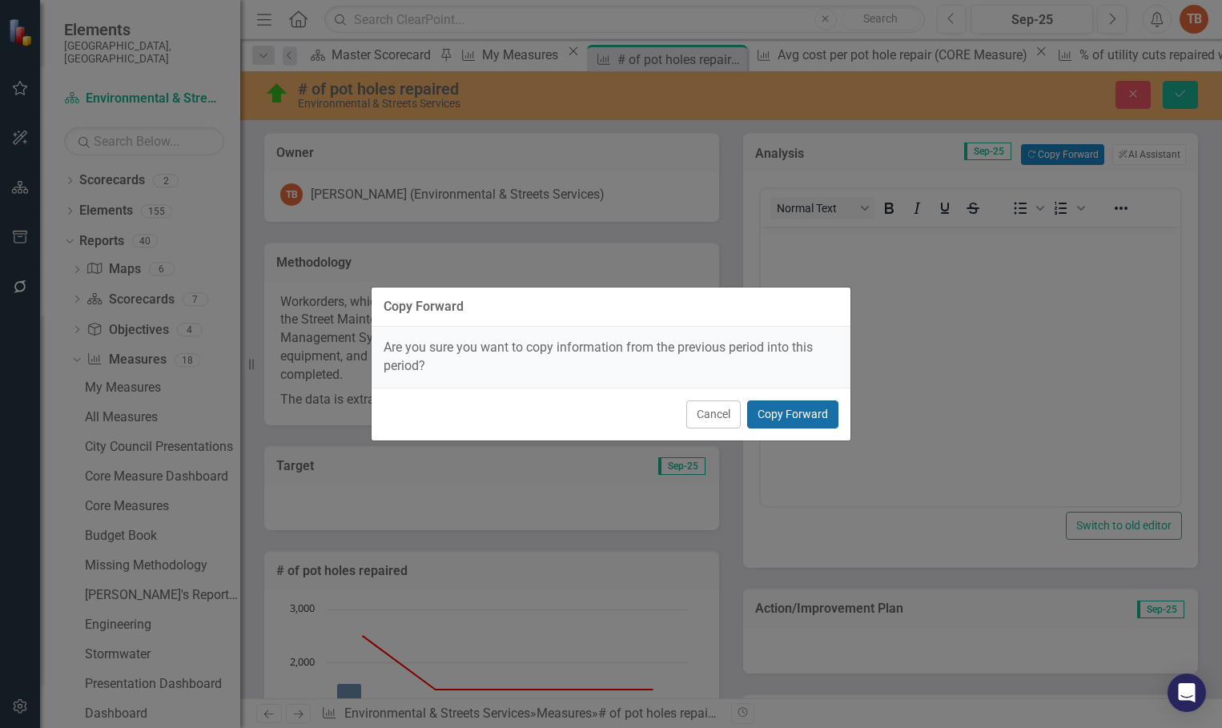
click at [801, 411] on button "Copy Forward" at bounding box center [792, 414] width 91 height 28
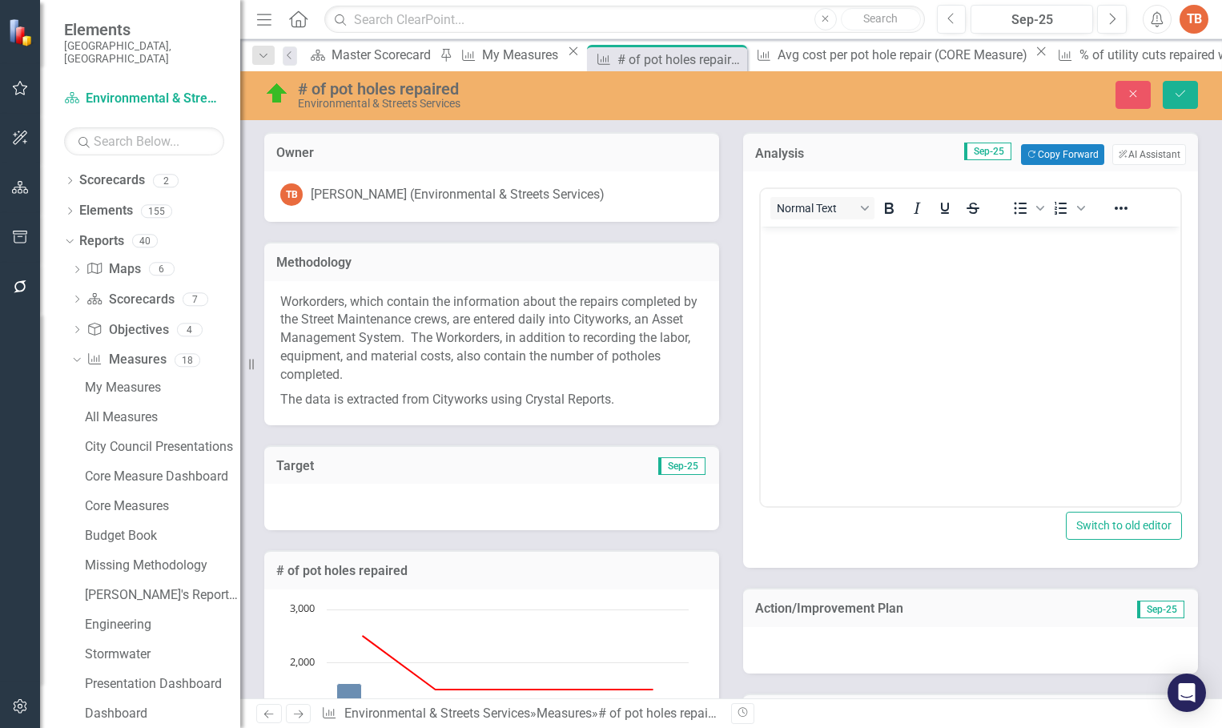
click at [794, 255] on body "Rich Text Area. Press ALT-0 for help." at bounding box center [971, 347] width 420 height 240
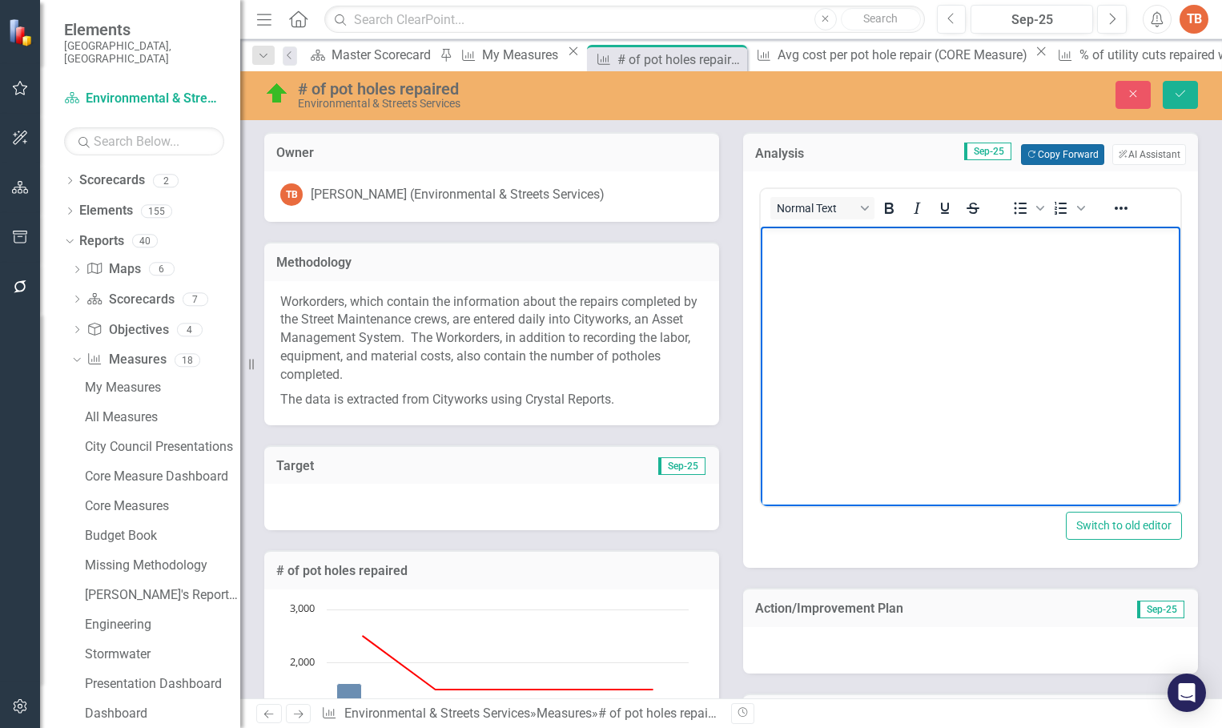
click at [1037, 149] on button "Copy Forward Copy Forward" at bounding box center [1062, 154] width 82 height 21
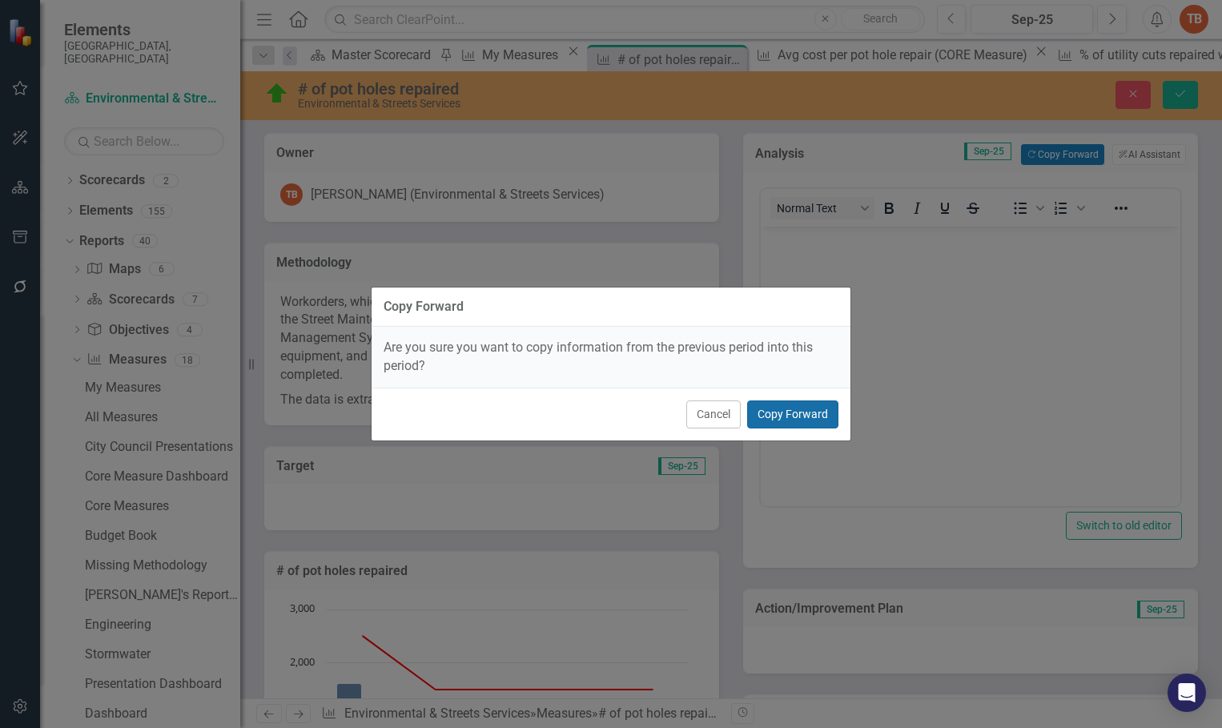
click at [785, 414] on button "Copy Forward" at bounding box center [792, 414] width 91 height 28
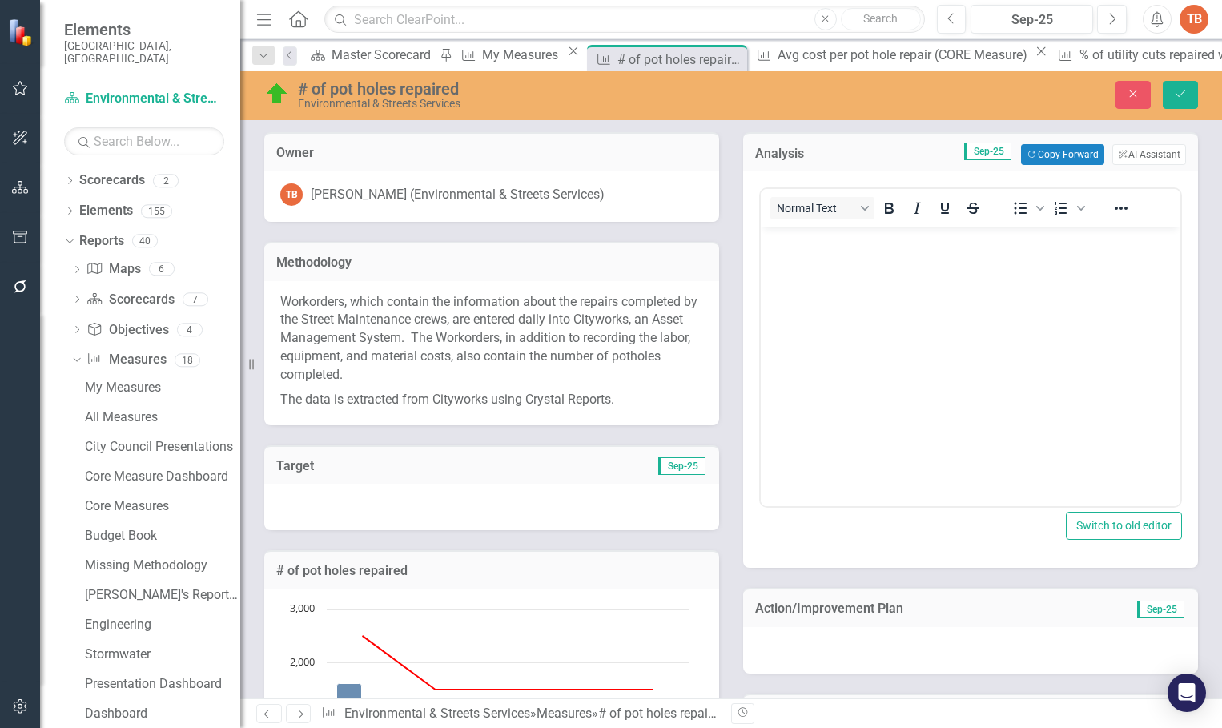
click at [808, 279] on body "Rich Text Area. Press ALT-0 for help." at bounding box center [971, 347] width 420 height 240
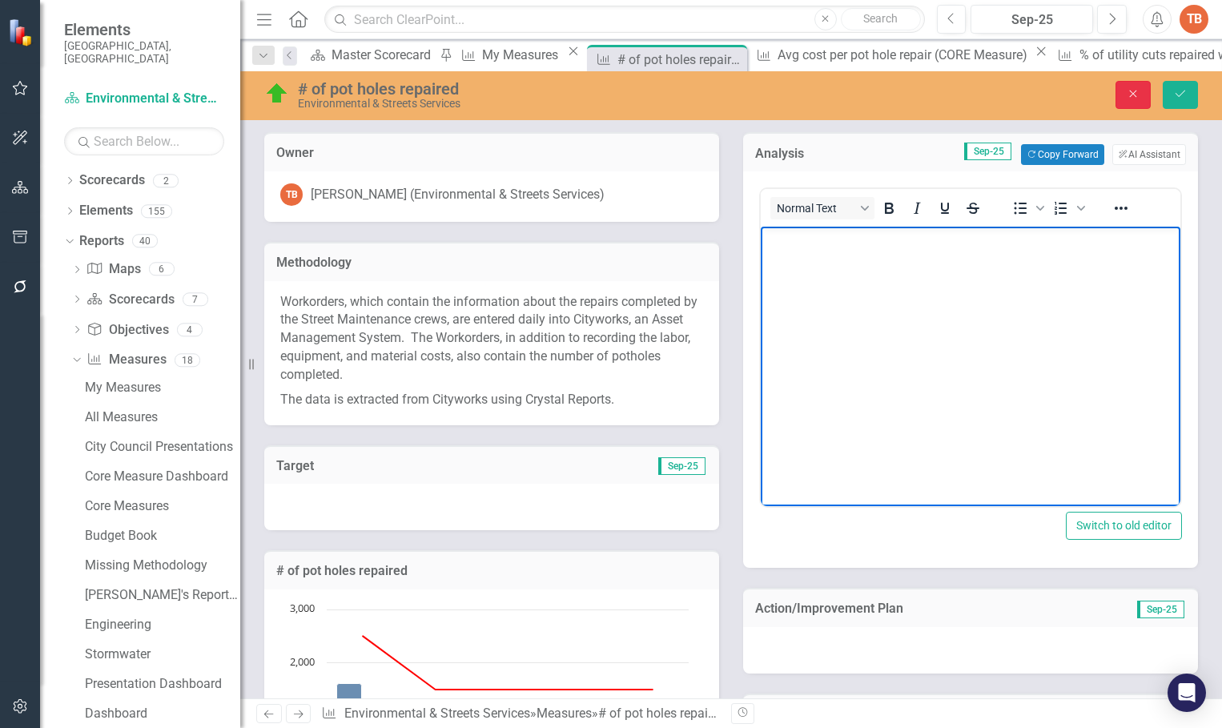
click at [1133, 92] on icon "Close" at bounding box center [1133, 93] width 14 height 11
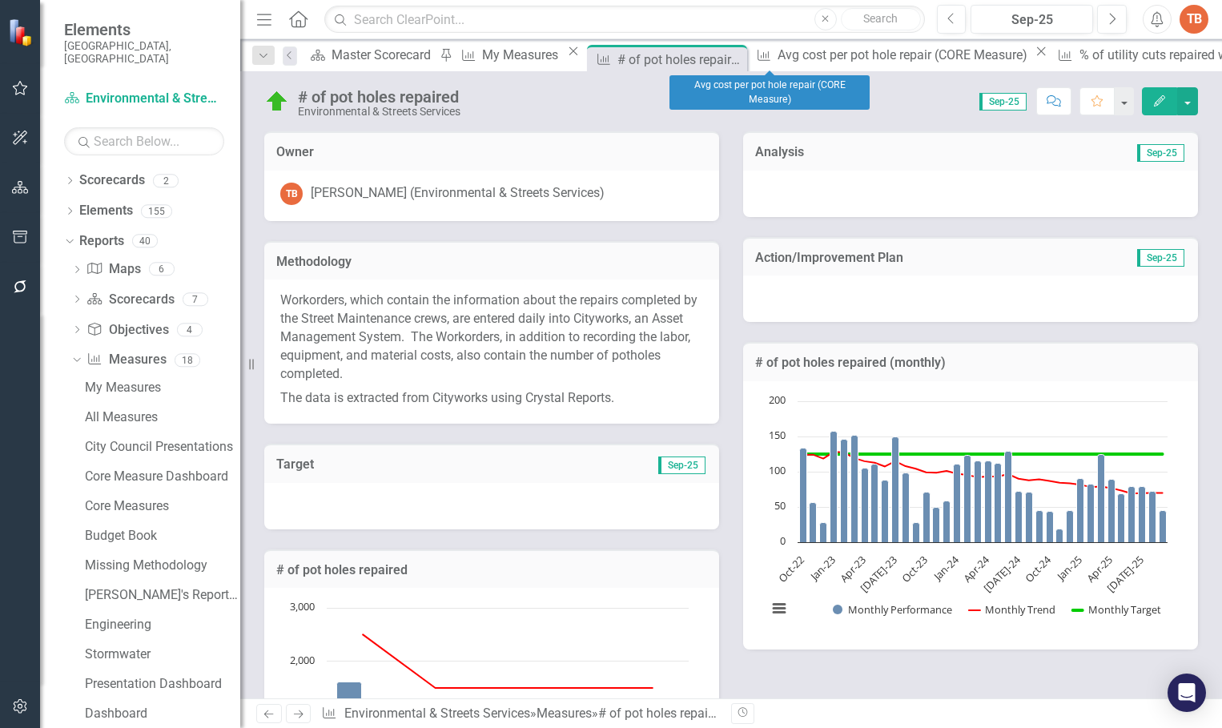
click at [1033, 56] on icon "Close" at bounding box center [1041, 51] width 16 height 13
click at [1058, 54] on icon "Close" at bounding box center [1066, 51] width 16 height 13
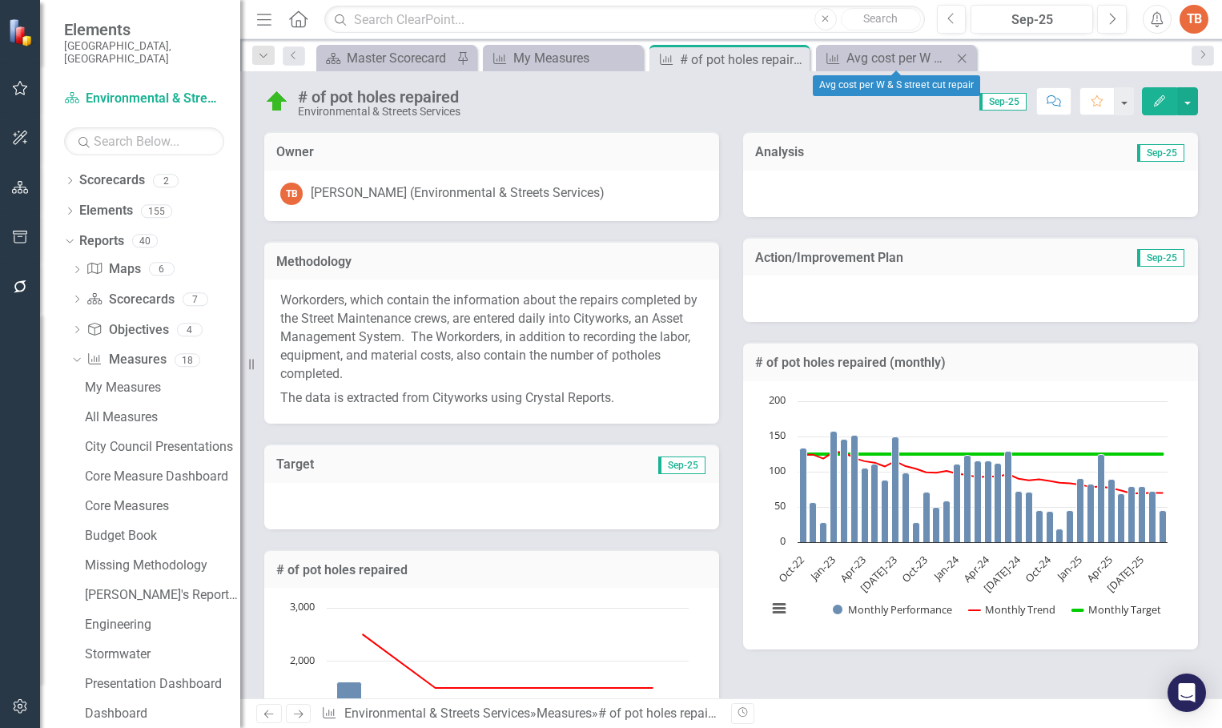
click at [961, 57] on icon at bounding box center [962, 58] width 9 height 9
click at [545, 55] on div "My Measures" at bounding box center [566, 58] width 106 height 20
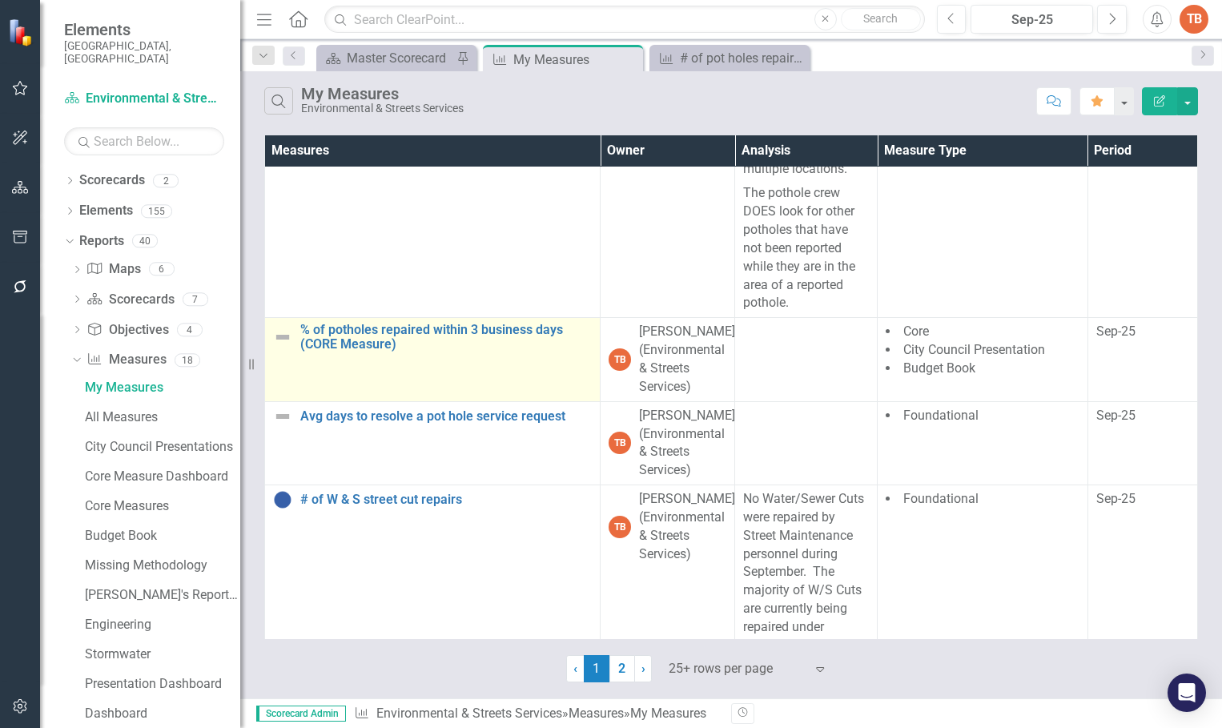
scroll to position [640, 0]
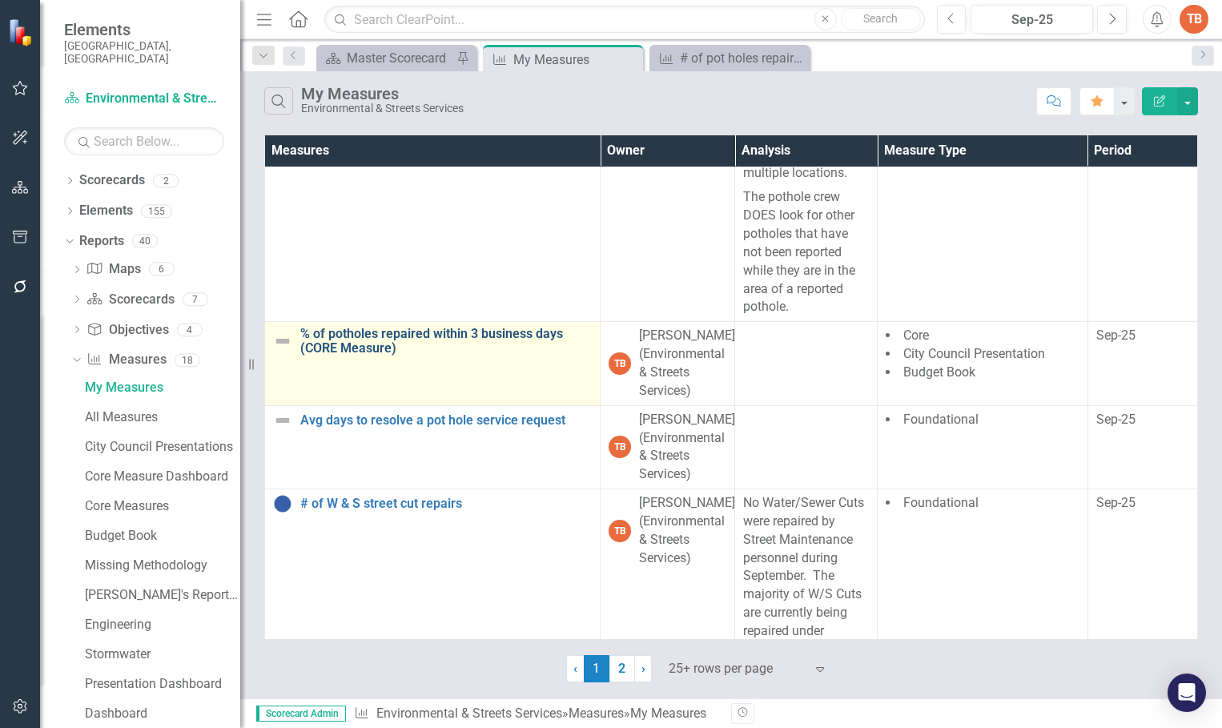
click at [353, 355] on link "% of potholes repaired within 3 business days (CORE Measure)" at bounding box center [445, 341] width 291 height 28
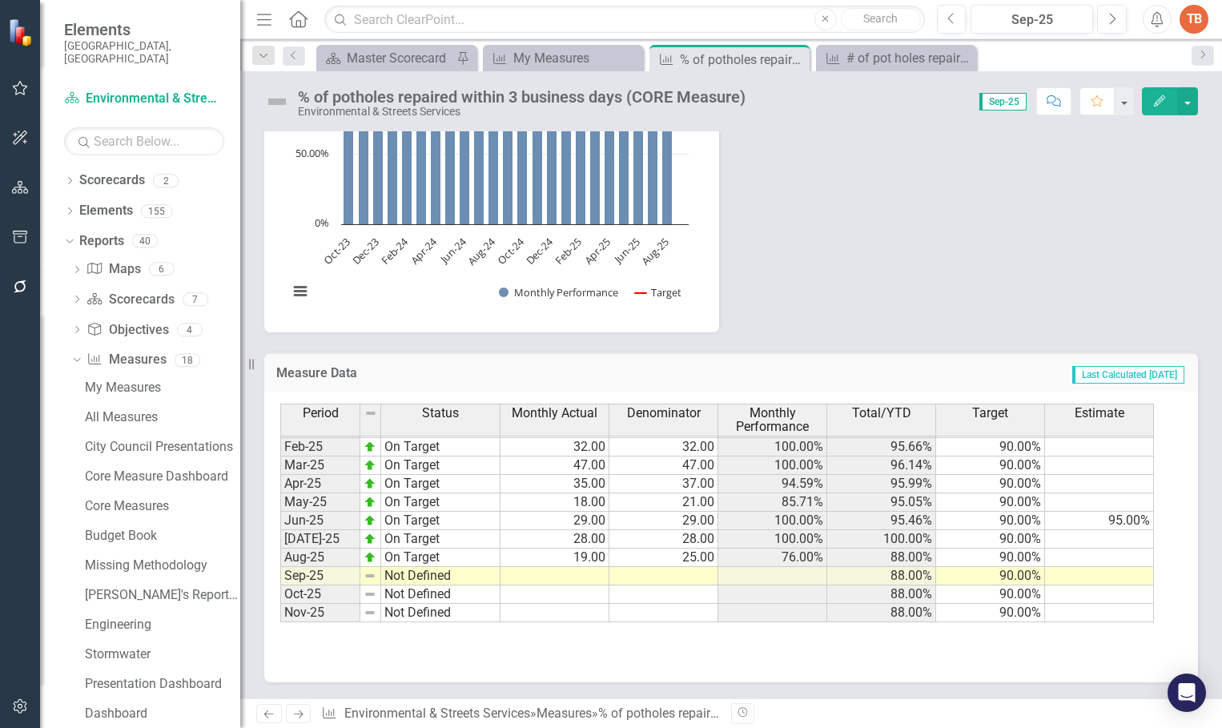
scroll to position [809, 0]
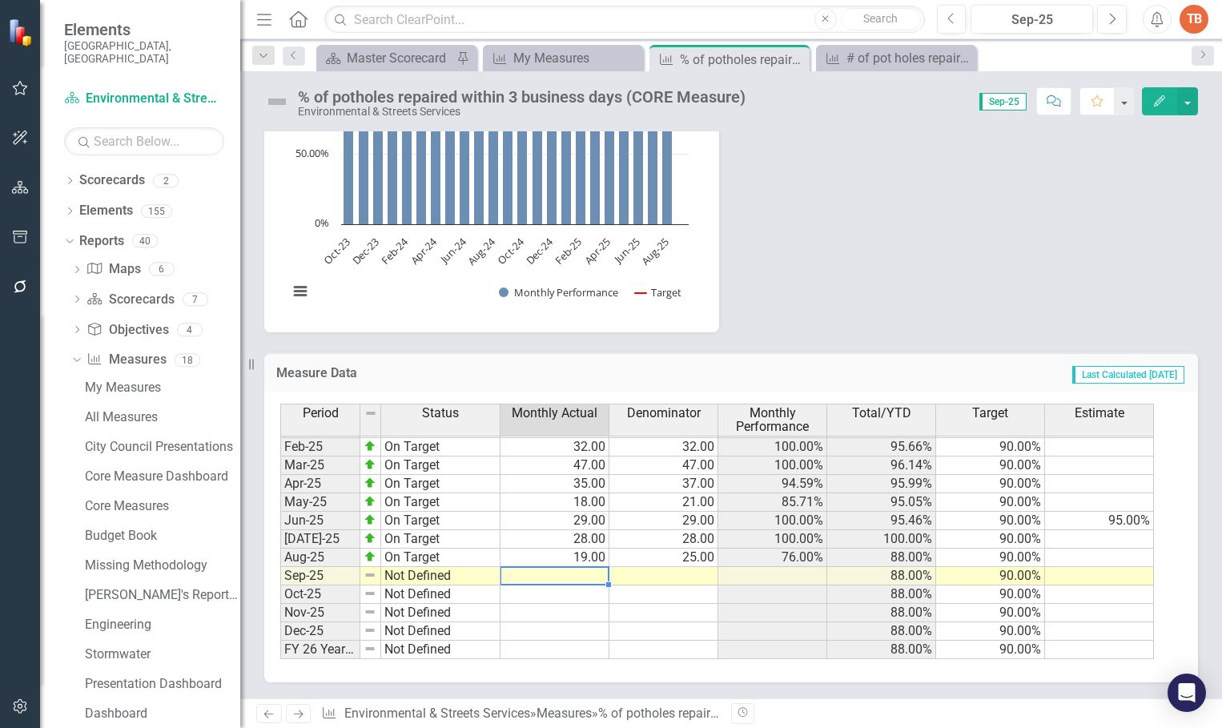
click at [555, 575] on td at bounding box center [554, 576] width 109 height 18
click at [570, 576] on td at bounding box center [554, 576] width 109 height 18
click at [583, 573] on td at bounding box center [554, 576] width 109 height 18
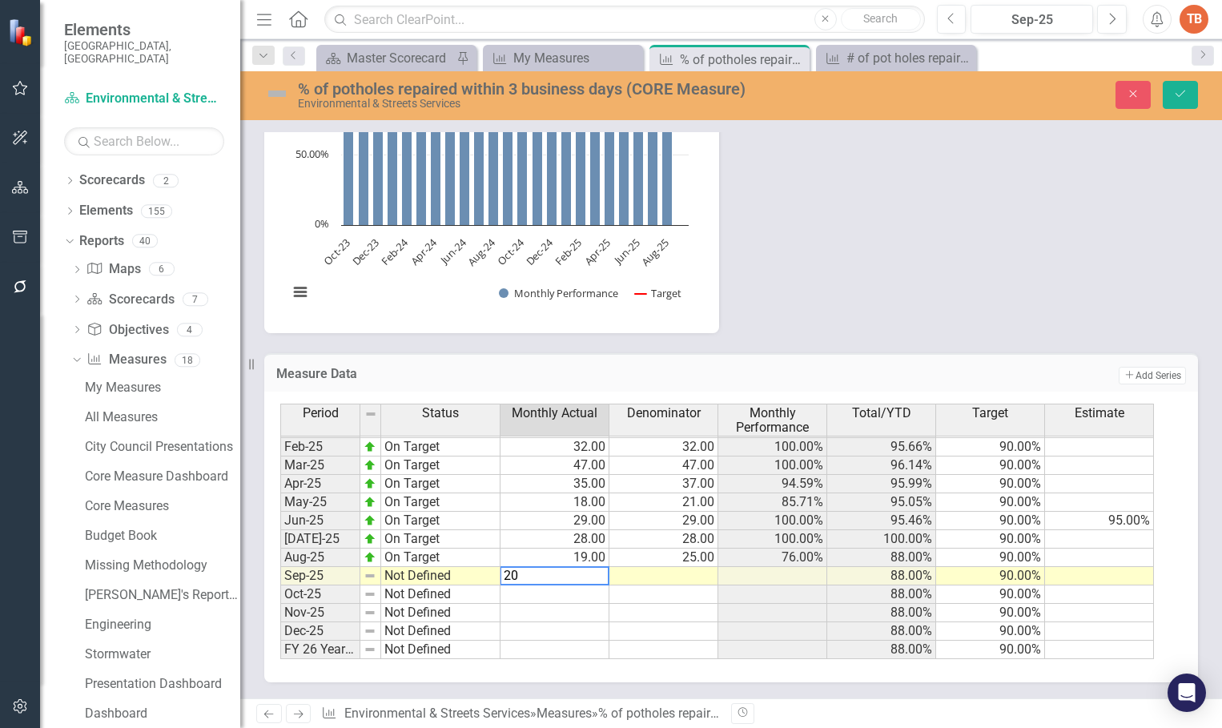
type textarea "20"
click at [691, 575] on td at bounding box center [663, 576] width 109 height 18
type textarea "20"
click at [392, 578] on td "Not Defined" at bounding box center [440, 576] width 119 height 18
click at [392, 577] on td "Not Defined" at bounding box center [440, 576] width 119 height 18
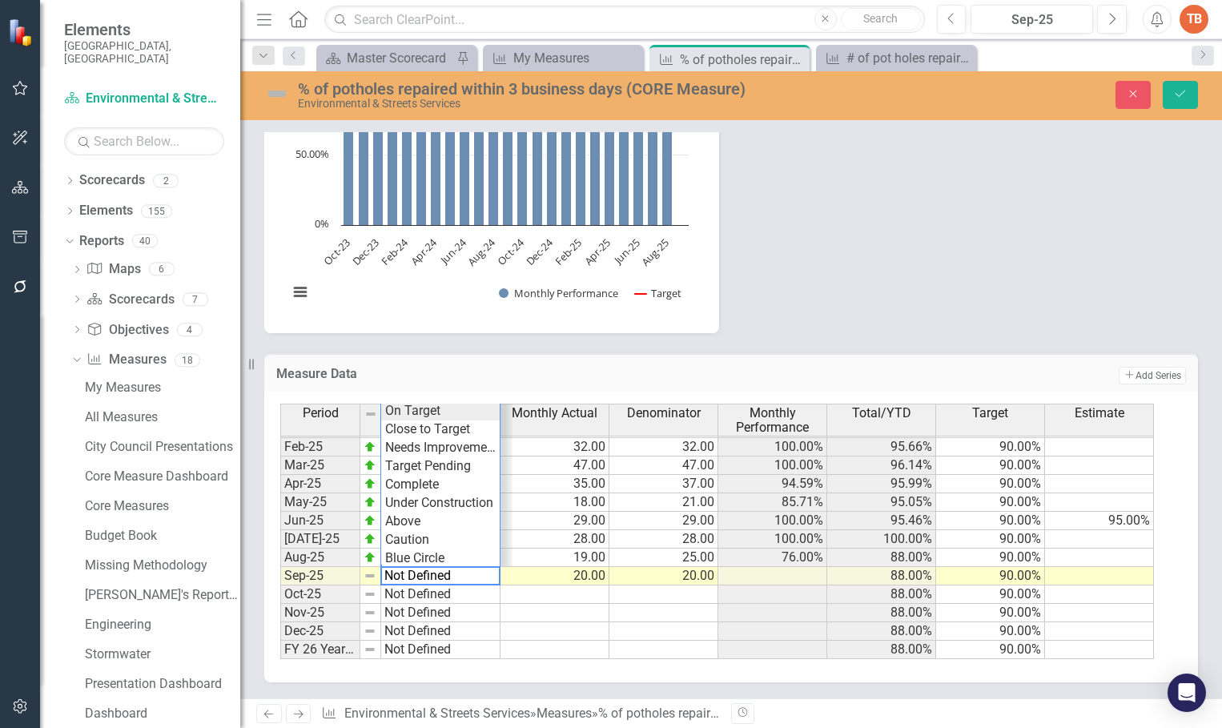
type textarea "On Target"
click at [409, 412] on div "Period Status Monthly Actual Denominator Monthly Performance Total/YTD Target E…" at bounding box center [724, 531] width 889 height 255
click at [1182, 91] on icon "Save" at bounding box center [1180, 93] width 14 height 11
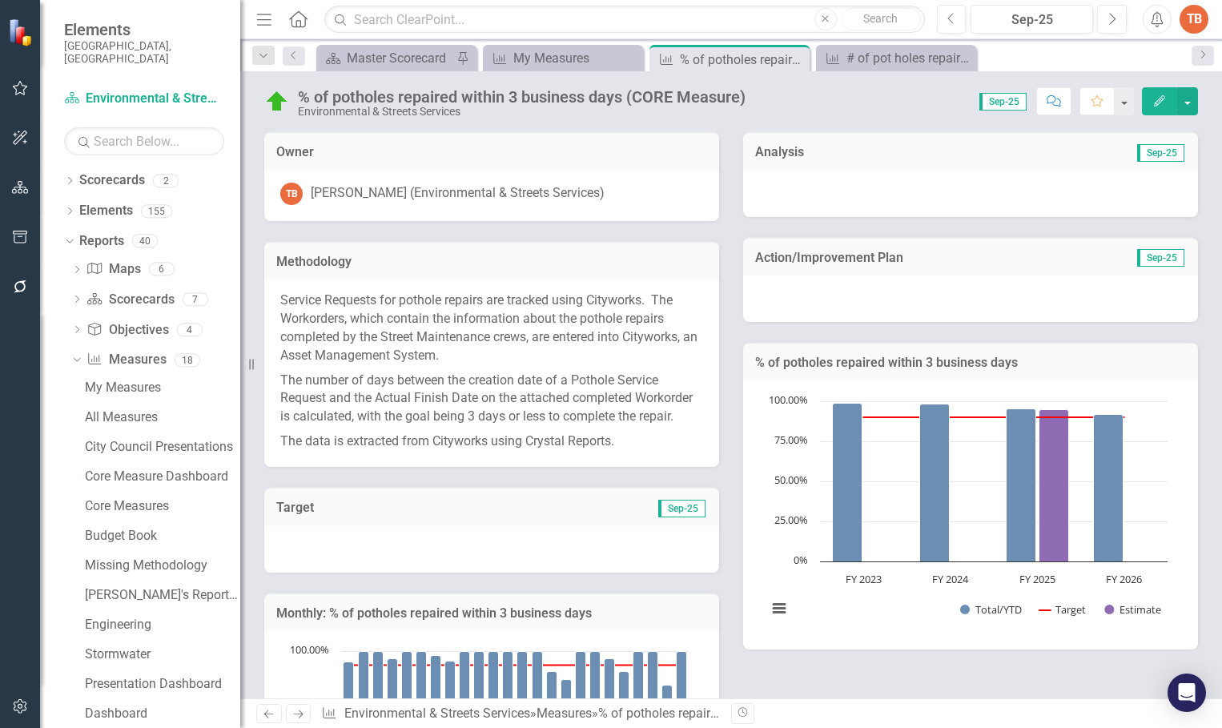
click at [768, 195] on div at bounding box center [970, 194] width 455 height 46
click at [769, 194] on div at bounding box center [970, 194] width 455 height 46
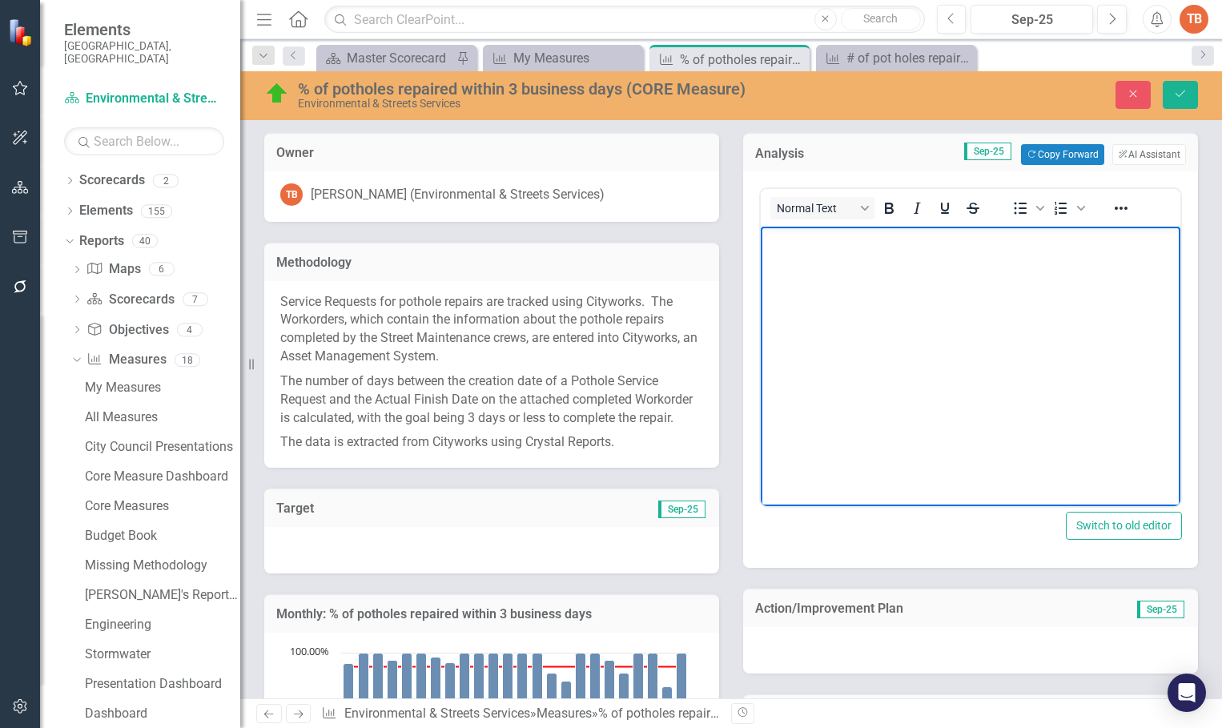
click at [793, 279] on body "Rich Text Area. Press ALT-0 for help." at bounding box center [971, 347] width 420 height 240
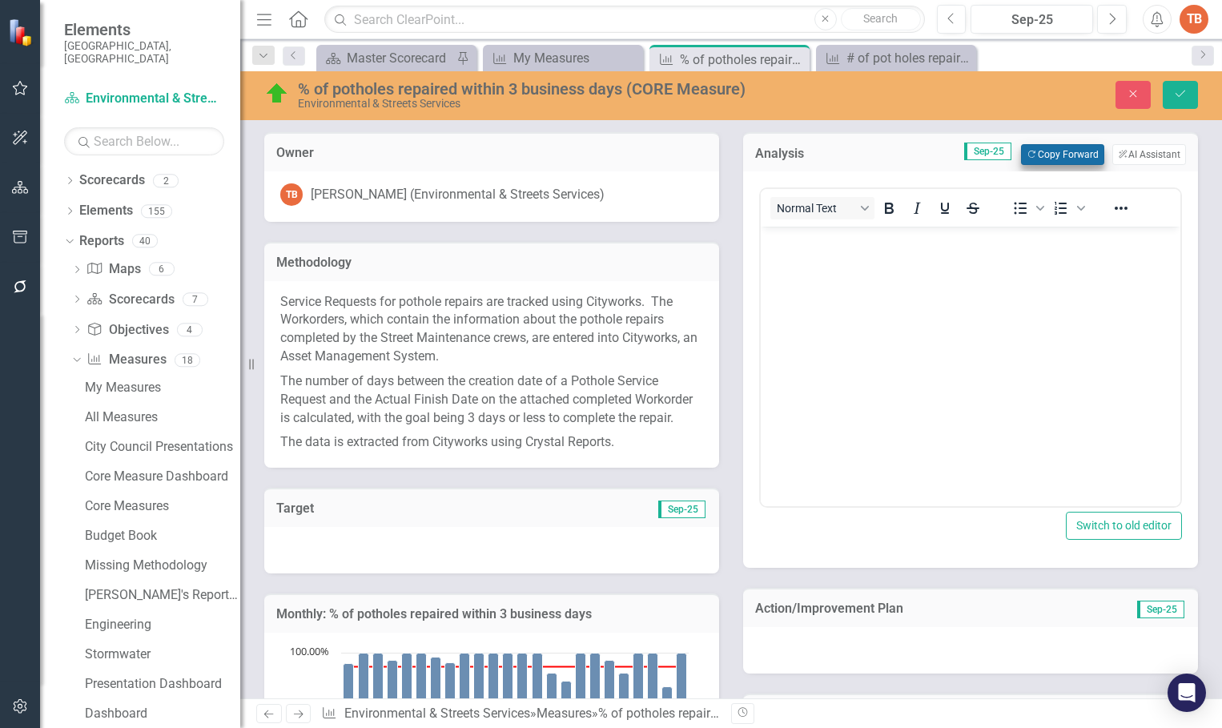
click at [1054, 153] on button "Copy Forward Copy Forward" at bounding box center [1062, 154] width 82 height 21
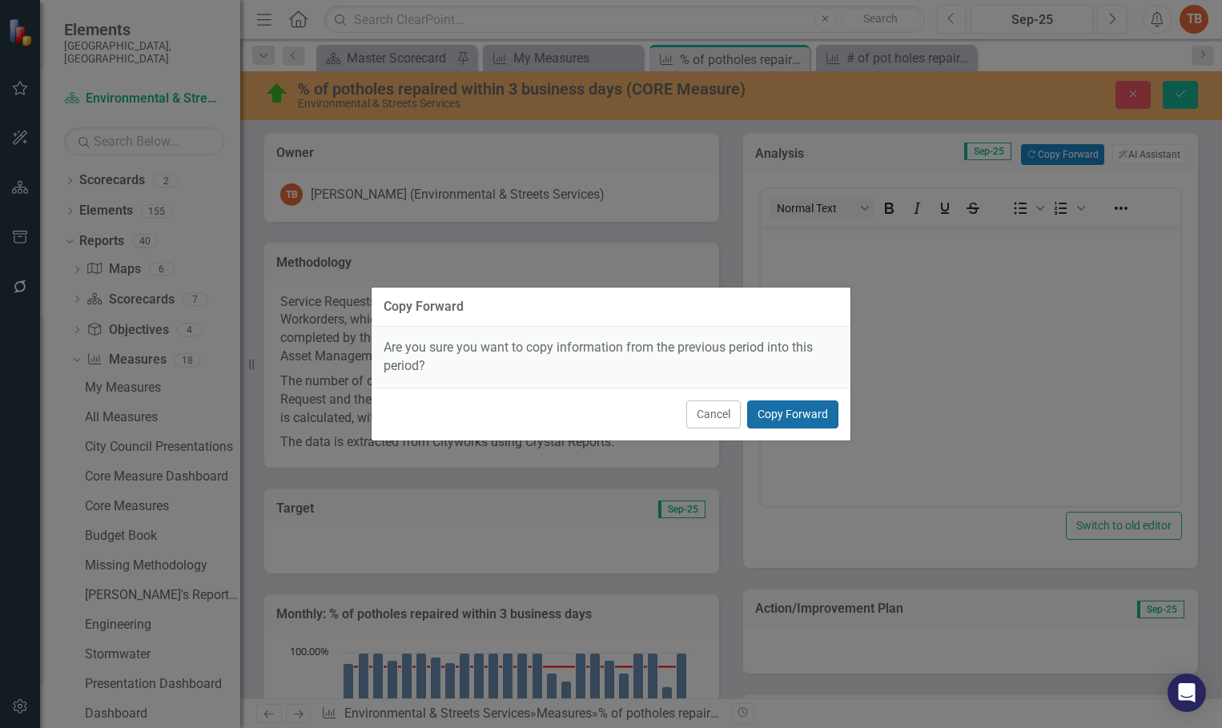
click at [776, 410] on button "Copy Forward" at bounding box center [792, 414] width 91 height 28
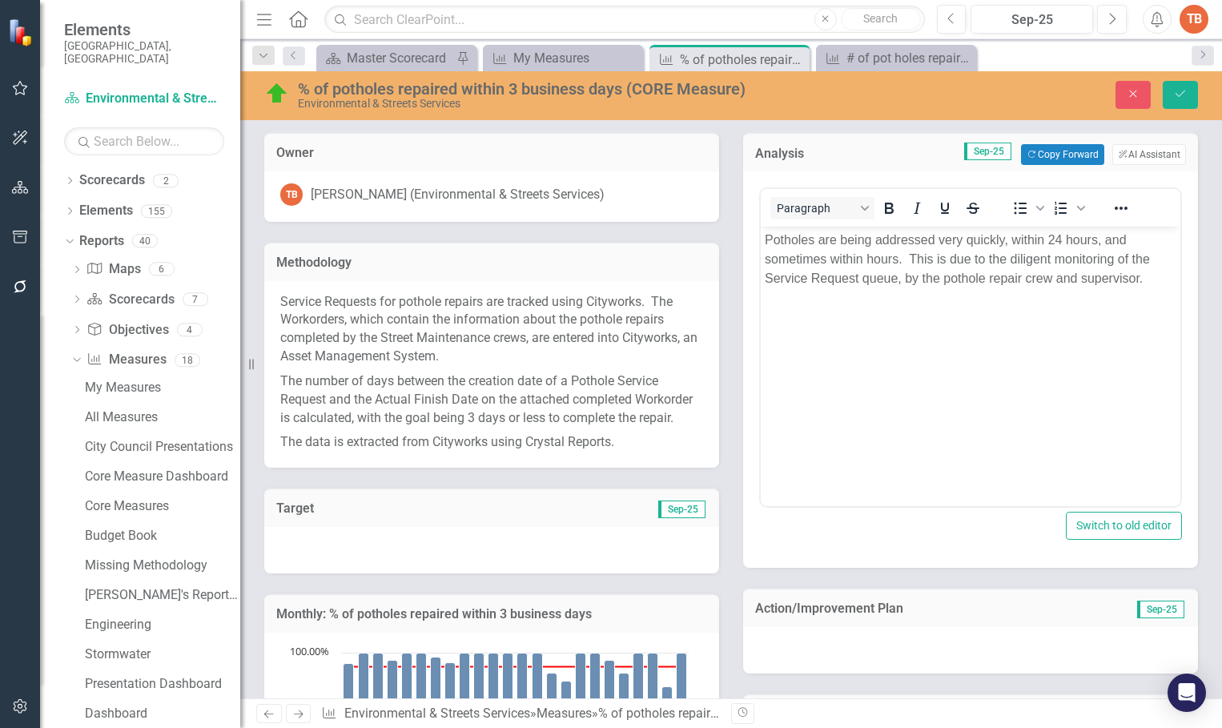
click at [1150, 276] on p "Potholes are being addressed very quickly, within 24 hours, and sometimes withi…" at bounding box center [971, 260] width 412 height 58
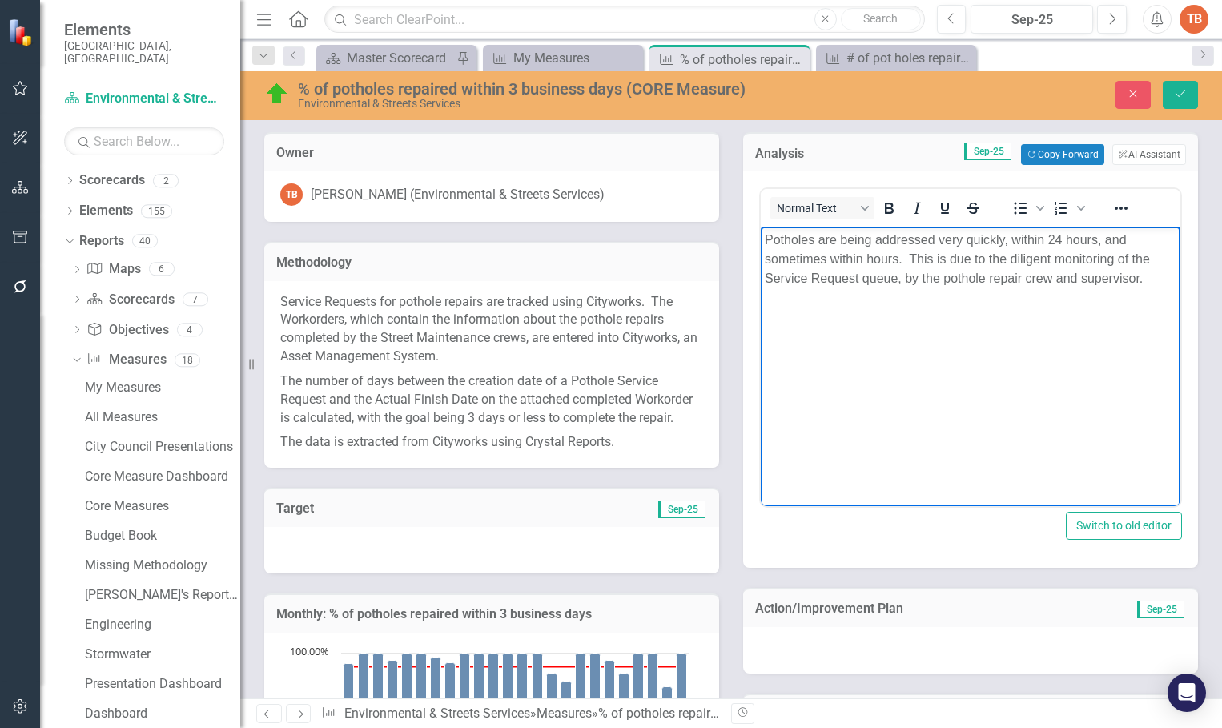
click at [1148, 279] on p "Potholes are being addressed very quickly, within 24 hours, and sometimes withi…" at bounding box center [971, 260] width 412 height 58
click at [1143, 277] on p "Potholes are being addressed very quickly, within 24 hours, and sometimes withi…" at bounding box center [971, 260] width 412 height 58
click at [1143, 279] on p "Potholes are being addressed very quickly, within 24 hours, and sometimes withi…" at bounding box center [971, 279] width 412 height 96
click at [887, 297] on p "Potholes are being addressed very quickly, within 24 hours, and sometimes withi…" at bounding box center [971, 279] width 412 height 96
click at [1114, 299] on p "Potholes are being addressed very quickly, within 24 hours, and sometimes withi…" at bounding box center [971, 269] width 412 height 77
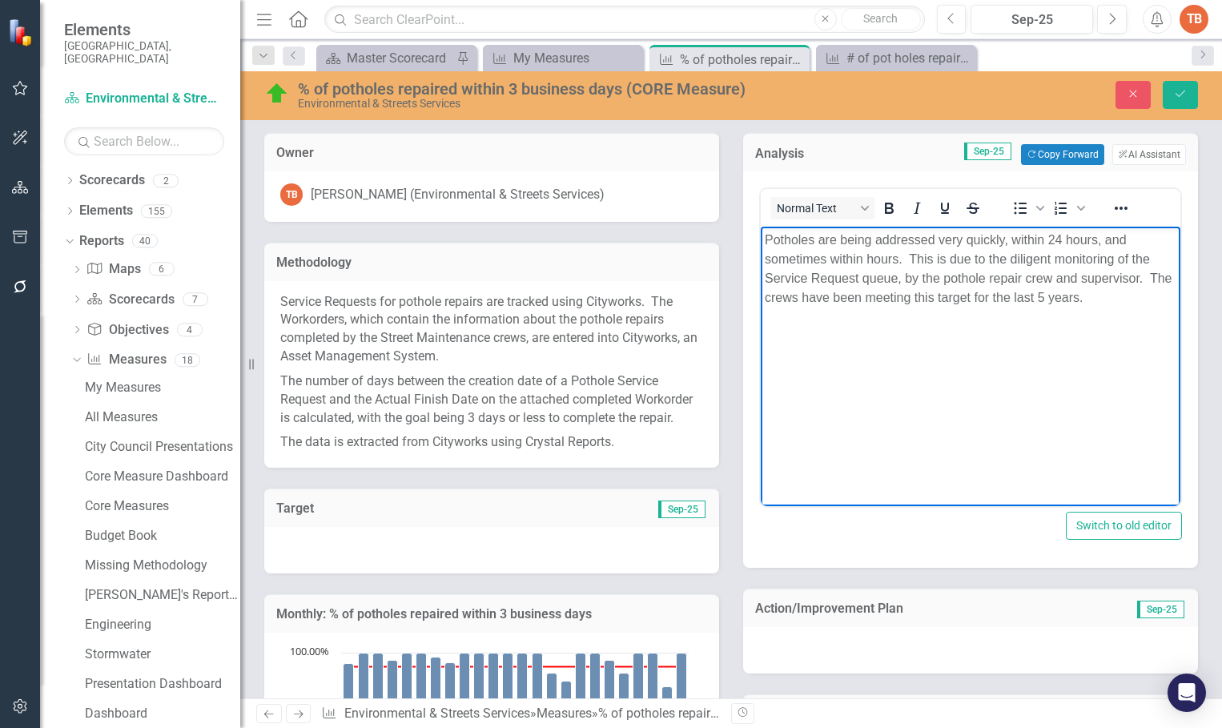
click at [765, 294] on p "Potholes are being addressed very quickly, within 24 hours, and sometimes withi…" at bounding box center [971, 269] width 412 height 77
click at [892, 295] on p "Potholes are being addressed very quickly, within 24 hours, and sometimes withi…" at bounding box center [971, 269] width 412 height 77
click at [819, 307] on p "Potholes are being addressed very quickly, within 24 hours, and sometimes withi…" at bounding box center [971, 269] width 412 height 77
click at [1174, 88] on icon "Save" at bounding box center [1180, 93] width 14 height 11
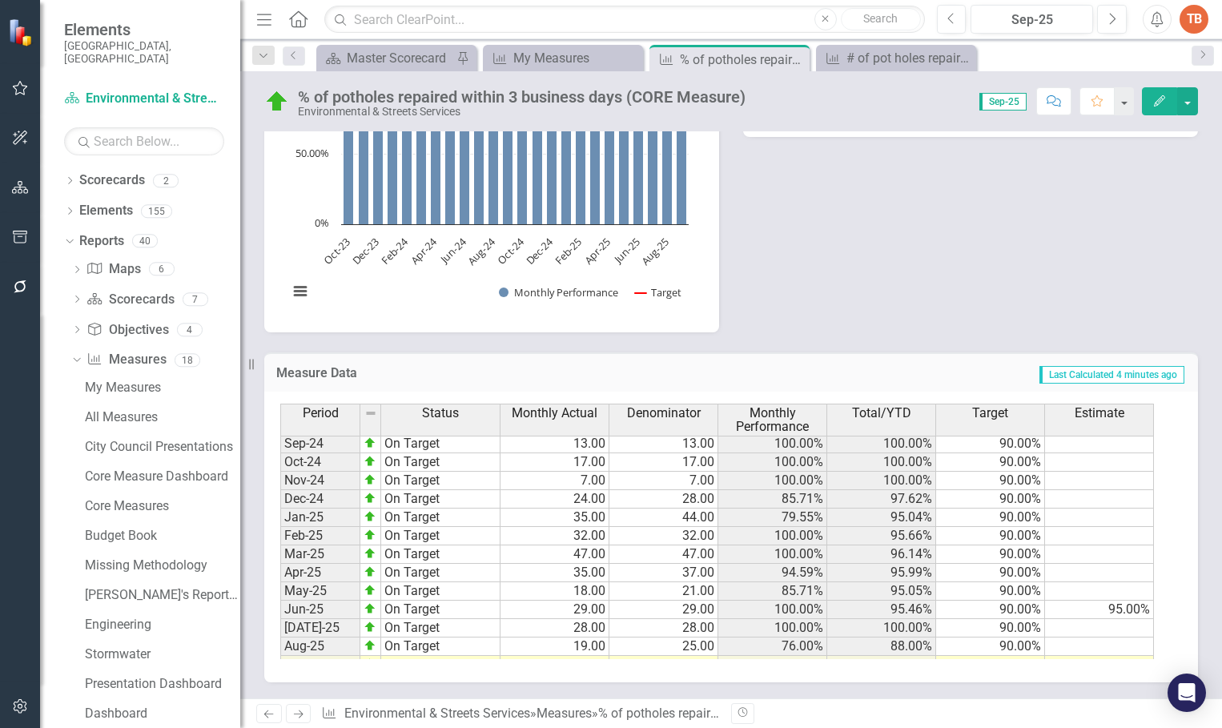
scroll to position [809, 0]
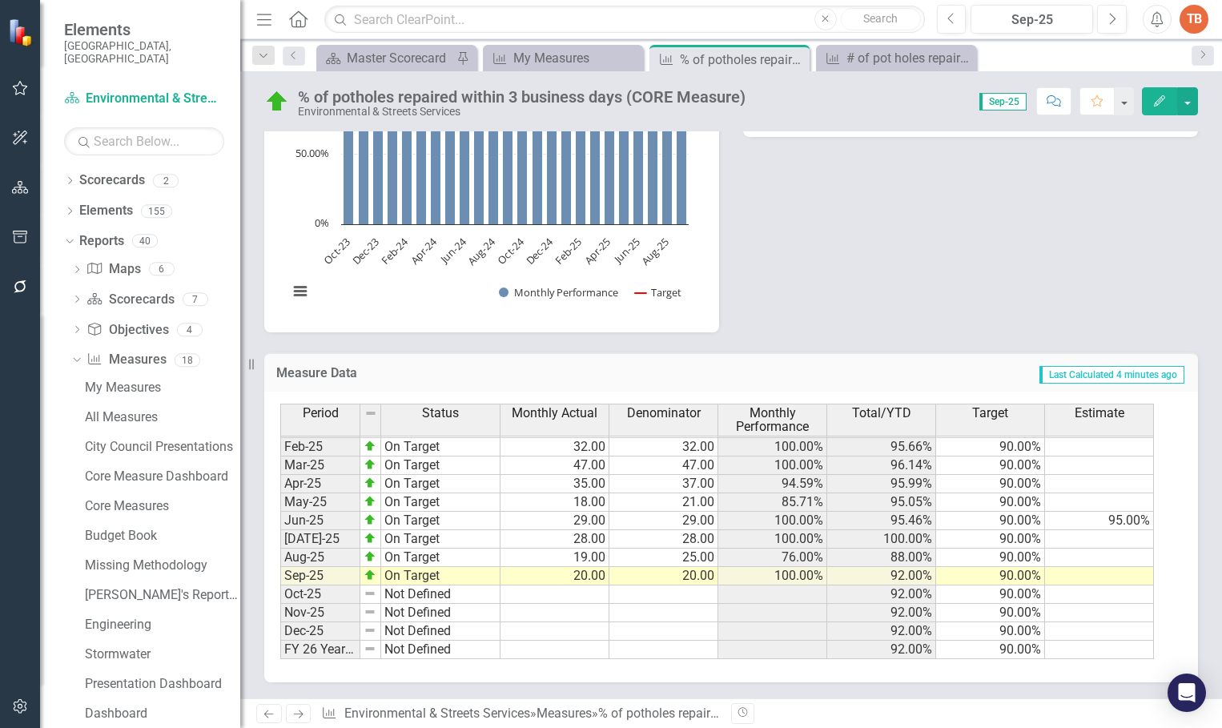
click at [299, 709] on icon "Next" at bounding box center [298, 714] width 14 height 10
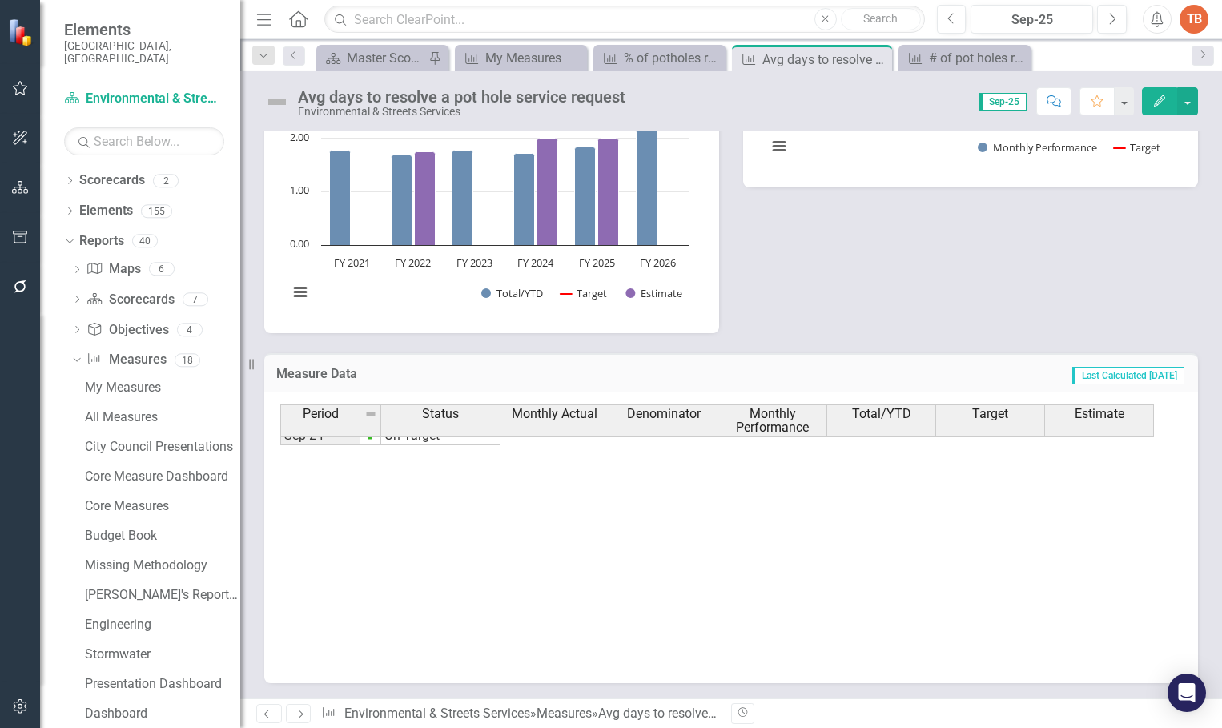
scroll to position [809, 0]
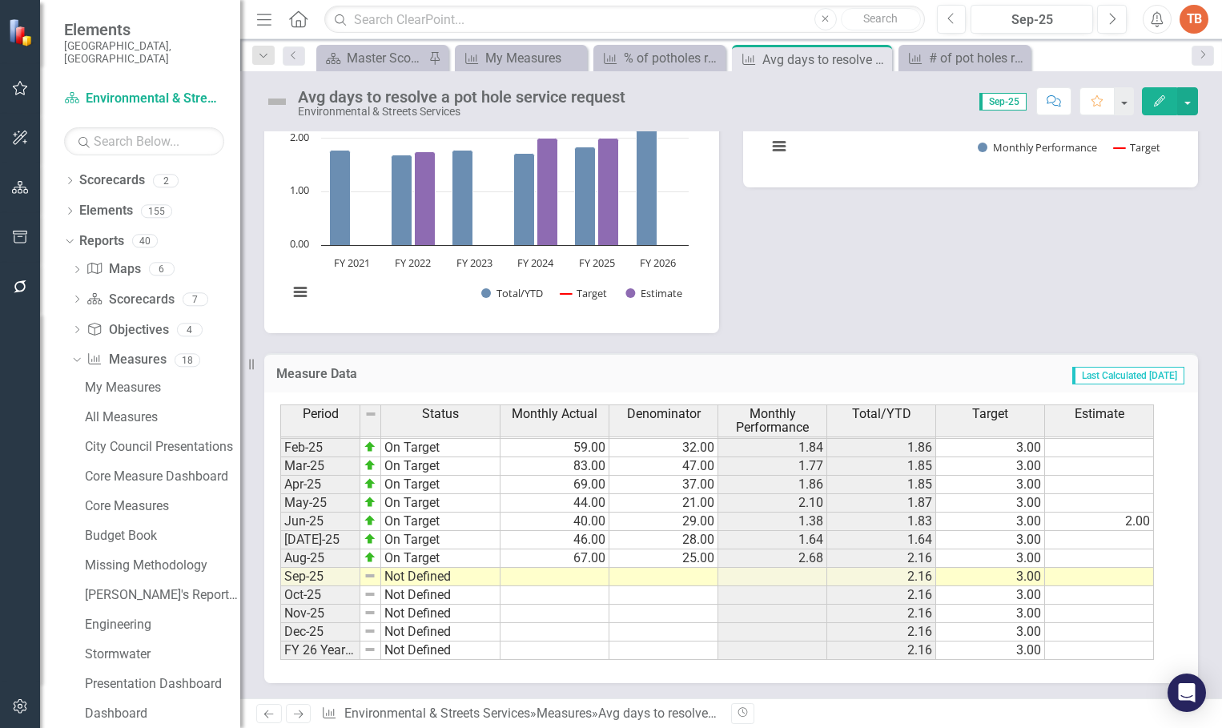
click at [554, 578] on tbody "Nov-23 On Target 20.00 11.00 1.82 1.55 3.00 Dec-23 On Target 20.00 10.00 2.00 1…" at bounding box center [716, 411] width 873 height 498
click at [568, 568] on div at bounding box center [554, 568] width 109 height 2
click at [580, 576] on td at bounding box center [554, 577] width 109 height 18
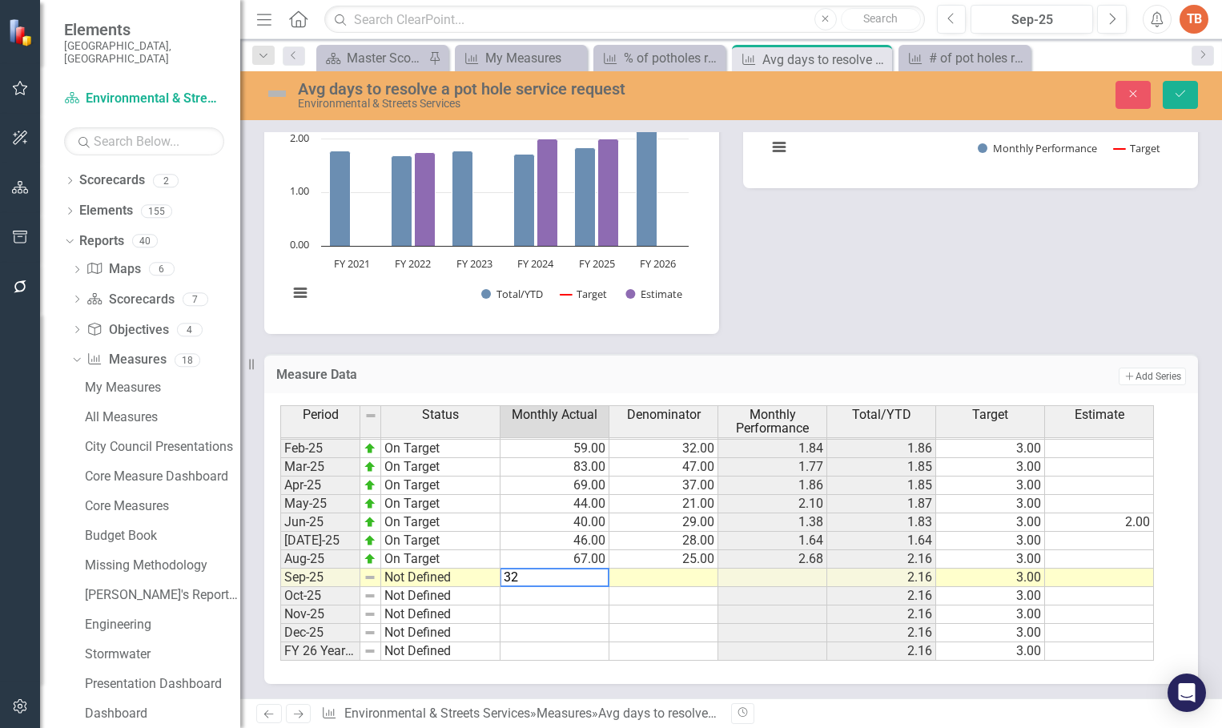
type textarea "32"
click at [683, 580] on td at bounding box center [663, 577] width 109 height 18
type textarea "20"
click at [395, 574] on td "Not Defined" at bounding box center [440, 577] width 119 height 18
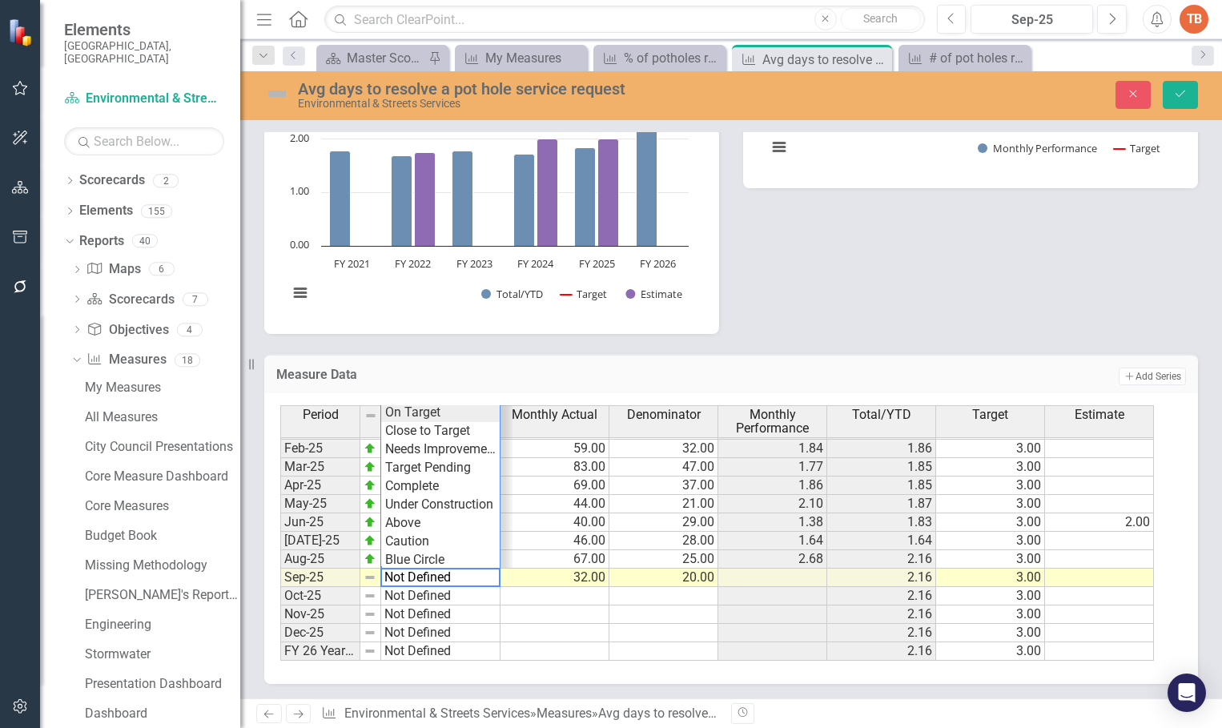
type textarea "On Target"
click at [418, 410] on div "Period Status Monthly Actual Denominator Monthly Performance Total/YTD Target E…" at bounding box center [724, 532] width 889 height 255
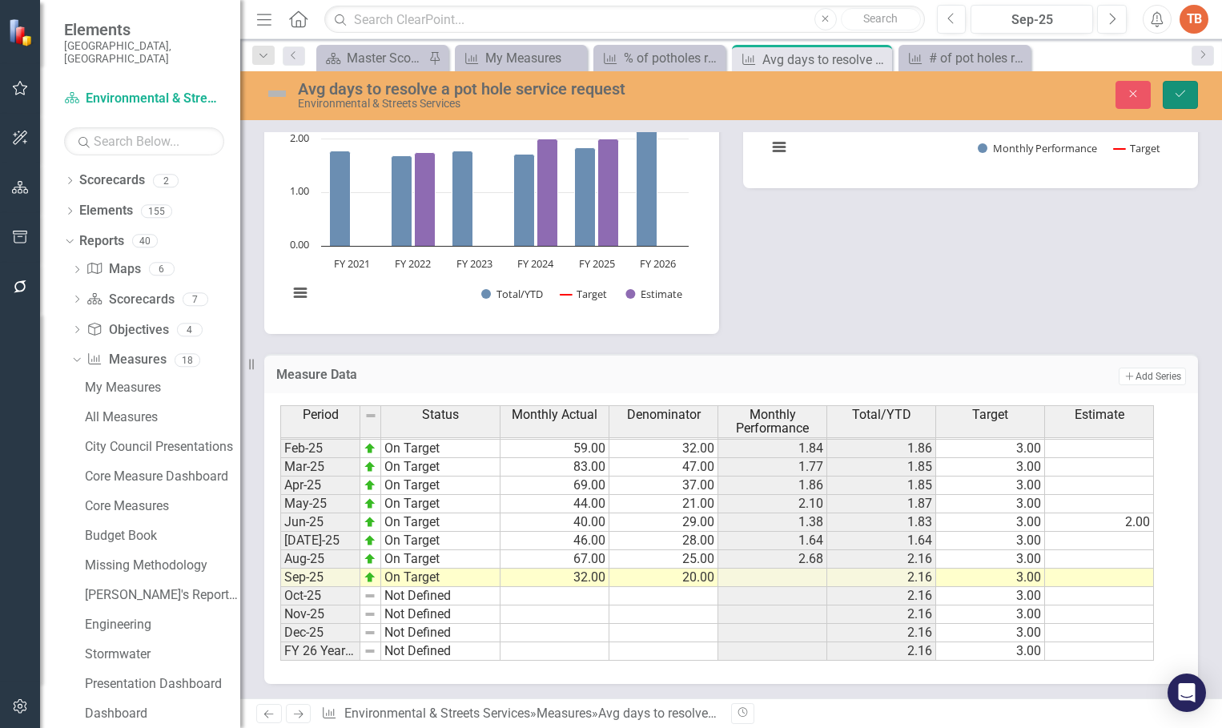
click at [1177, 90] on icon "Save" at bounding box center [1180, 93] width 14 height 11
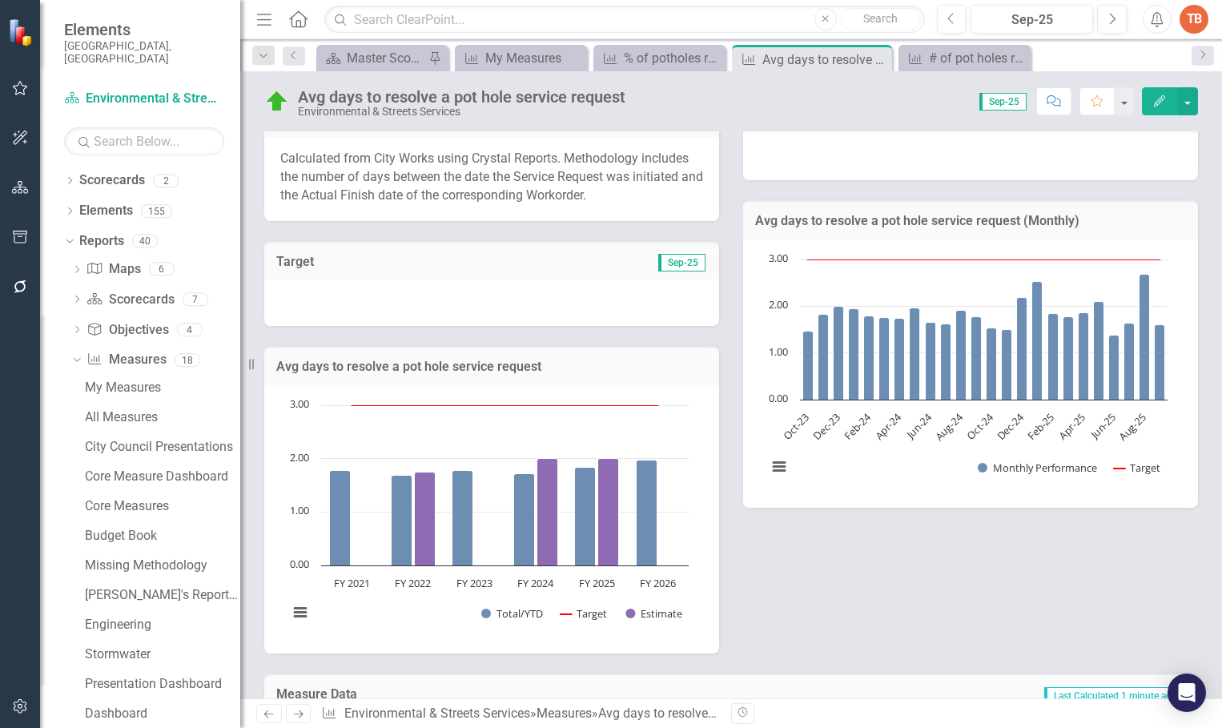
scroll to position [0, 0]
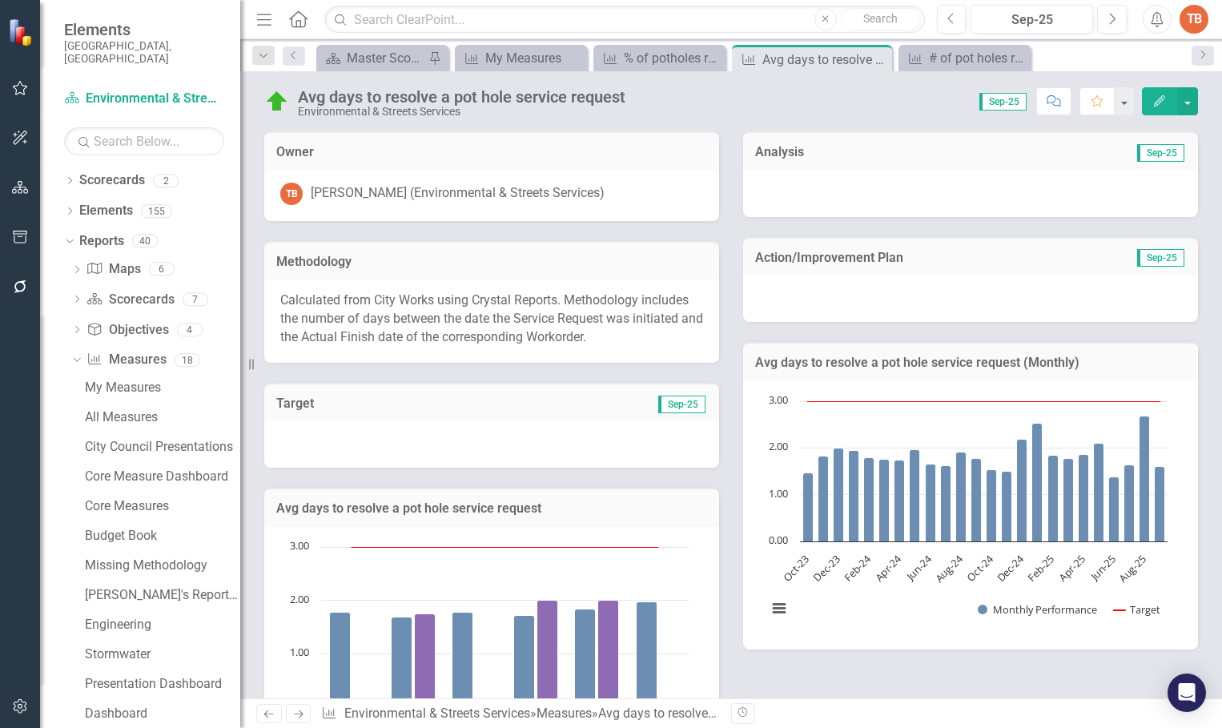
click at [762, 190] on div at bounding box center [970, 194] width 455 height 46
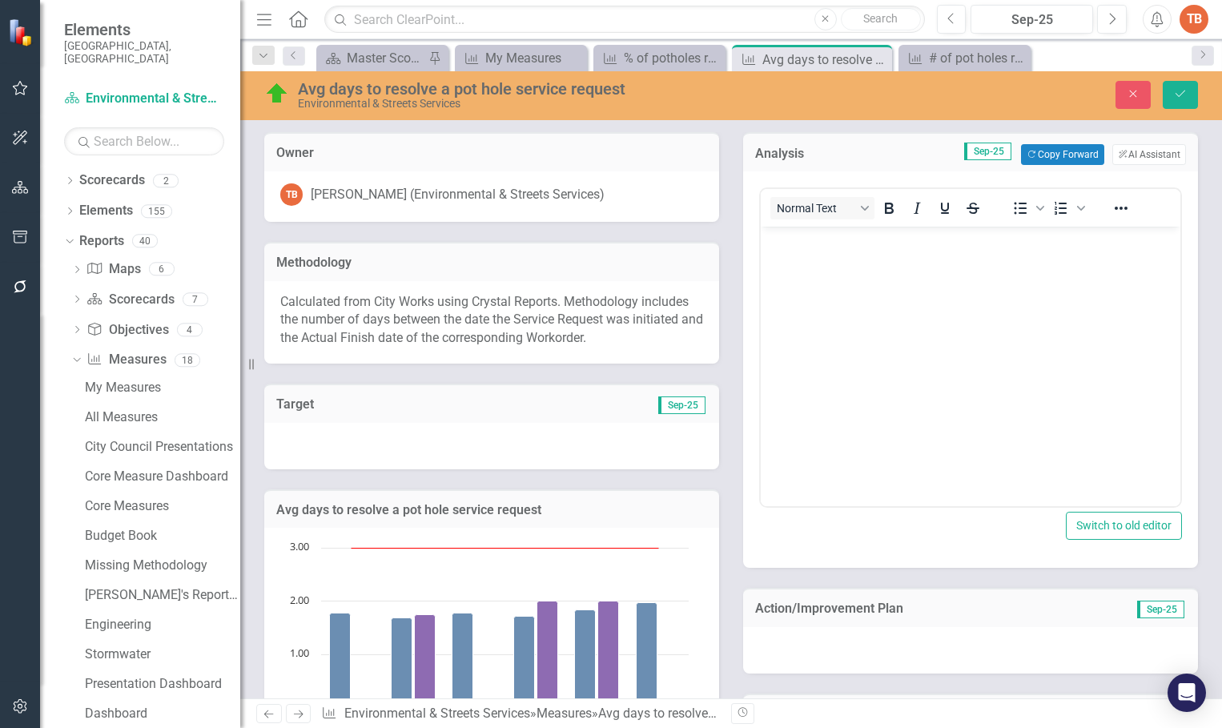
click at [780, 271] on body "Rich Text Area. Press ALT-0 for help." at bounding box center [971, 347] width 420 height 240
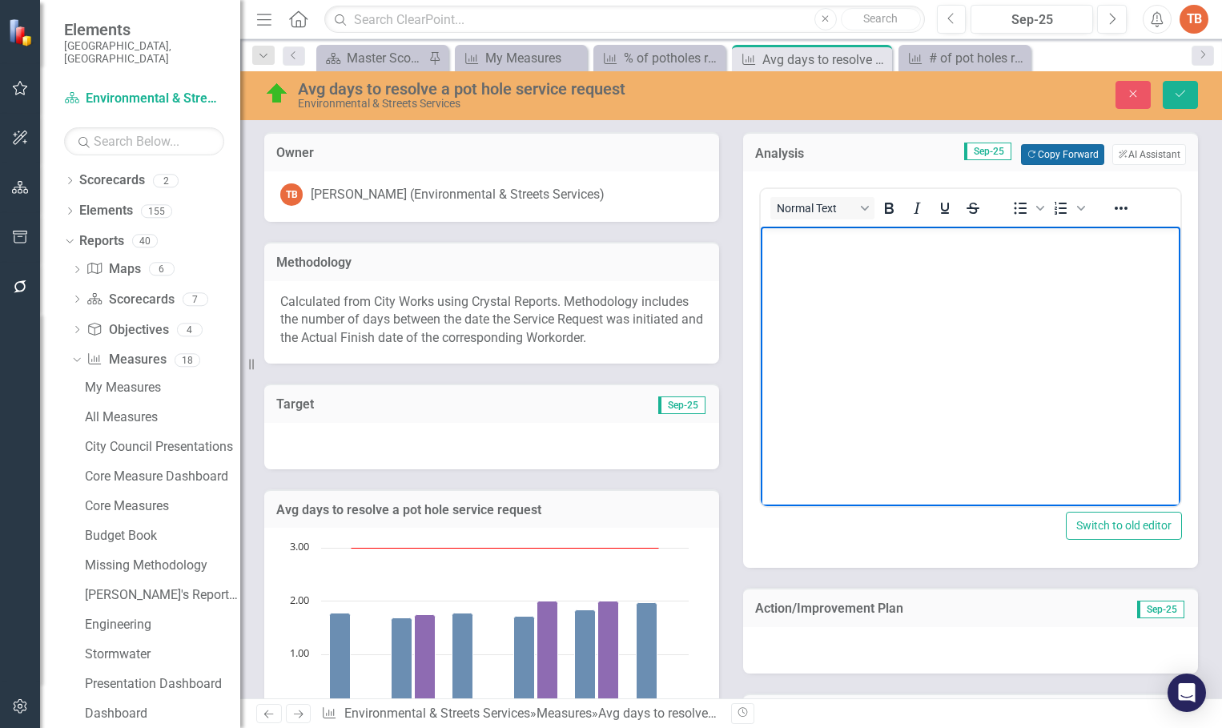
click at [1033, 150] on button "Copy Forward Copy Forward" at bounding box center [1062, 154] width 82 height 21
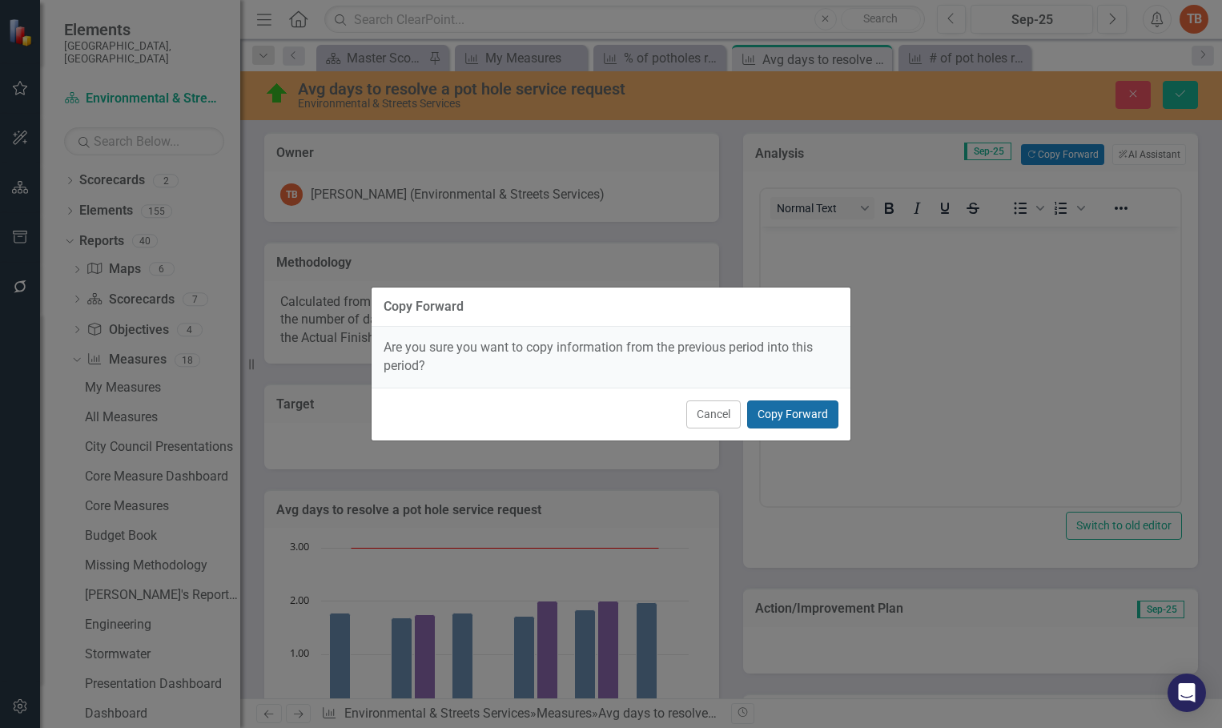
click at [783, 414] on button "Copy Forward" at bounding box center [792, 414] width 91 height 28
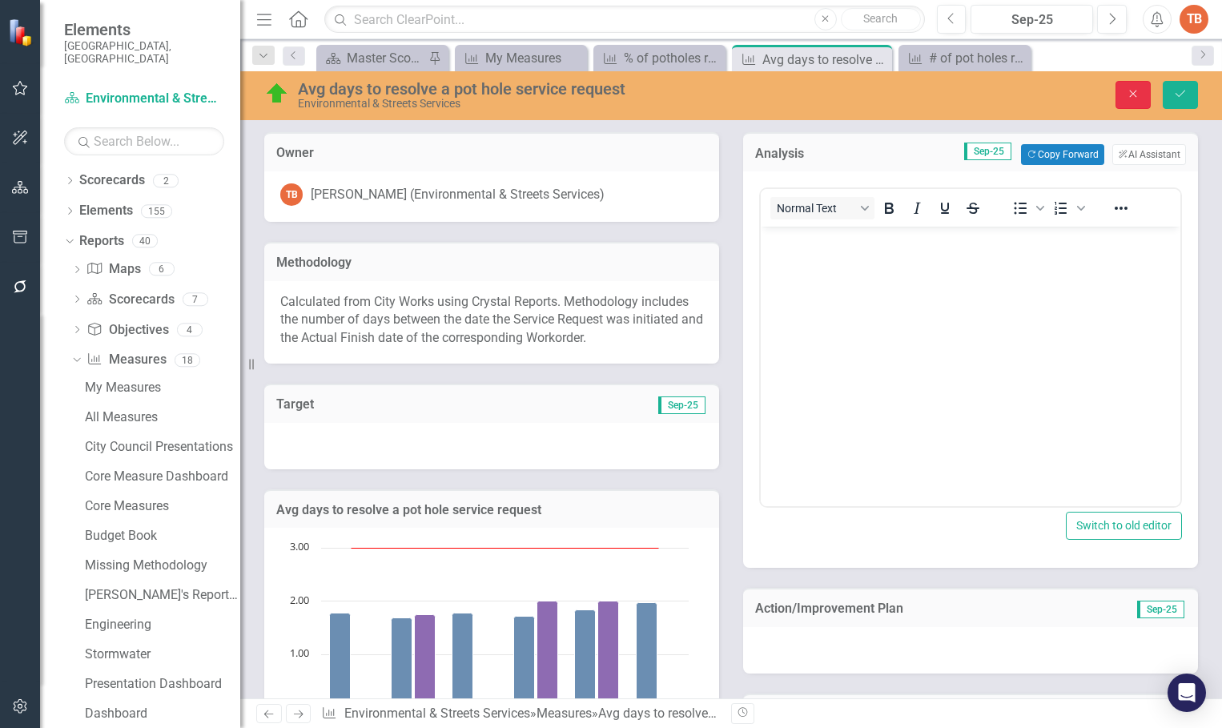
click at [1130, 94] on icon "Close" at bounding box center [1133, 93] width 14 height 11
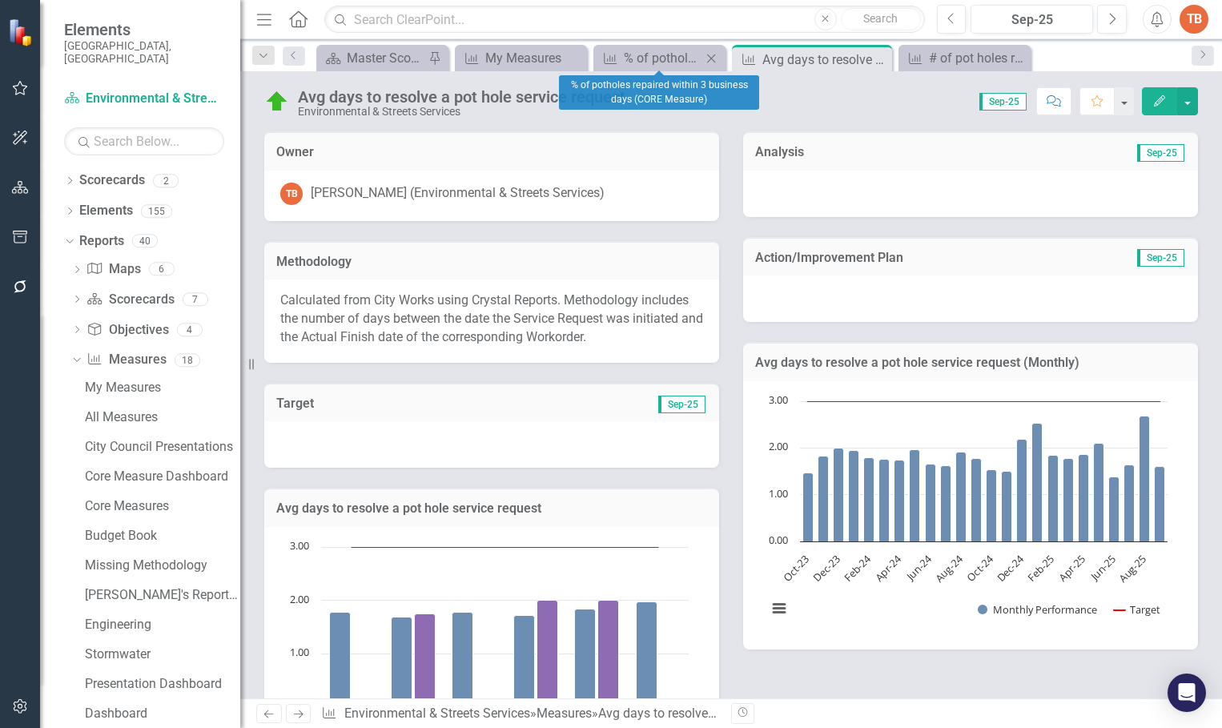
click at [711, 58] on icon "Close" at bounding box center [711, 58] width 16 height 13
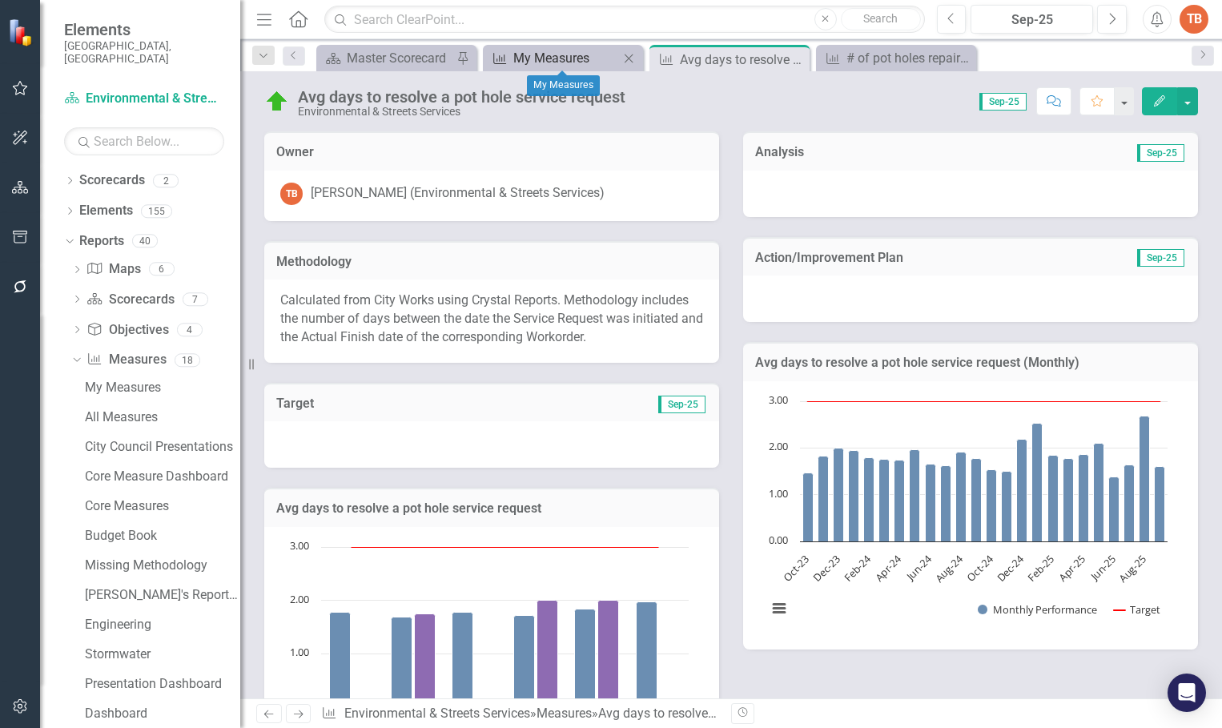
click at [531, 55] on div "My Measures" at bounding box center [566, 58] width 106 height 20
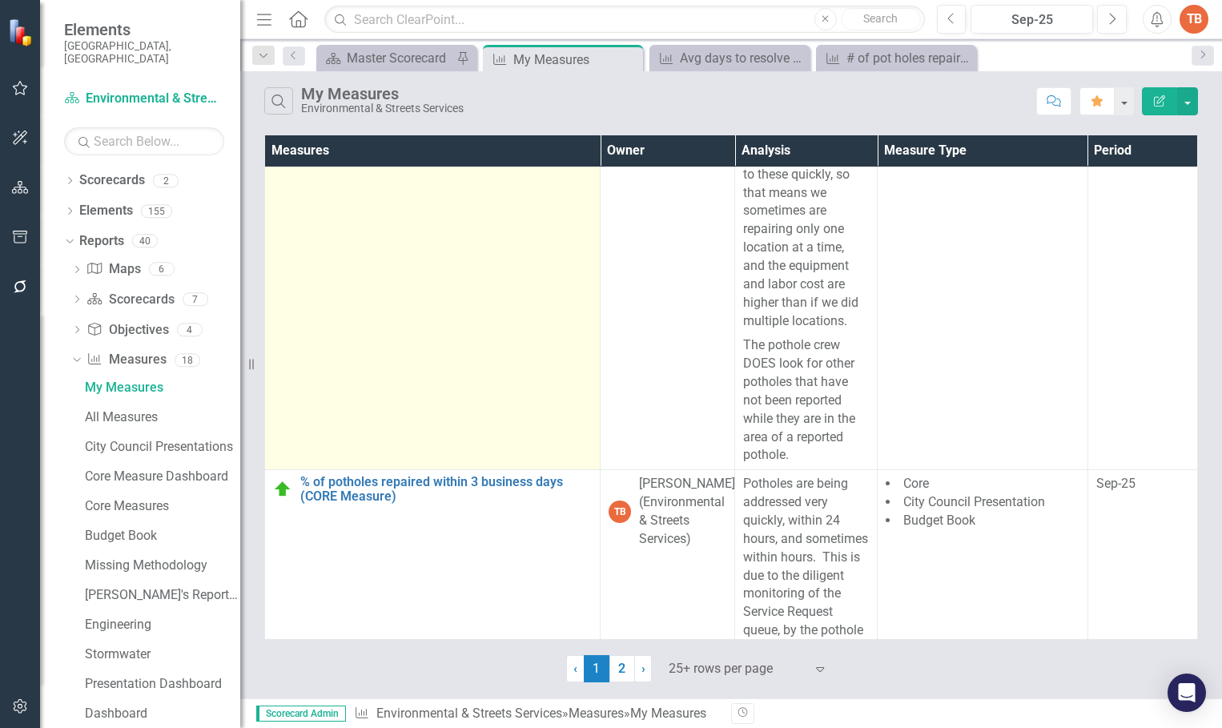
scroll to position [492, 0]
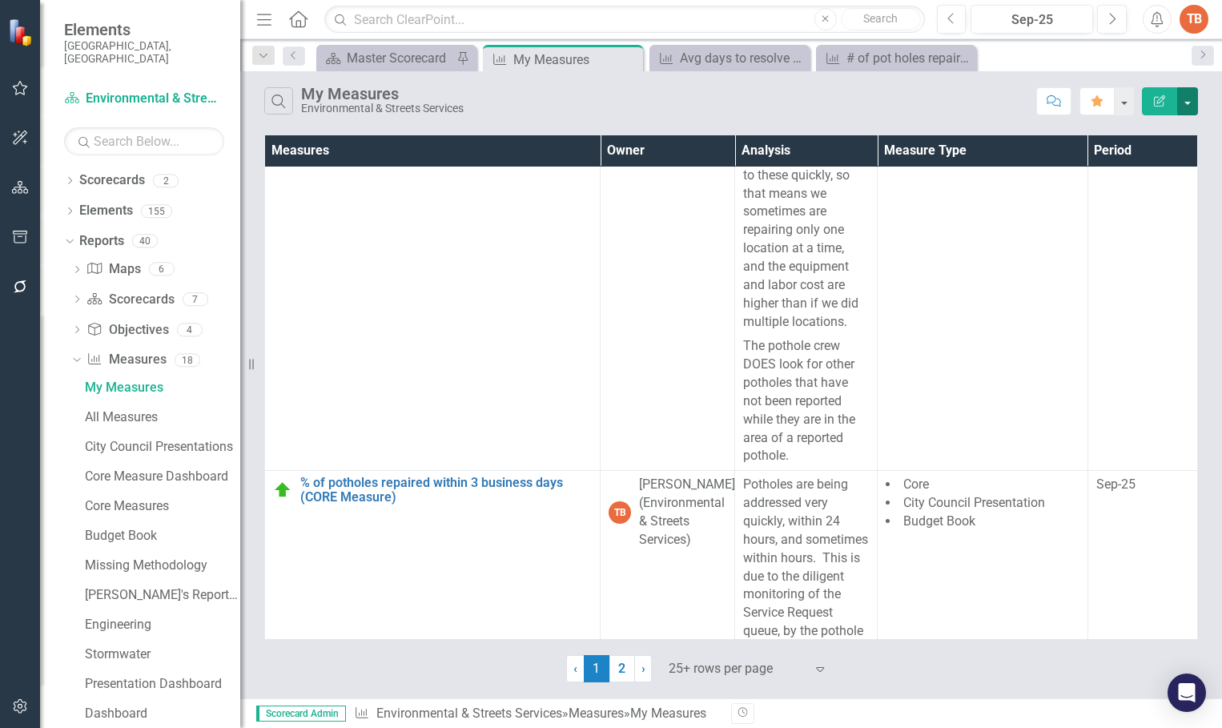
click at [1188, 102] on button "button" at bounding box center [1187, 101] width 21 height 28
click at [1005, 100] on div "Search My Measures Environmental & Streets Services" at bounding box center [646, 100] width 764 height 27
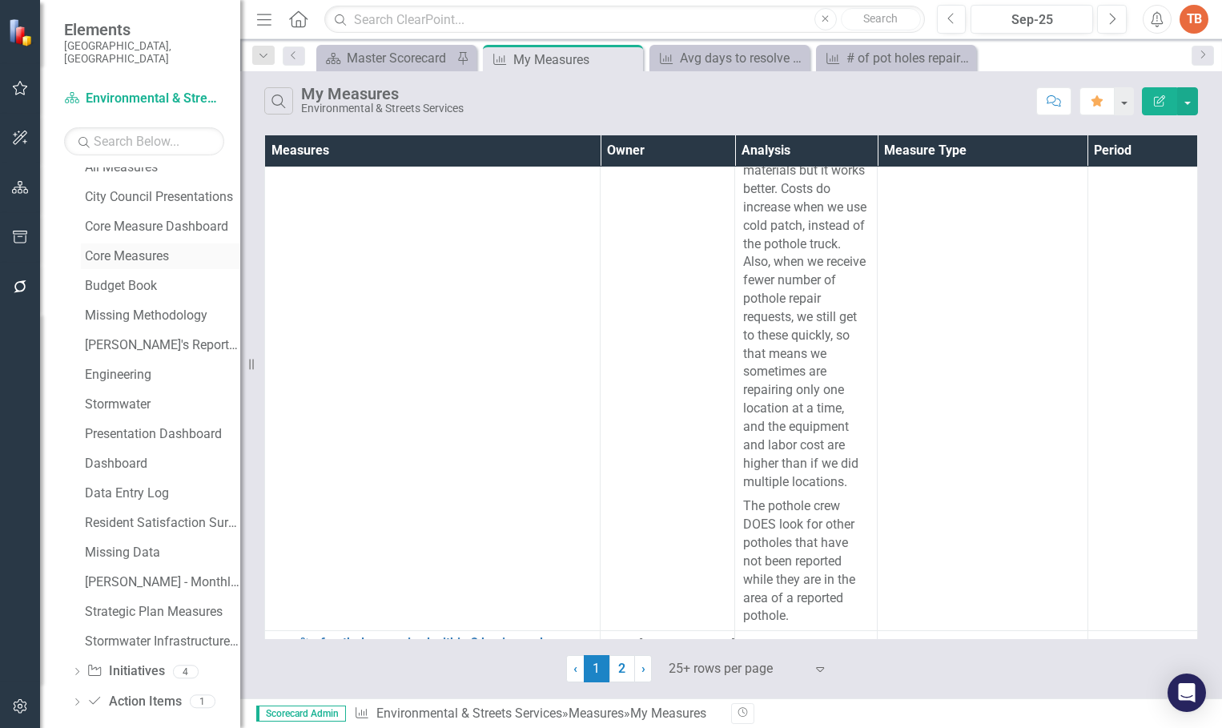
scroll to position [252, 0]
click at [179, 572] on div "[PERSON_NAME] - Monthly Report" at bounding box center [162, 579] width 155 height 14
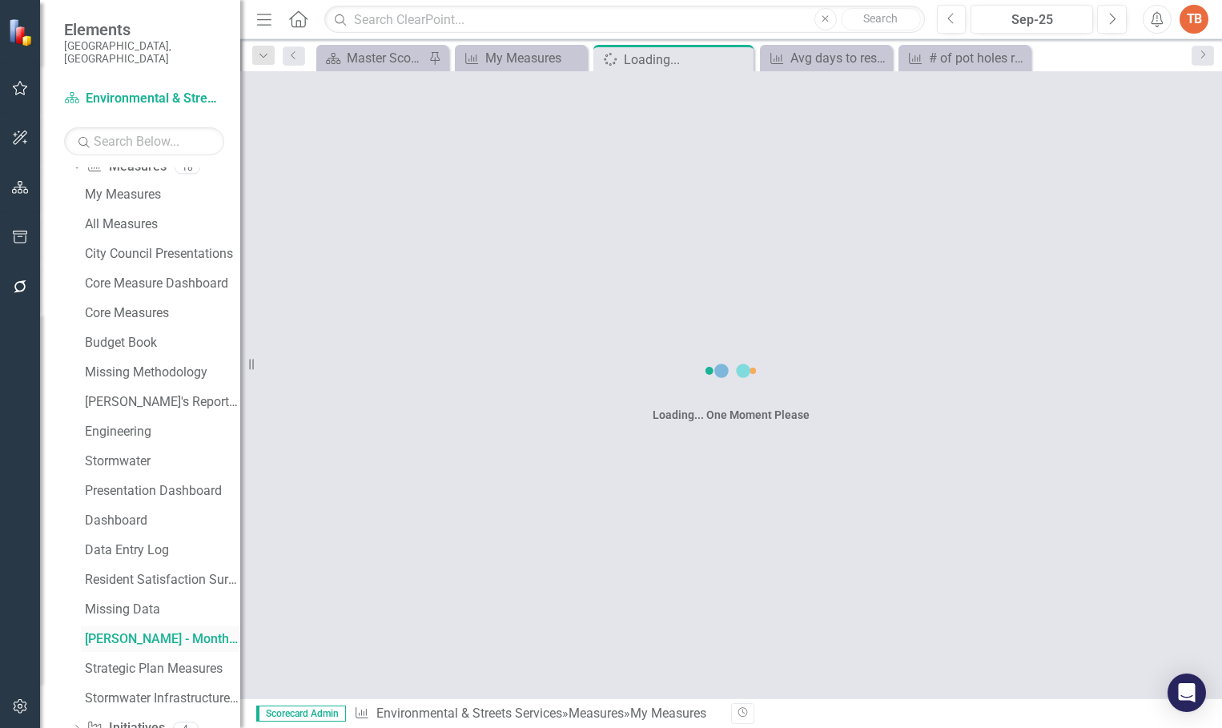
scroll to position [104, 0]
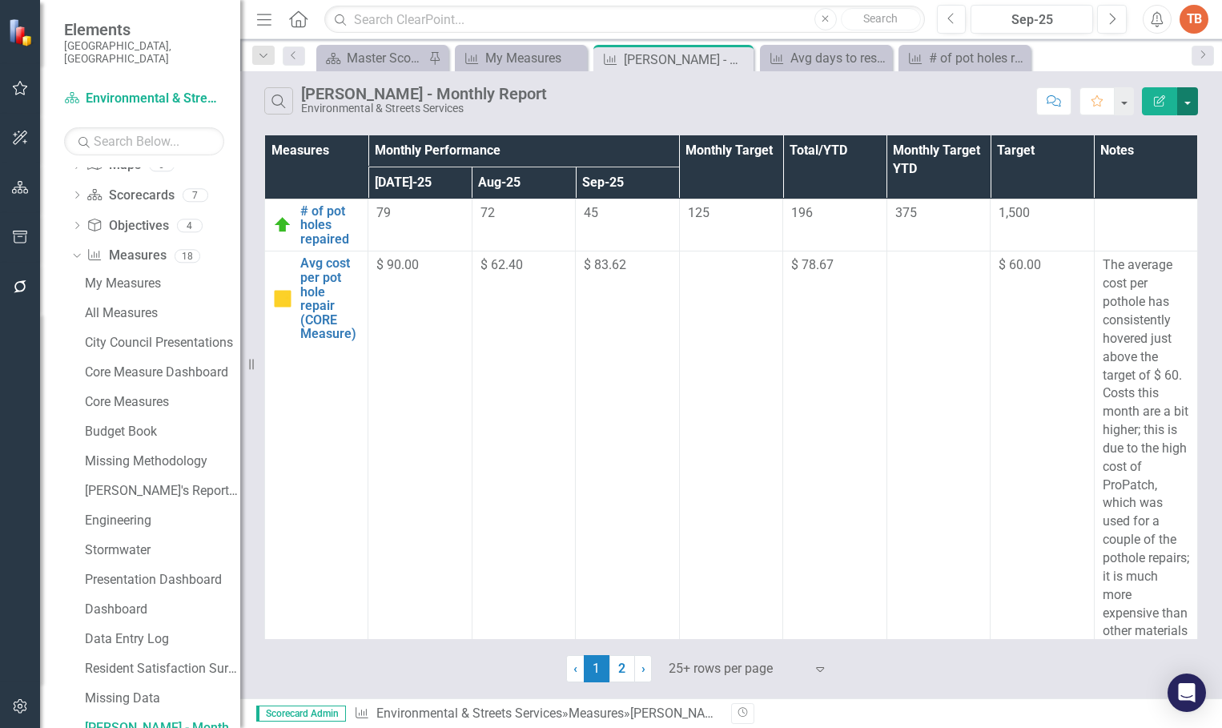
click at [1186, 102] on button "button" at bounding box center [1187, 101] width 21 height 28
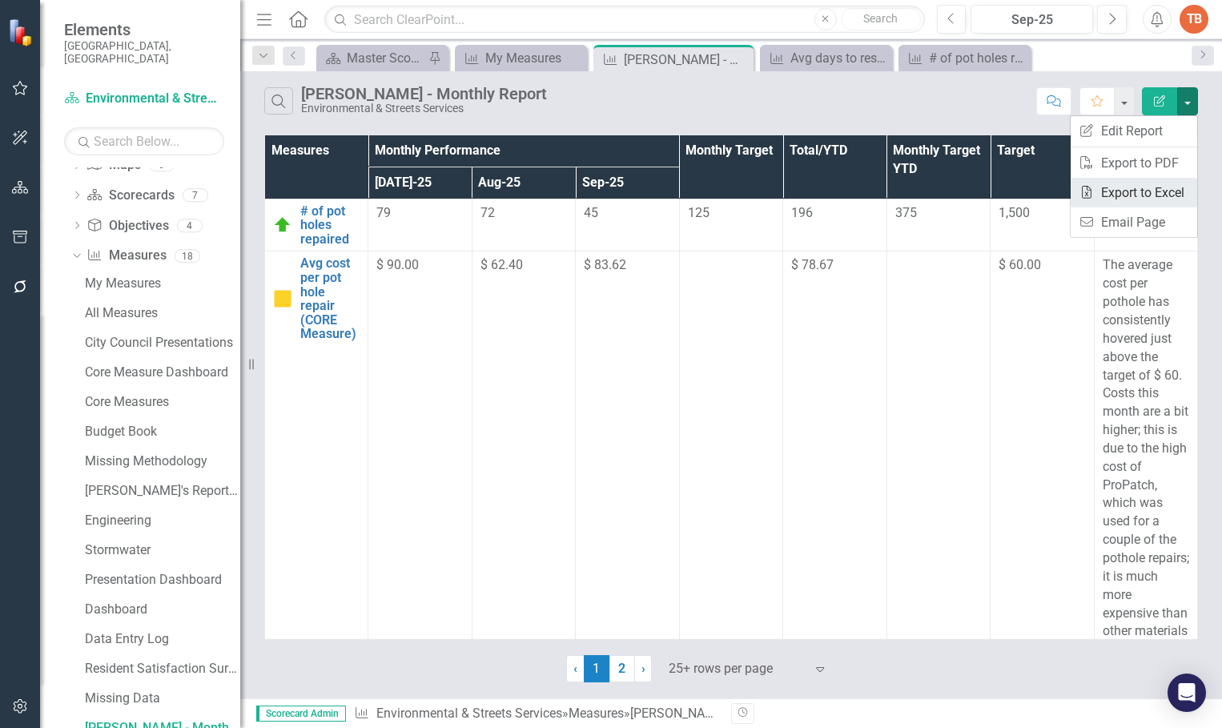
click at [1126, 192] on link "Excel Export to Excel" at bounding box center [1133, 193] width 126 height 30
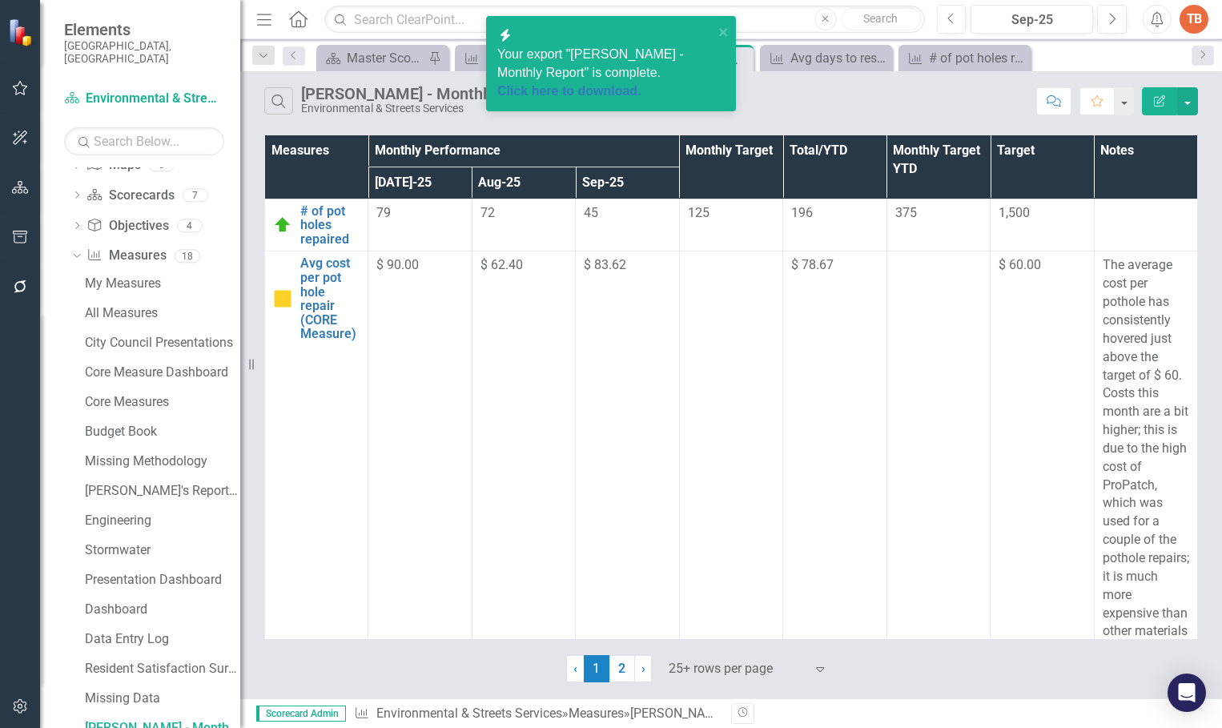
click at [1196, 16] on div "TB" at bounding box center [1193, 19] width 29 height 29
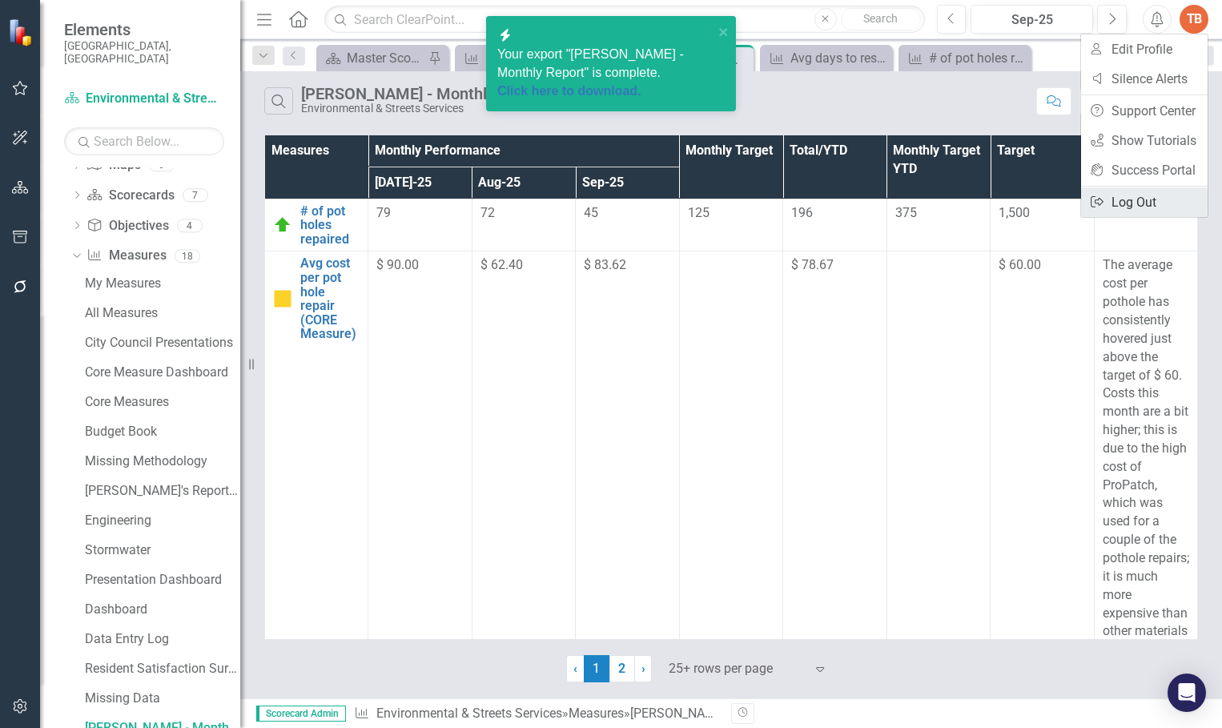
click at [1122, 202] on link "Logout Log Out" at bounding box center [1144, 202] width 126 height 30
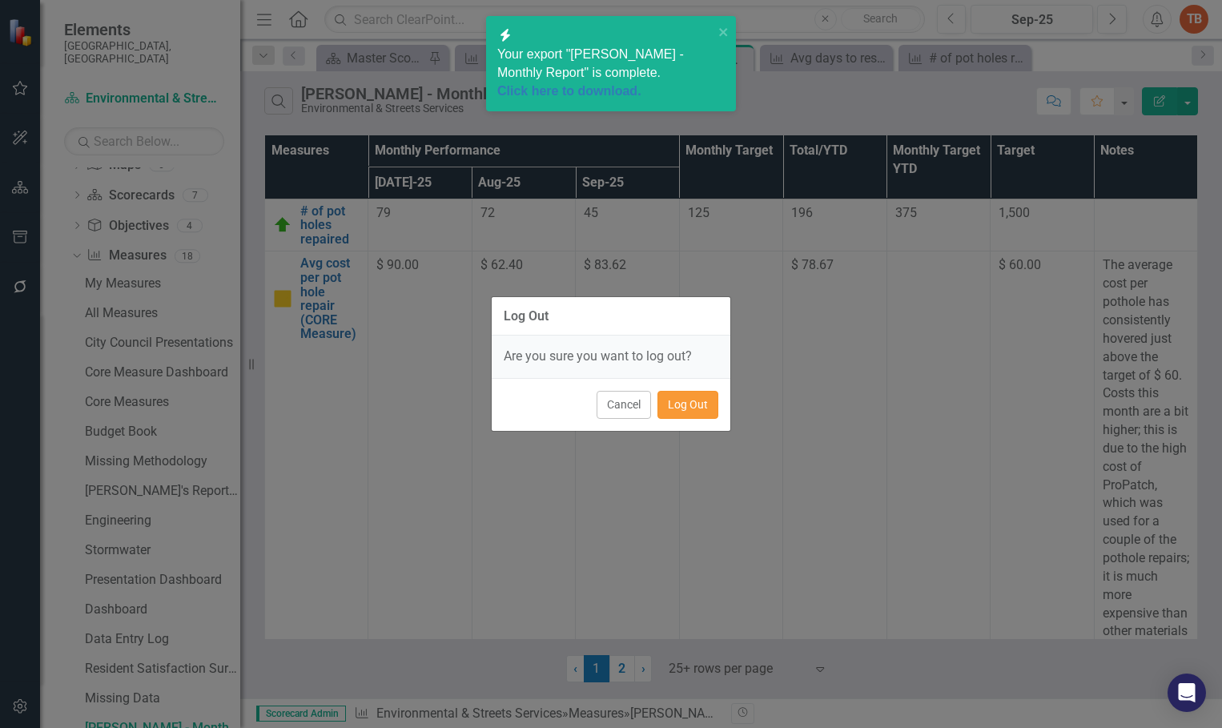
click at [694, 405] on button "Log Out" at bounding box center [687, 405] width 61 height 28
